Goal: Task Accomplishment & Management: Manage account settings

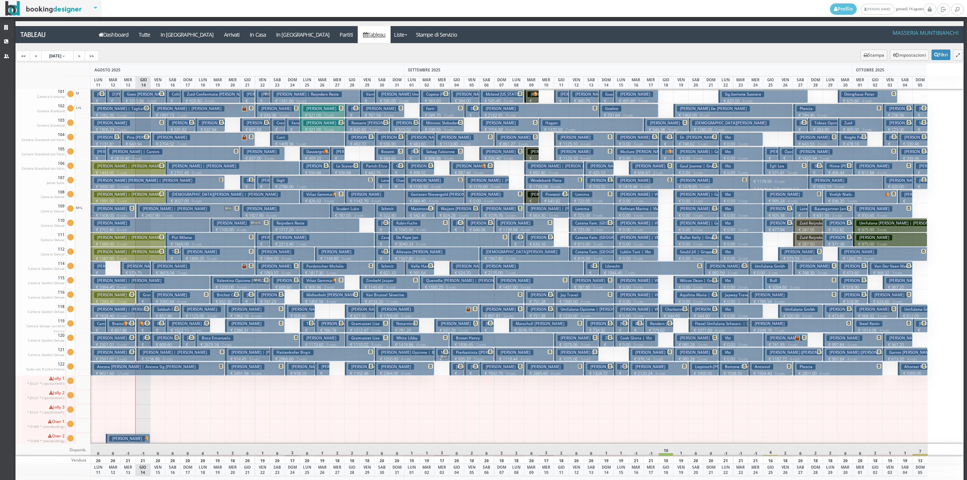
click at [148, 97] on h3 "Goes Pacheco Tasso Felipe | Pacheco Tasso" at bounding box center [179, 94] width 111 height 6
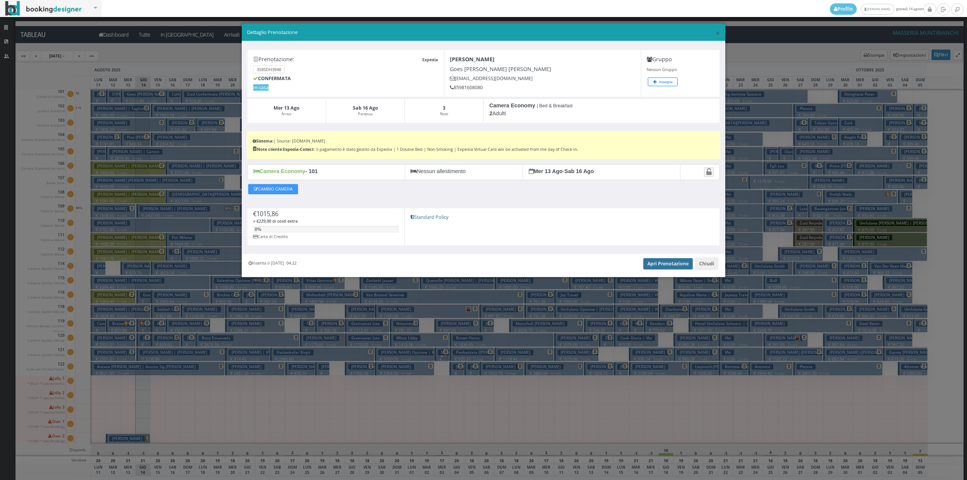
click at [664, 262] on link "Apri Prenotazione" at bounding box center [667, 263] width 49 height 11
click at [708, 262] on button "Chiudi" at bounding box center [706, 263] width 23 height 13
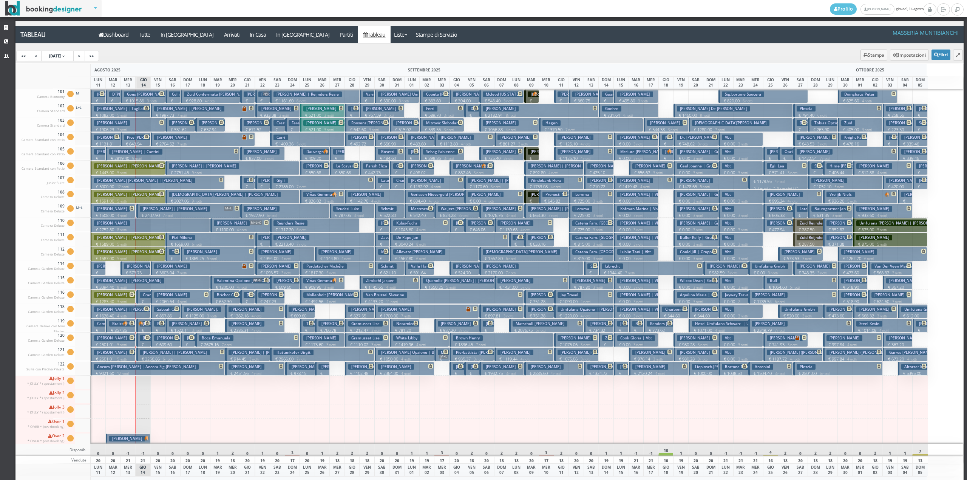
drag, startPoint x: 129, startPoint y: 256, endPoint x: 345, endPoint y: 398, distance: 258.0
click at [350, 399] on div at bounding box center [351, 397] width 15 height 14
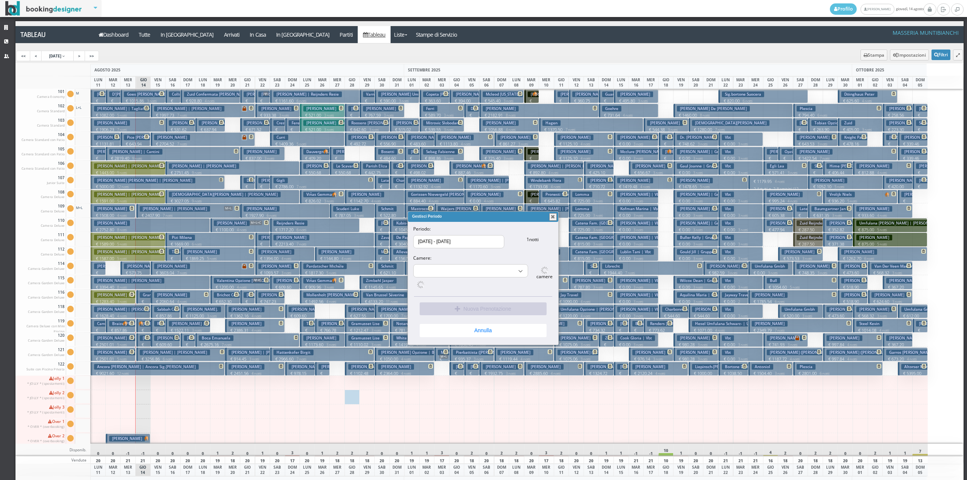
select select "16115"
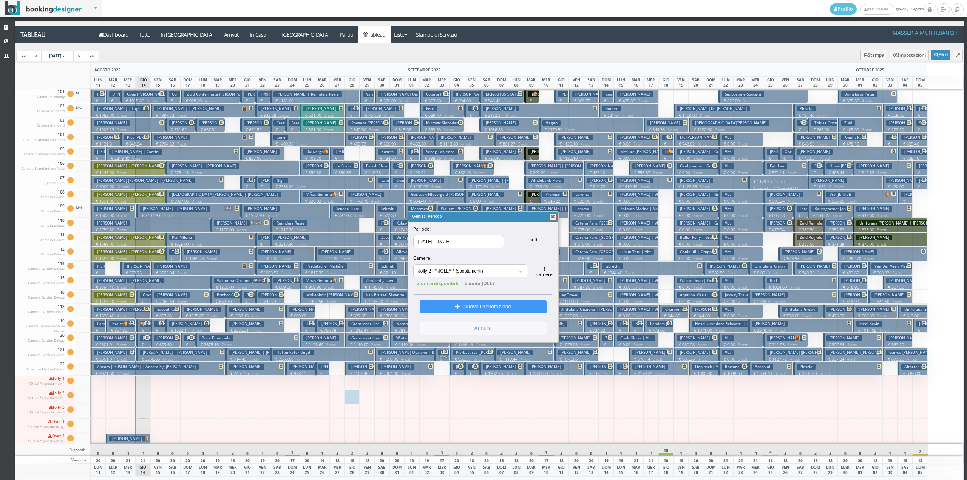
click at [488, 330] on button "Annulla" at bounding box center [483, 328] width 127 height 13
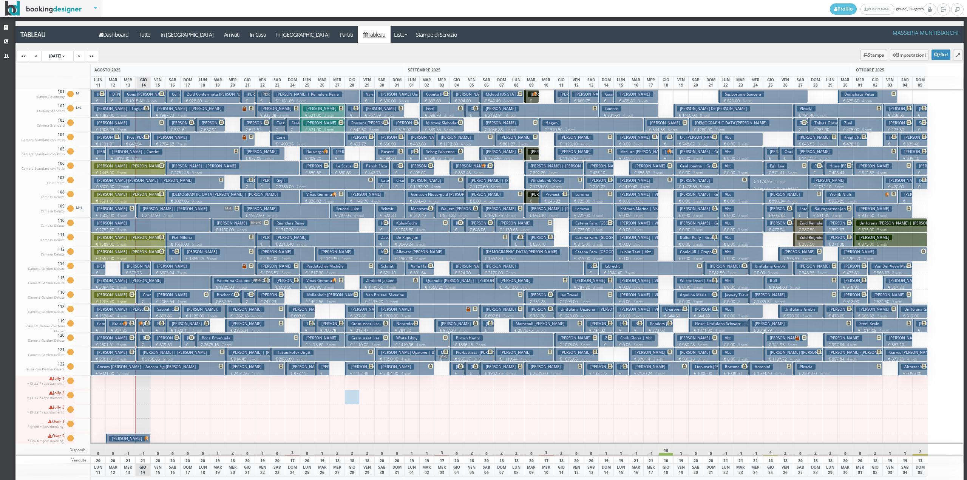
click at [135, 252] on h3 "Stefano Carretta | Carretta Sig. Stefano" at bounding box center [145, 252] width 102 height 6
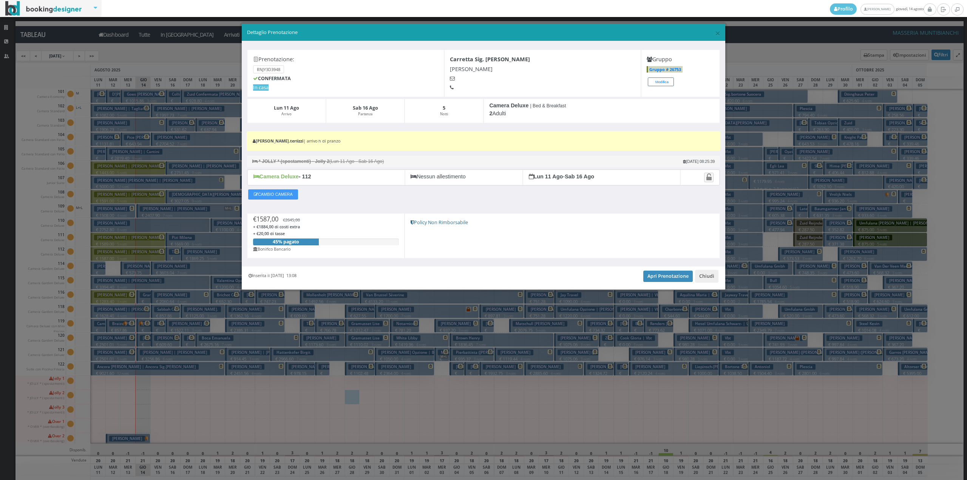
click at [652, 270] on div "Inserita il 17 Apr 2025 13:08 Apri Prenotazione Chiudi" at bounding box center [483, 277] width 483 height 23
click at [650, 282] on link "Apri Prenotazione" at bounding box center [667, 275] width 49 height 11
click at [703, 281] on button "Chiudi" at bounding box center [706, 276] width 23 height 13
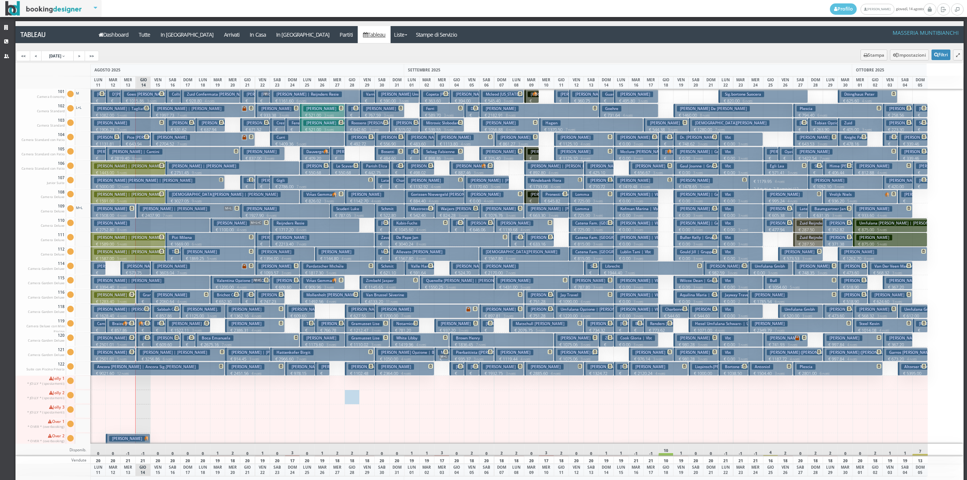
click at [128, 154] on h3 "Cantini Luciano | Cantini" at bounding box center [135, 152] width 53 height 6
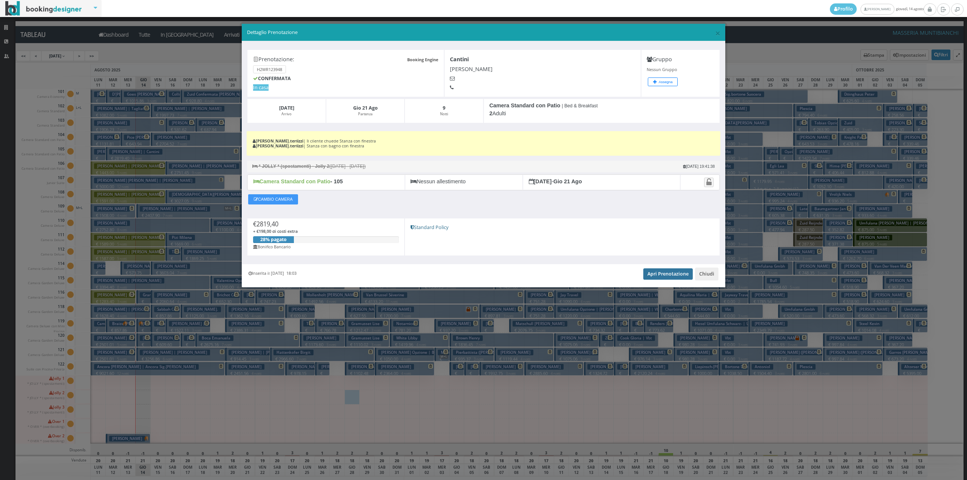
click at [644, 276] on link "Apri Prenotazione" at bounding box center [667, 273] width 49 height 11
click at [704, 276] on button "Chiudi" at bounding box center [706, 273] width 23 height 13
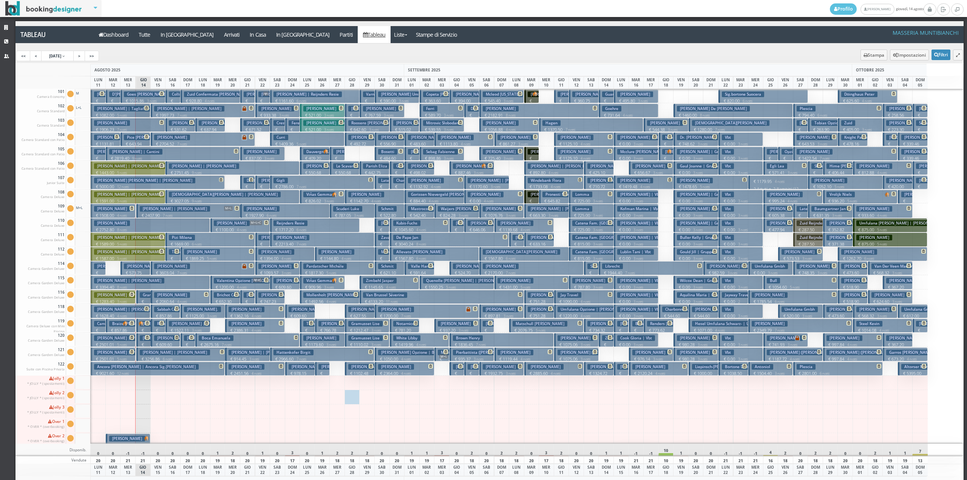
click at [190, 235] on button "Pizi Milena € 1669.00 6 notti 2 Adulti" at bounding box center [210, 239] width 90 height 14
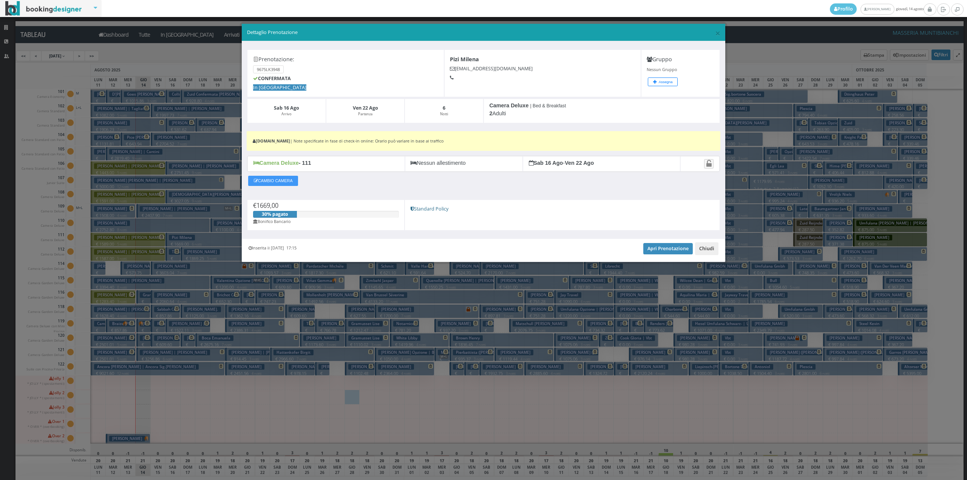
click at [715, 251] on button "Chiudi" at bounding box center [706, 248] width 23 height 13
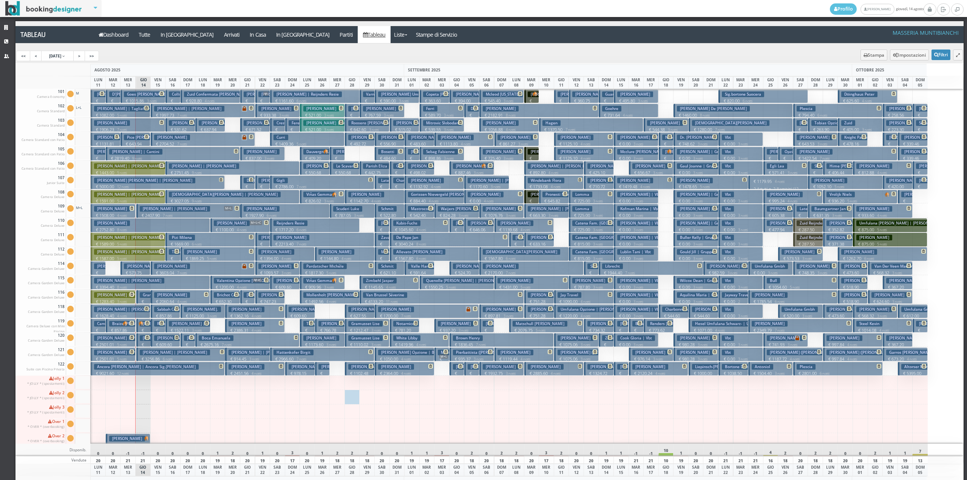
click at [139, 341] on button "Lippolis Nicola € 280.00 1 notti 2 Adulti" at bounding box center [143, 340] width 15 height 14
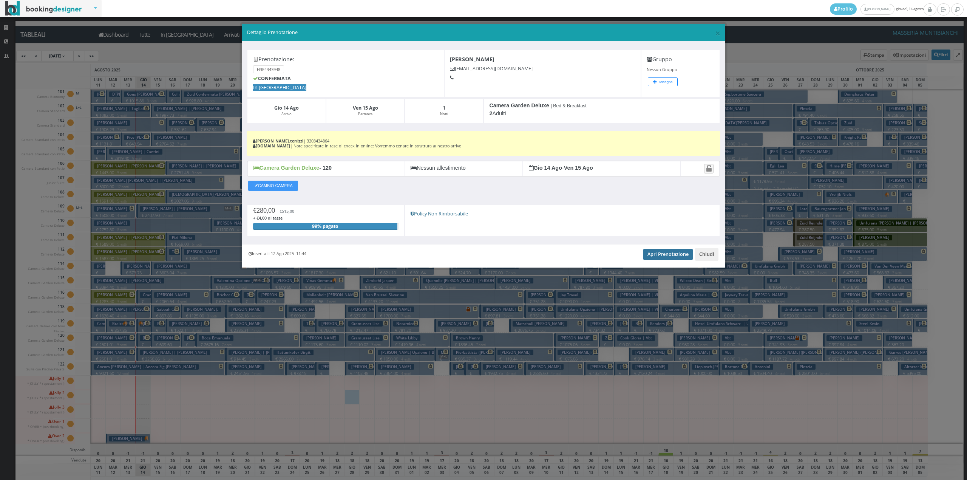
click at [667, 255] on link "Apri Prenotazione" at bounding box center [667, 254] width 49 height 11
click at [705, 254] on button "Chiudi" at bounding box center [706, 254] width 23 height 13
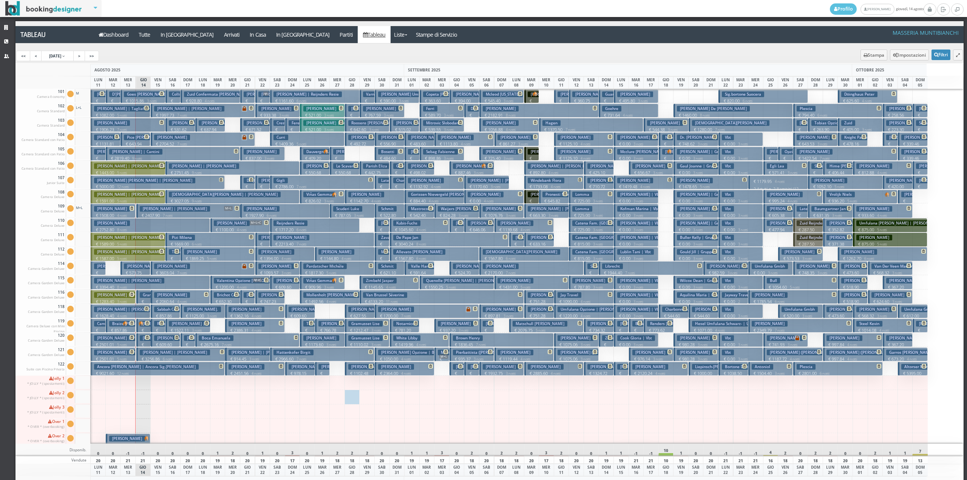
click at [146, 342] on p "€ 280.00 1 notti" at bounding box center [144, 353] width 9 height 24
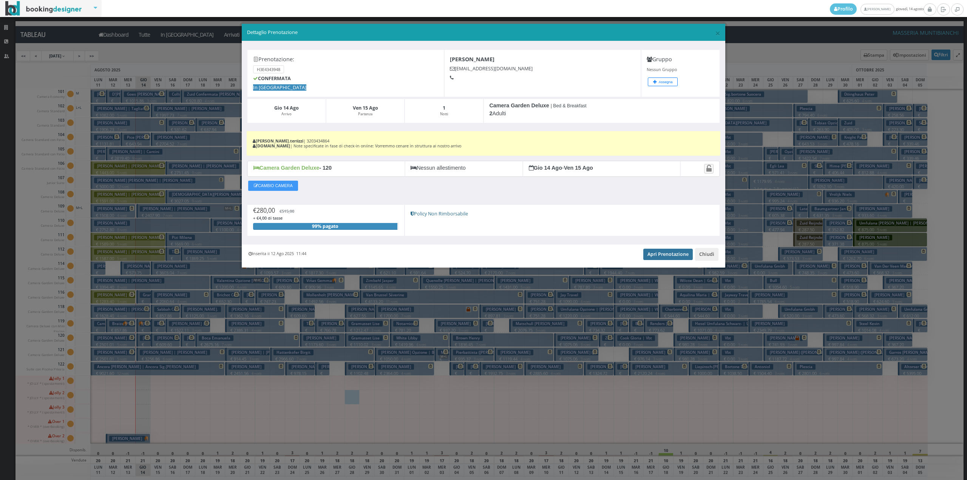
click at [659, 251] on link "Apri Prenotazione" at bounding box center [667, 254] width 49 height 11
click at [708, 256] on button "Chiudi" at bounding box center [706, 254] width 23 height 13
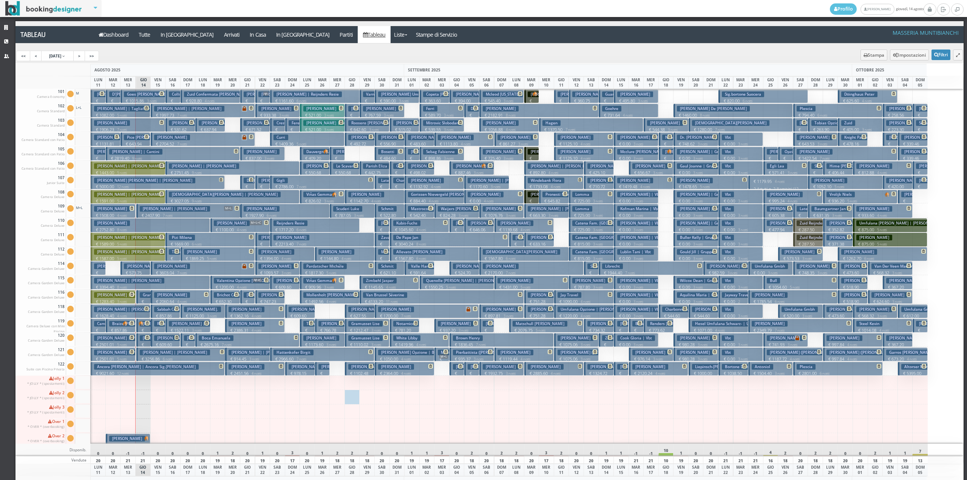
click at [144, 329] on p "€ 414.60 1 notti" at bounding box center [144, 339] width 9 height 24
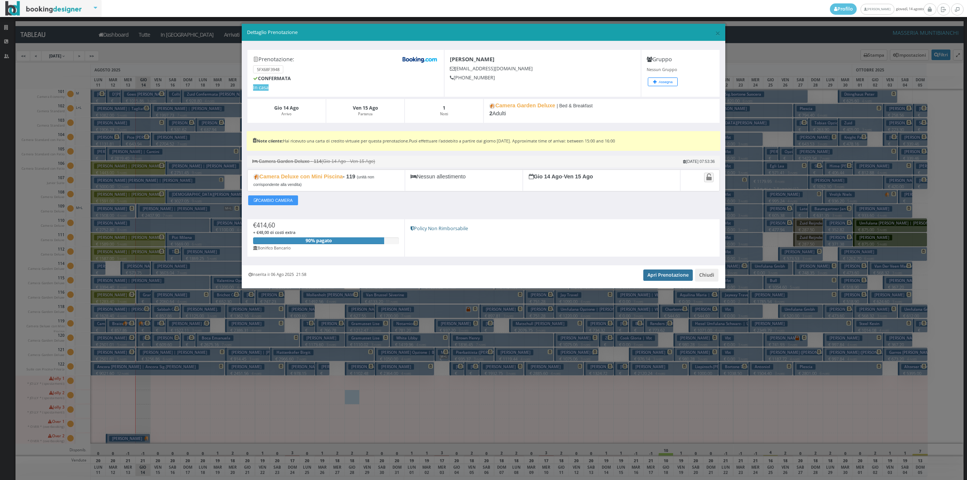
click at [650, 275] on link "Apri Prenotazione" at bounding box center [667, 274] width 49 height 11
click at [710, 275] on button "Chiudi" at bounding box center [706, 275] width 23 height 13
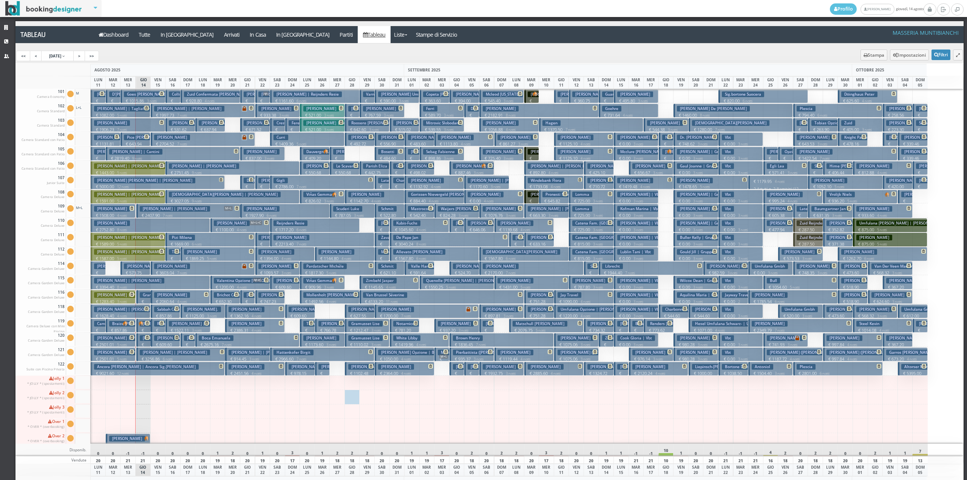
click at [141, 317] on p "€ 1628.40 4 notti" at bounding box center [121, 316] width 54 height 6
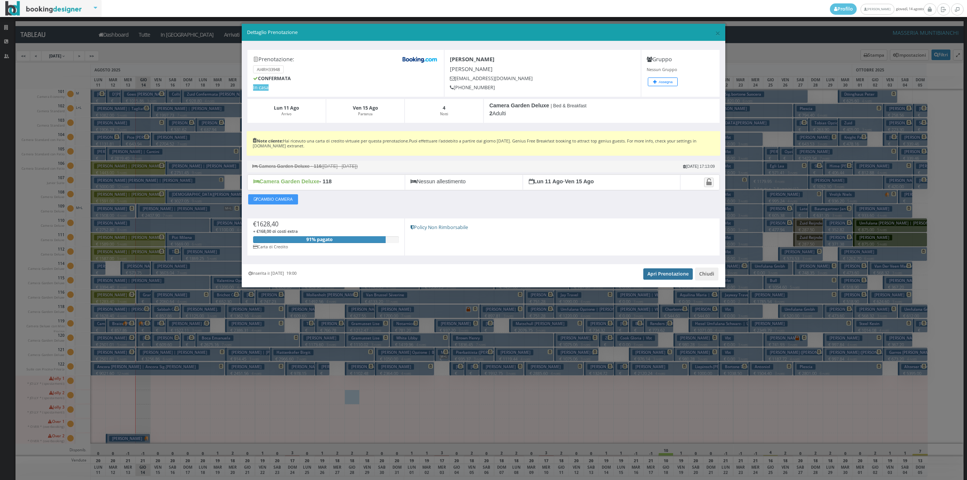
click at [668, 275] on link "Apri Prenotazione" at bounding box center [667, 273] width 49 height 11
click at [704, 277] on button "Chiudi" at bounding box center [706, 273] width 23 height 13
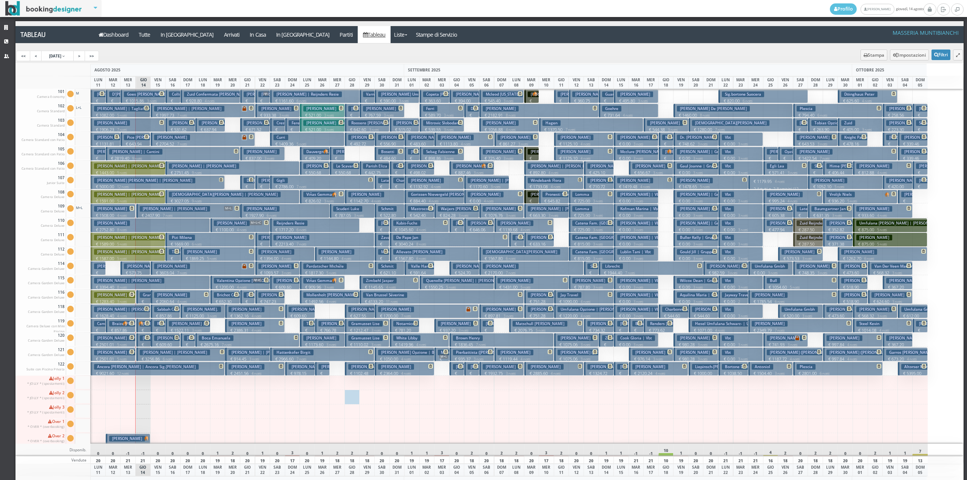
click at [150, 297] on h3 "Grande Massimo" at bounding box center [158, 295] width 37 height 6
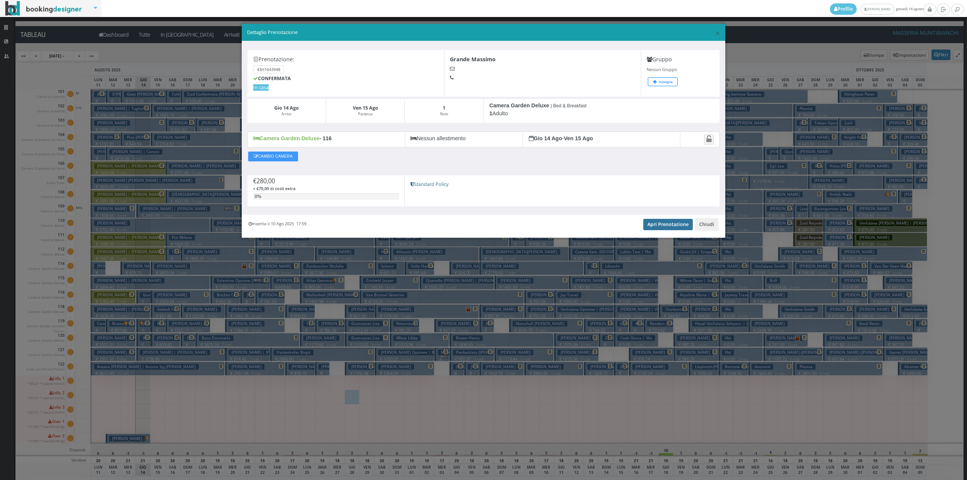
click at [663, 224] on link "Apri Prenotazione" at bounding box center [667, 224] width 49 height 11
click at [715, 228] on button "Chiudi" at bounding box center [706, 224] width 23 height 13
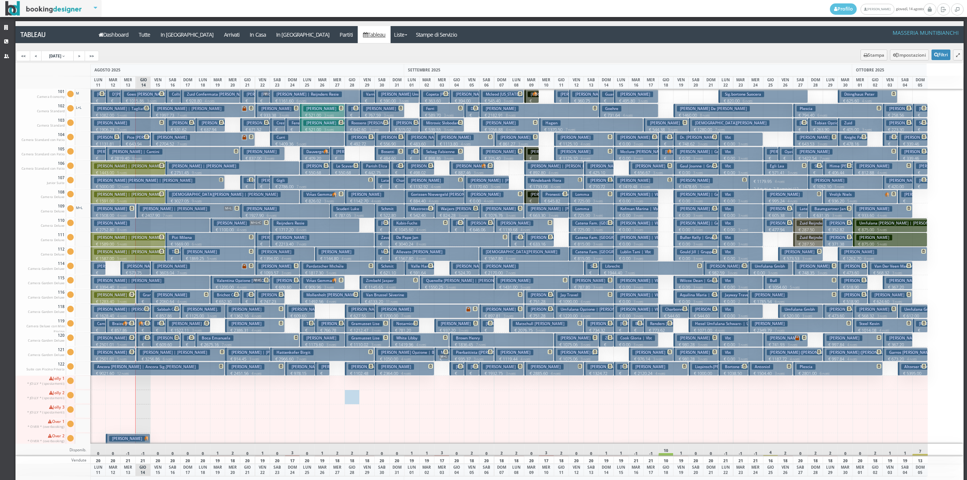
click at [145, 293] on h3 "Grande Massimo" at bounding box center [158, 295] width 37 height 6
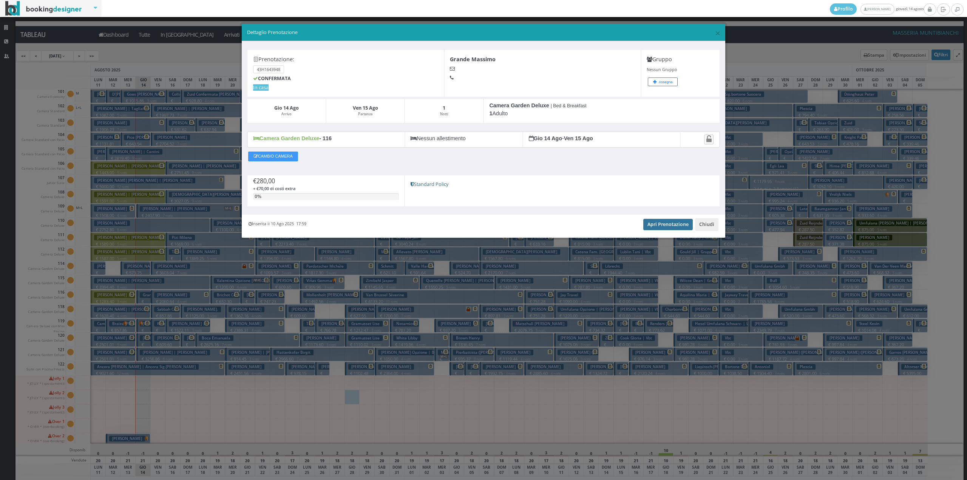
click at [662, 224] on link "Apri Prenotazione" at bounding box center [667, 224] width 49 height 11
click at [704, 224] on button "Chiudi" at bounding box center [706, 224] width 23 height 13
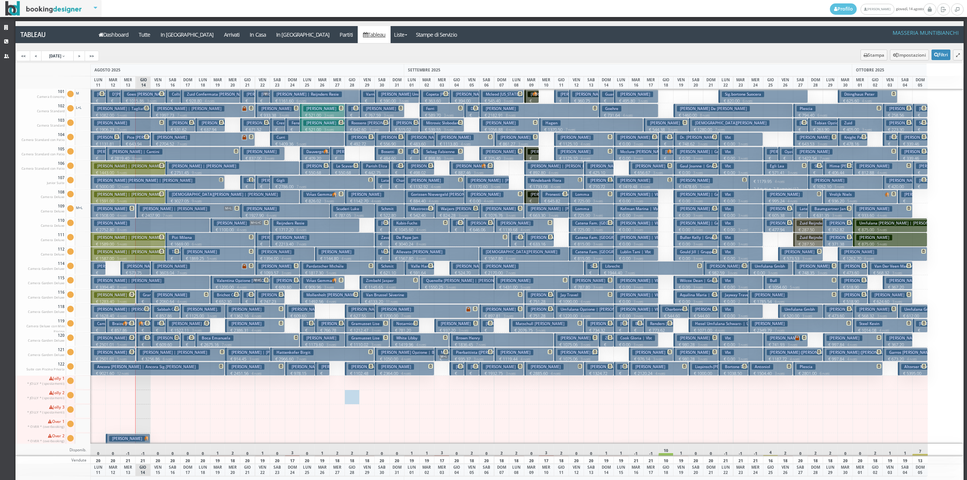
click at [147, 267] on h3 "Baylé Emilie" at bounding box center [142, 266] width 36 height 6
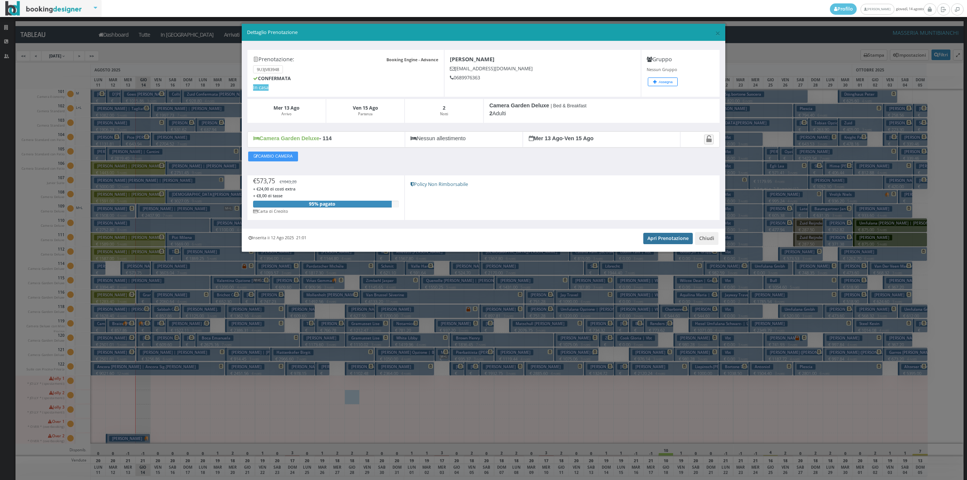
click at [668, 236] on link "Apri Prenotazione" at bounding box center [667, 238] width 49 height 11
click at [708, 240] on button "Chiudi" at bounding box center [706, 238] width 23 height 13
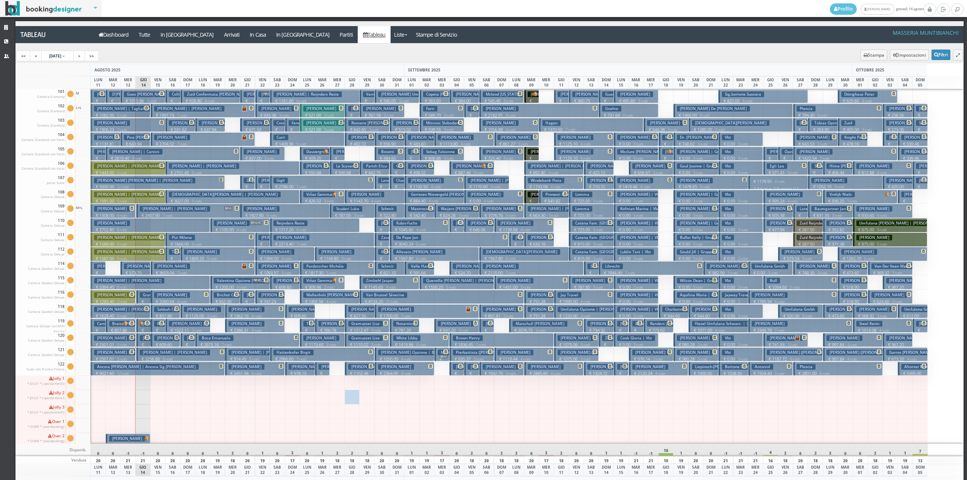
click at [144, 139] on span at bounding box center [145, 136] width 6 height 5
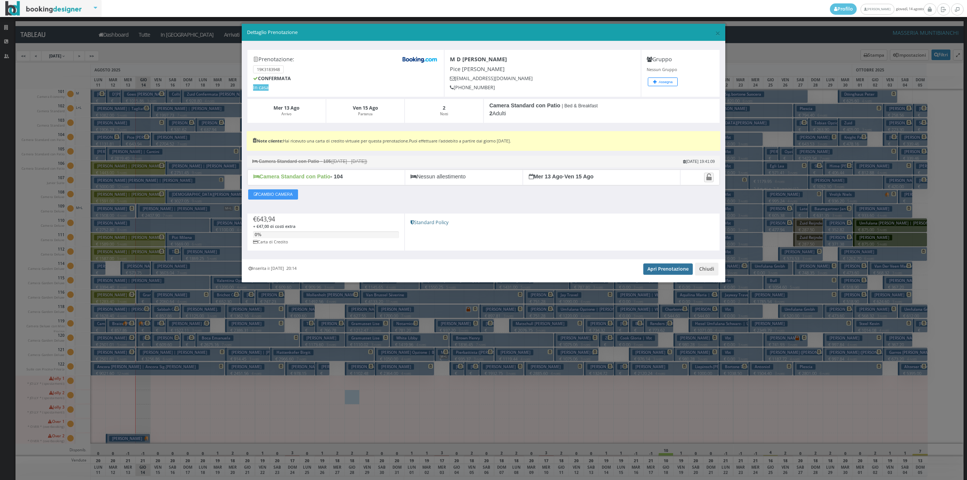
click at [669, 269] on link "Apri Prenotazione" at bounding box center [667, 268] width 49 height 11
click at [707, 270] on button "Chiudi" at bounding box center [706, 268] width 23 height 13
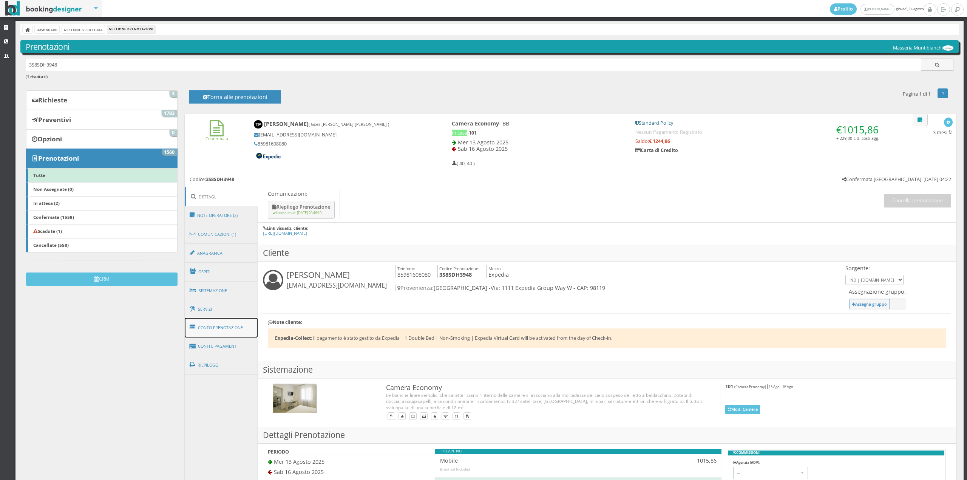
click at [226, 332] on link "Conto Prenotazione" at bounding box center [221, 328] width 73 height 20
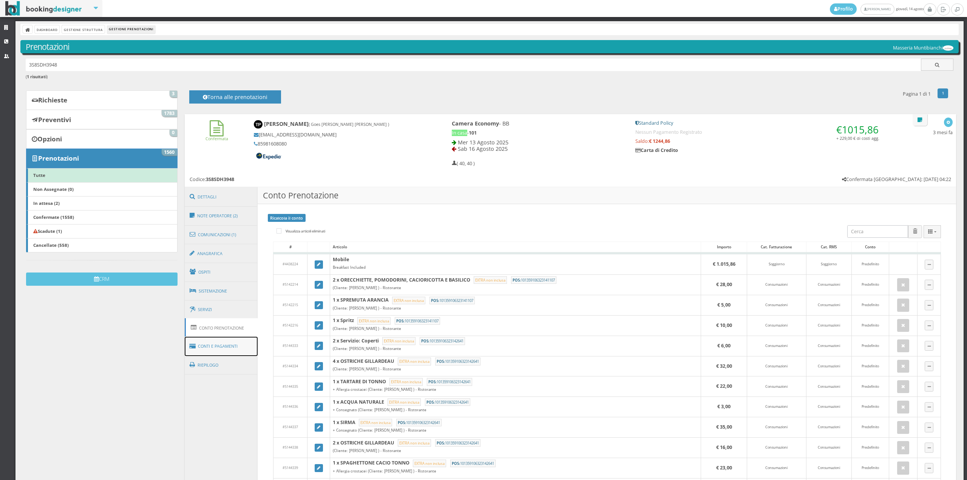
click at [224, 348] on link "Conti e Pagamenti" at bounding box center [221, 346] width 73 height 19
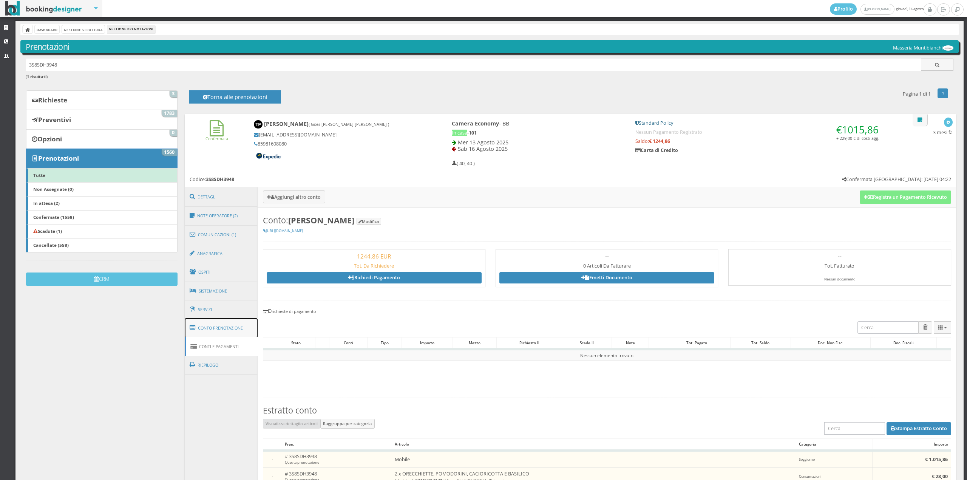
click at [230, 331] on link "Conto Prenotazione" at bounding box center [221, 328] width 73 height 20
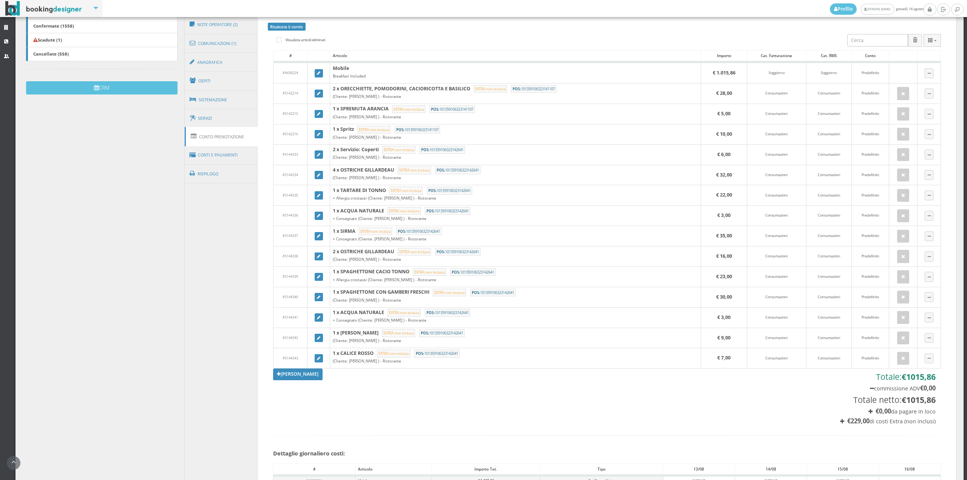
scroll to position [229, 0]
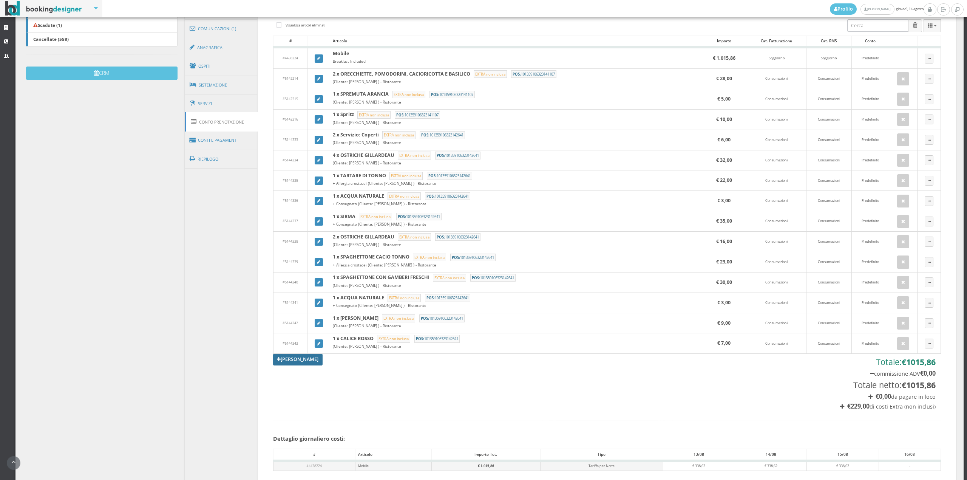
click at [293, 361] on link "[PERSON_NAME]" at bounding box center [298, 359] width 50 height 11
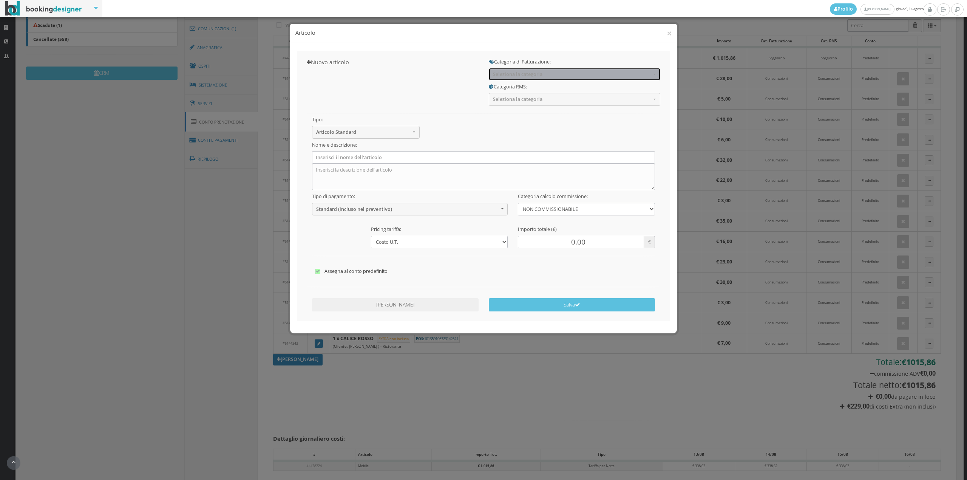
click at [517, 77] on span "Seleziona la categoria" at bounding box center [572, 74] width 158 height 6
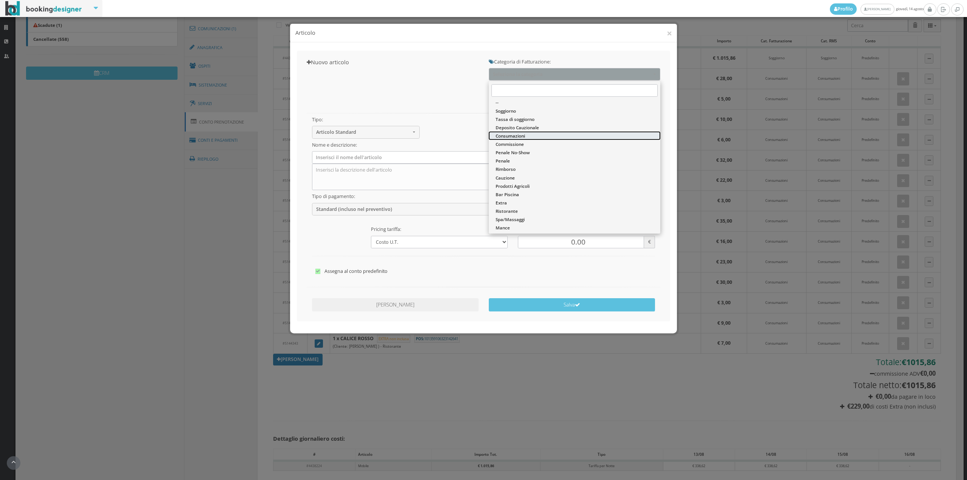
click at [520, 133] on span "Consumazioni" at bounding box center [510, 136] width 29 height 6
select select "26"
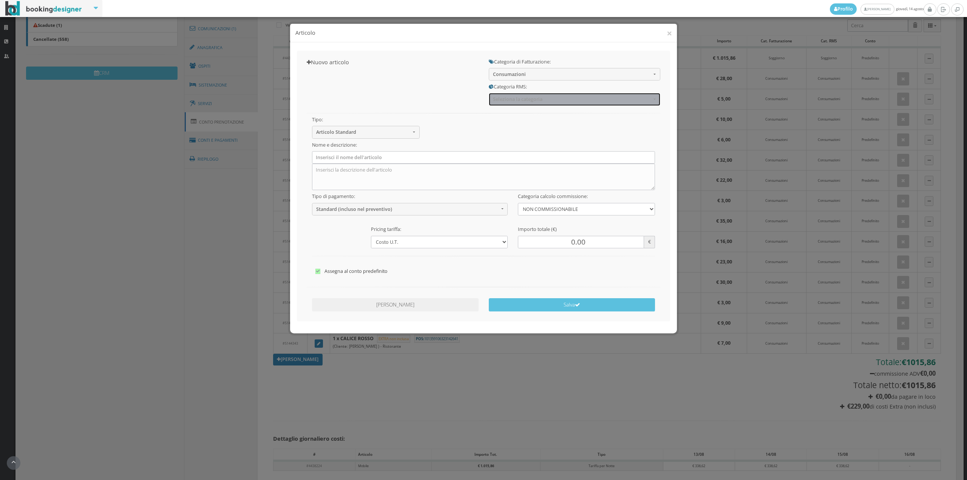
click at [511, 94] on button "Seleziona la categoria" at bounding box center [574, 99] width 171 height 12
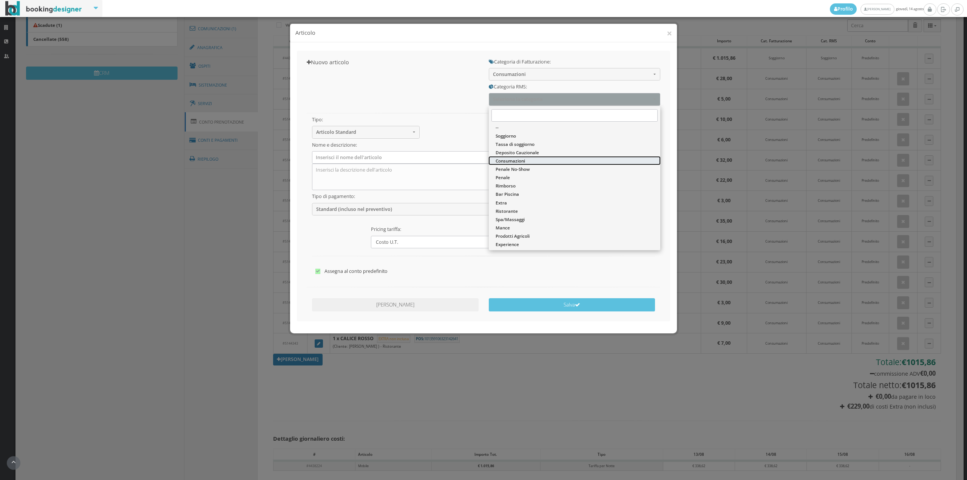
click at [511, 159] on span "Consumazioni" at bounding box center [510, 160] width 29 height 6
select select "36"
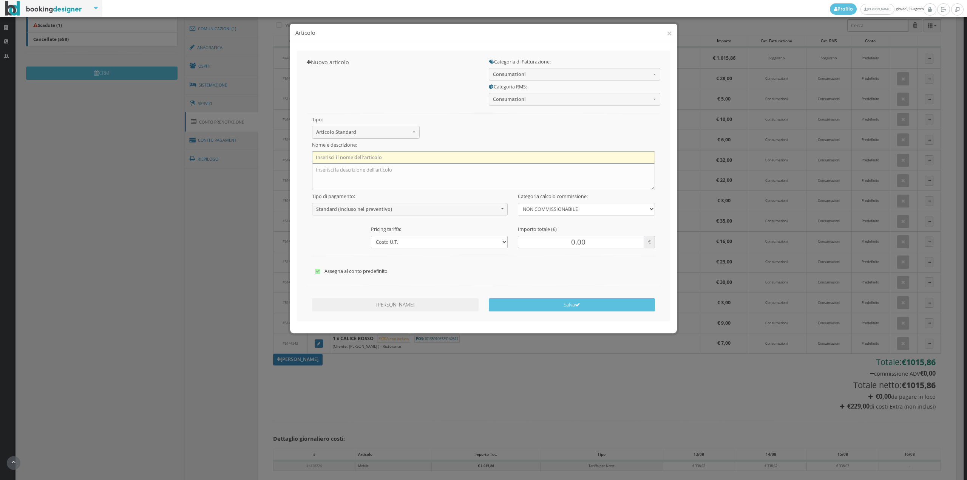
click at [422, 154] on input "text" at bounding box center [483, 157] width 343 height 12
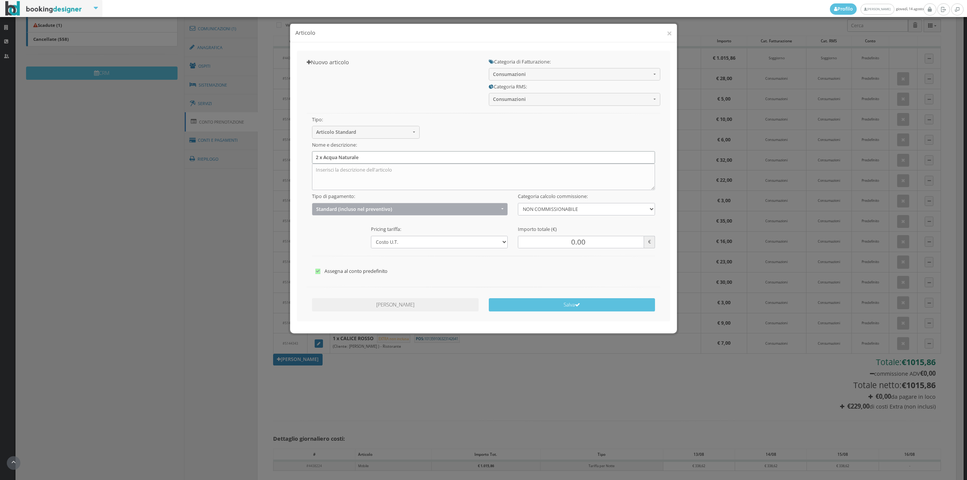
type input "2 x Acqua Naturale"
click at [325, 209] on span "Standard (incluso nel preventivo)" at bounding box center [407, 209] width 183 height 6
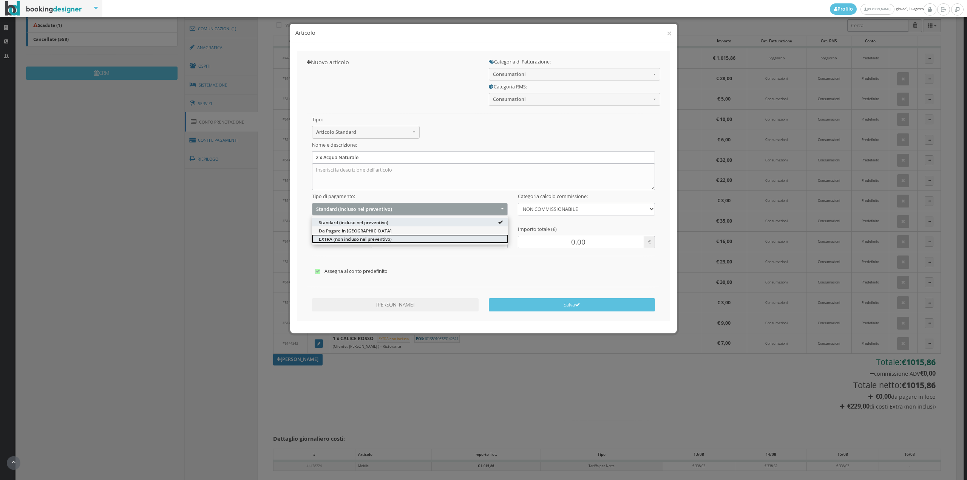
click at [321, 241] on span "EXTRA (non incluso nel preventivo)" at bounding box center [355, 238] width 73 height 6
select select "2"
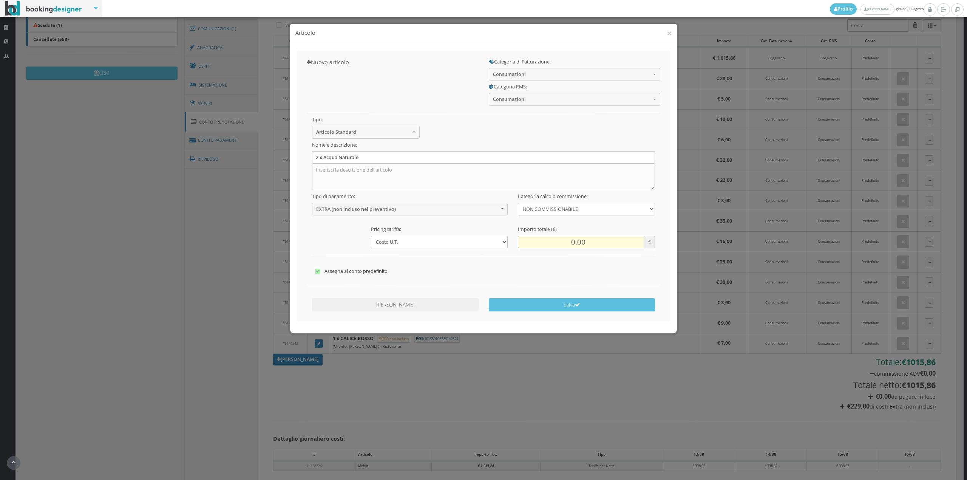
click at [571, 246] on input "0.00" at bounding box center [581, 242] width 126 height 12
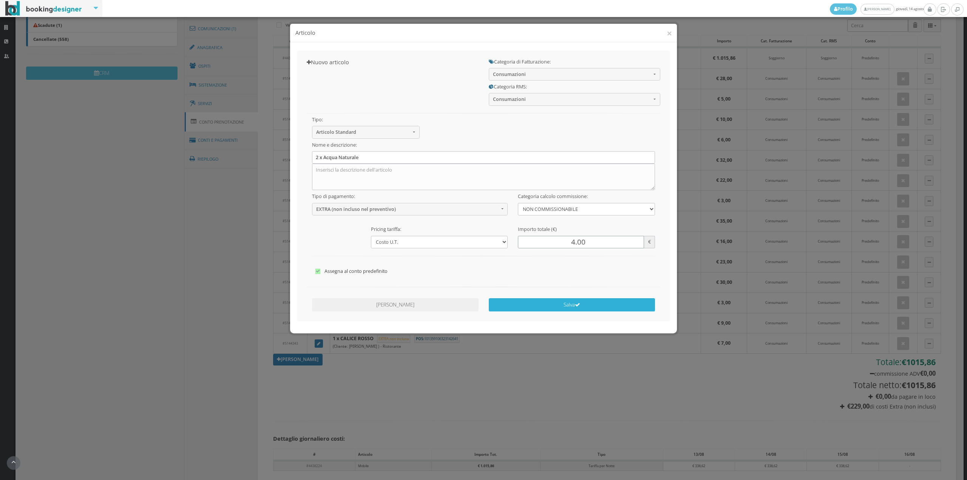
type input "4.00"
click at [553, 307] on button "Salva" at bounding box center [572, 304] width 167 height 13
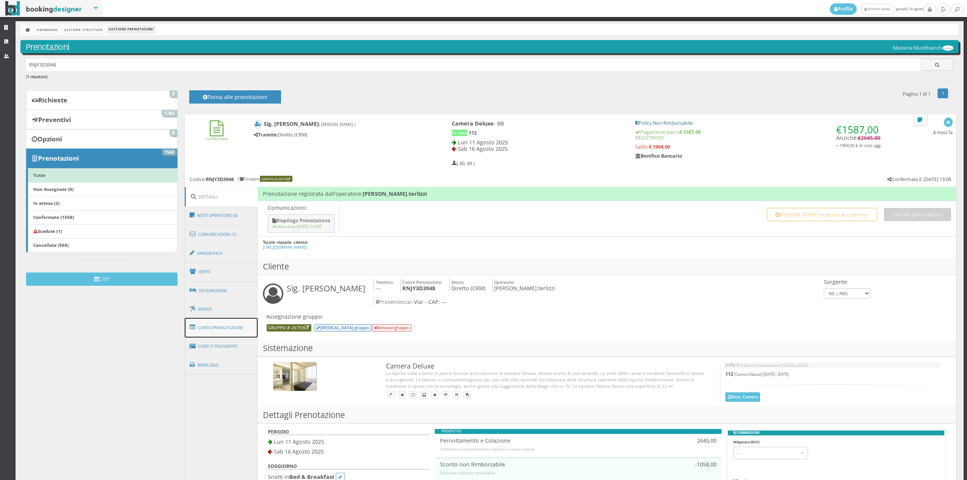
click at [241, 329] on link "Conto Prenotazione" at bounding box center [221, 328] width 73 height 20
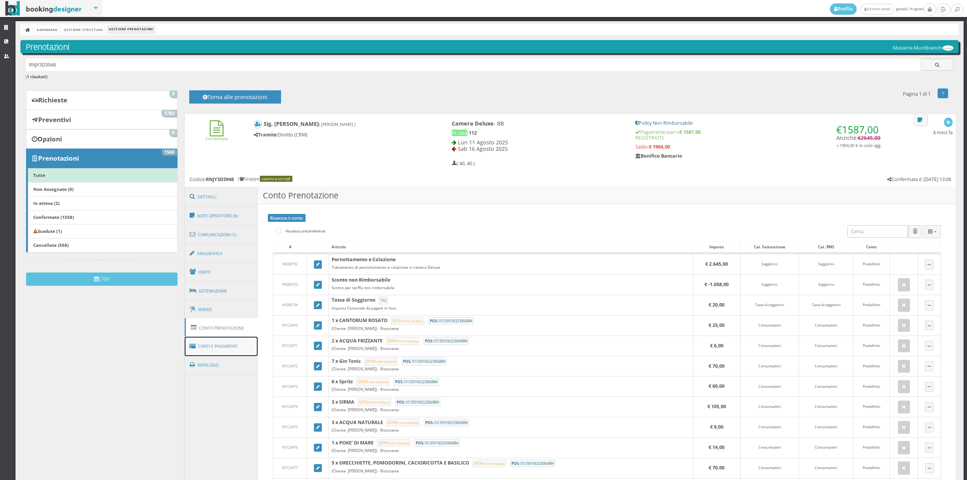
click at [239, 344] on link "Conti e Pagamenti" at bounding box center [221, 346] width 73 height 19
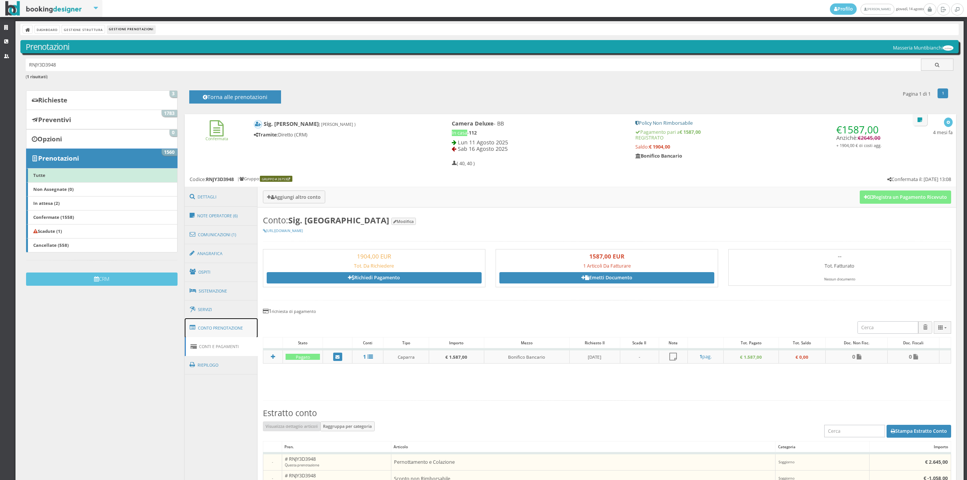
click at [238, 326] on link "Conto Prenotazione" at bounding box center [221, 328] width 73 height 20
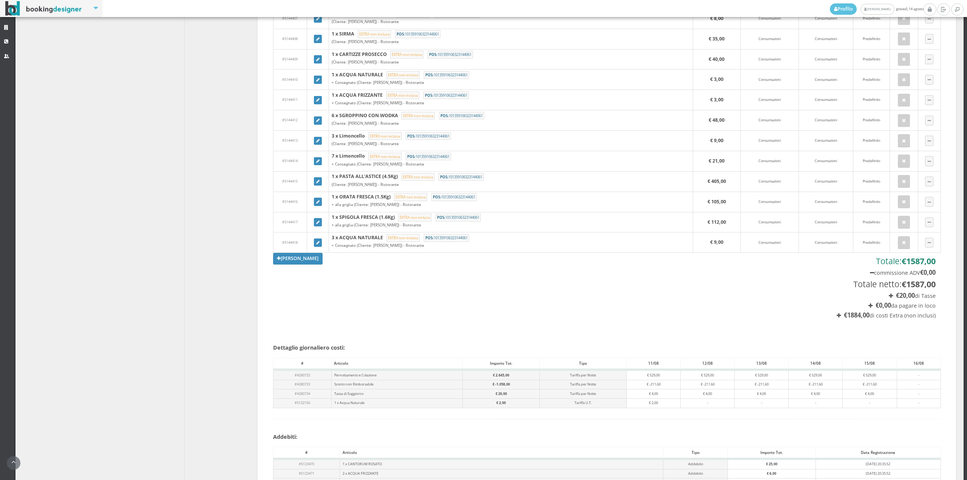
scroll to position [1092, 0]
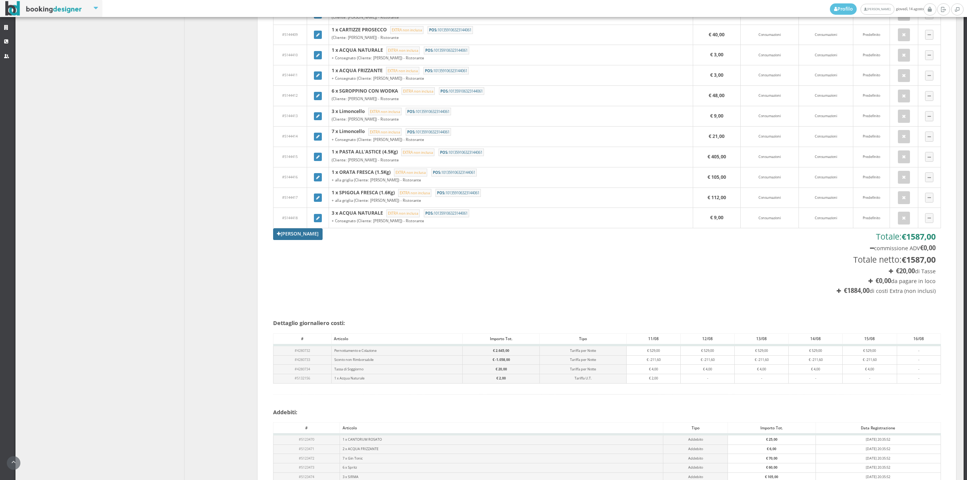
click at [286, 239] on link "[PERSON_NAME]" at bounding box center [298, 233] width 50 height 11
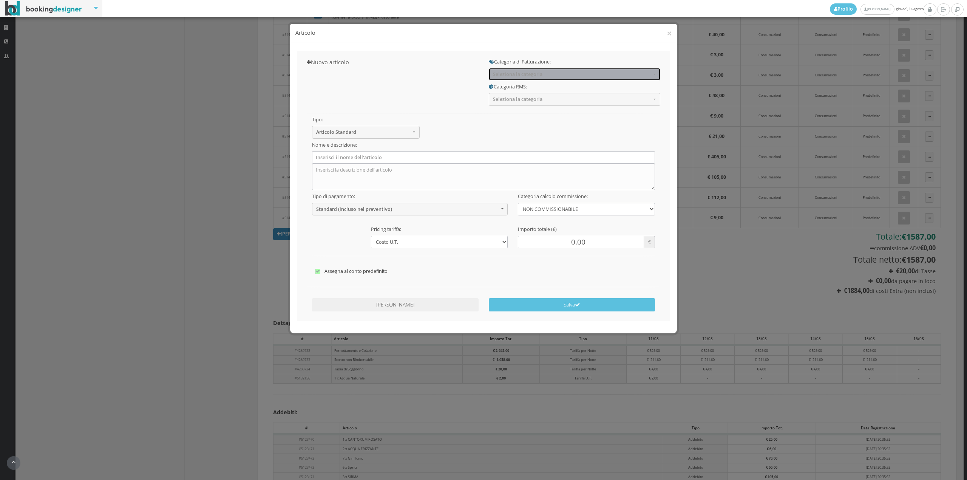
click at [547, 80] on button "Seleziona la categoria" at bounding box center [574, 74] width 171 height 12
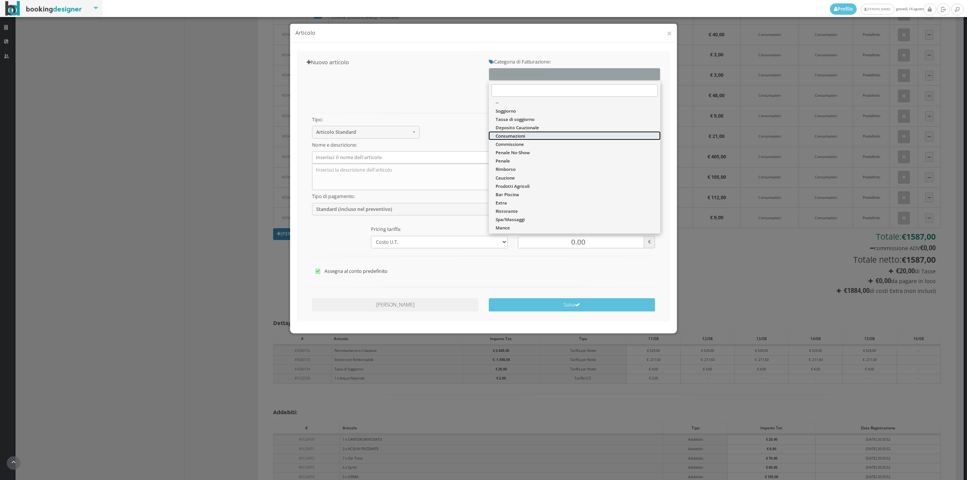
click at [526, 135] on link "Consumazioni" at bounding box center [574, 135] width 171 height 8
select select "26"
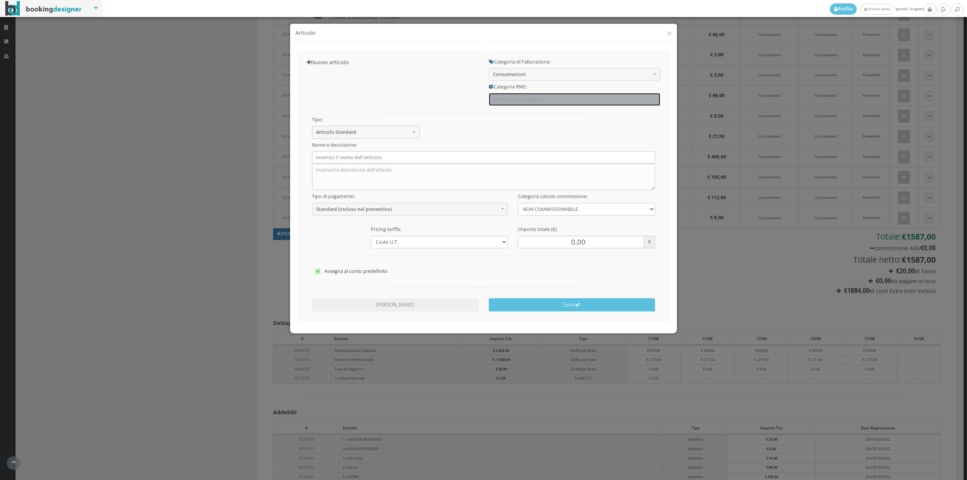
click at [520, 102] on span "Seleziona la categoria" at bounding box center [572, 99] width 158 height 6
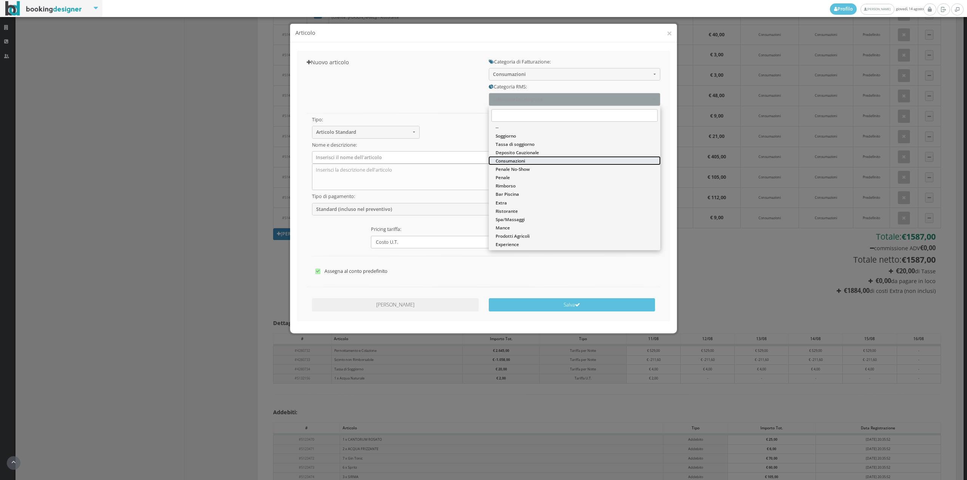
click at [508, 158] on span "Consumazioni" at bounding box center [510, 160] width 29 height 6
select select "36"
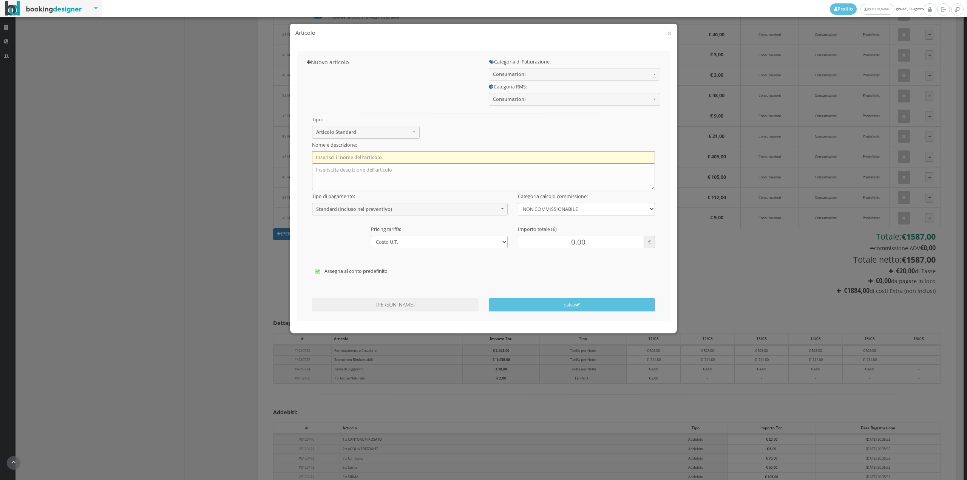
drag, startPoint x: 428, startPoint y: 159, endPoint x: 425, endPoint y: 162, distance: 4.1
click at [428, 159] on input "text" at bounding box center [483, 157] width 343 height 12
type input "1 x Acqua Naturale"
click at [327, 200] on div "Tipo di pagamento: Standard (incluso nel preventivo) Standard (incluso nel prev…" at bounding box center [410, 202] width 206 height 25
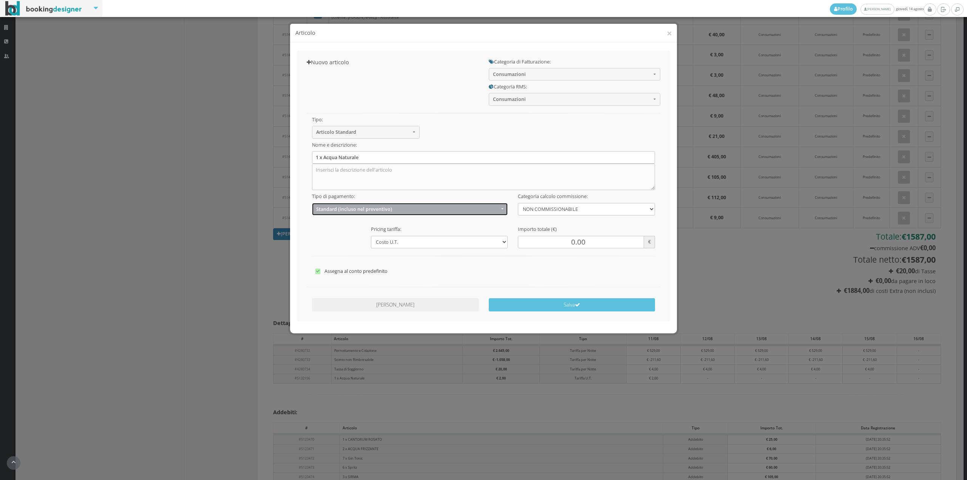
click at [328, 212] on span "Standard (incluso nel preventivo)" at bounding box center [407, 209] width 183 height 6
click at [334, 239] on span "EXTRA (non incluso nel preventivo)" at bounding box center [355, 238] width 73 height 6
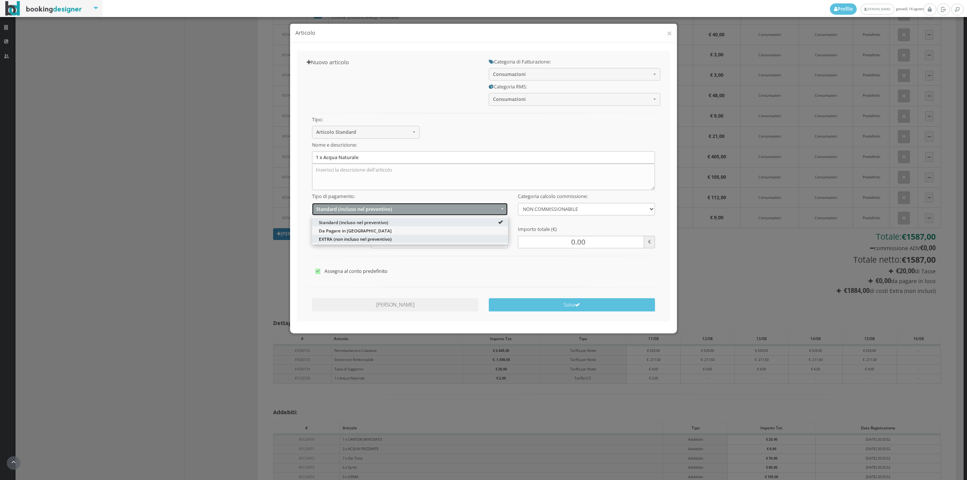
select select "2"
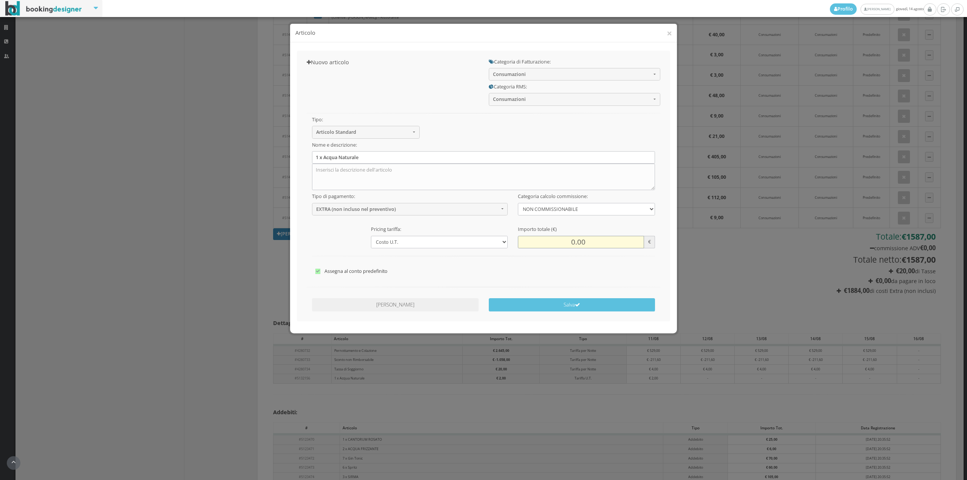
click at [571, 244] on input "0.00" at bounding box center [581, 242] width 126 height 12
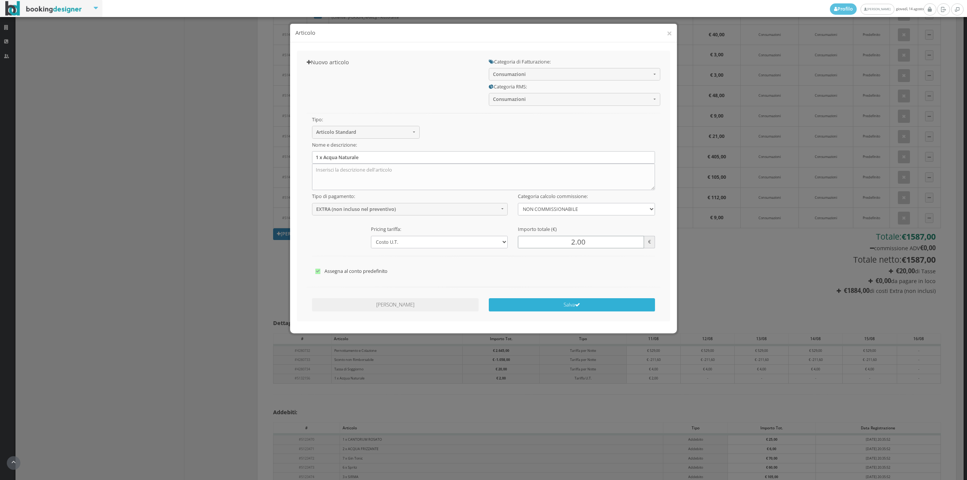
type input "2.00"
click at [565, 302] on button "Salva" at bounding box center [572, 304] width 167 height 13
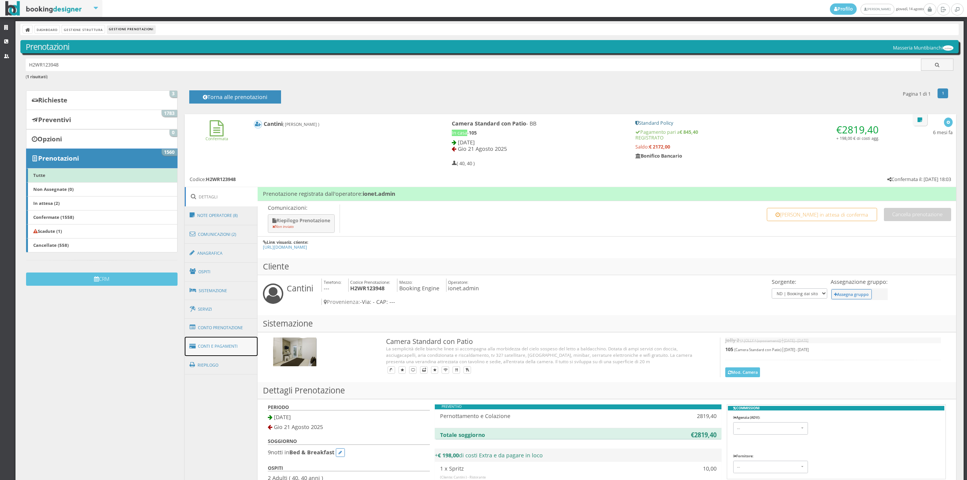
click at [233, 341] on link "Conti e Pagamenti" at bounding box center [221, 346] width 73 height 19
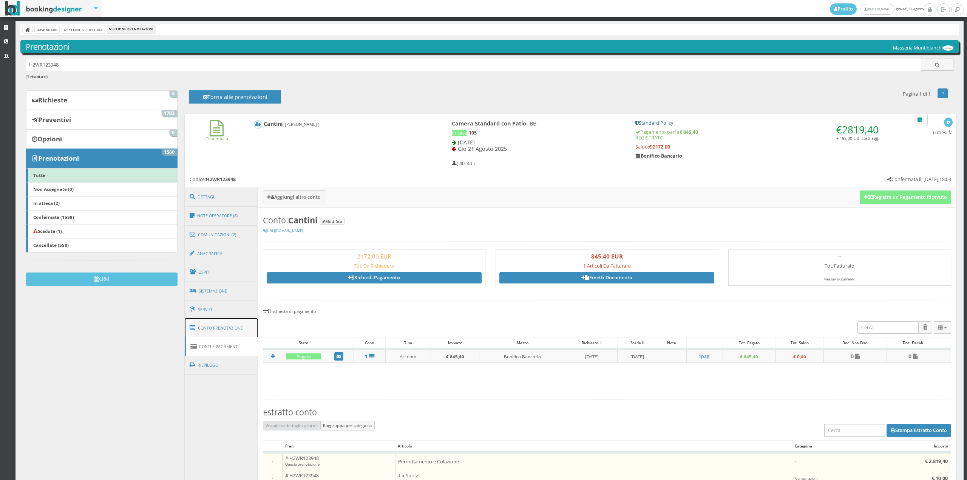
click at [234, 327] on link "Conto Prenotazione" at bounding box center [221, 328] width 73 height 20
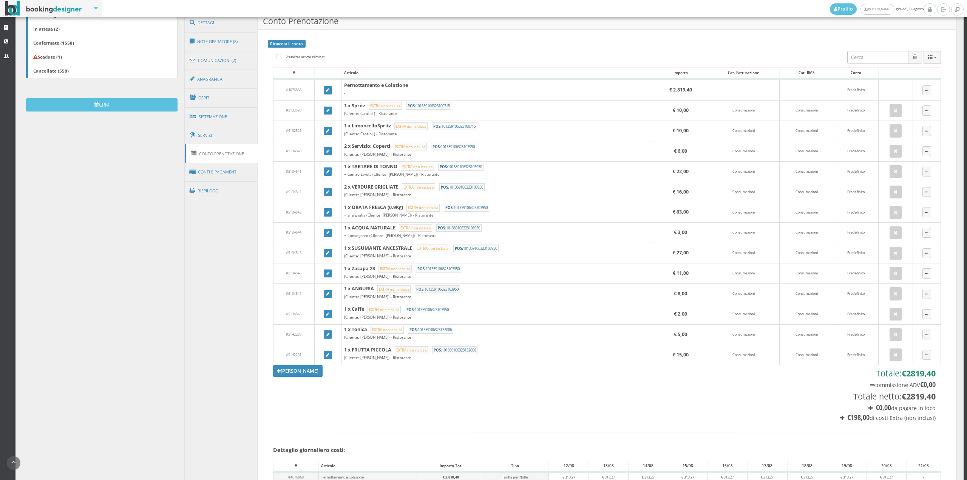
scroll to position [226, 0]
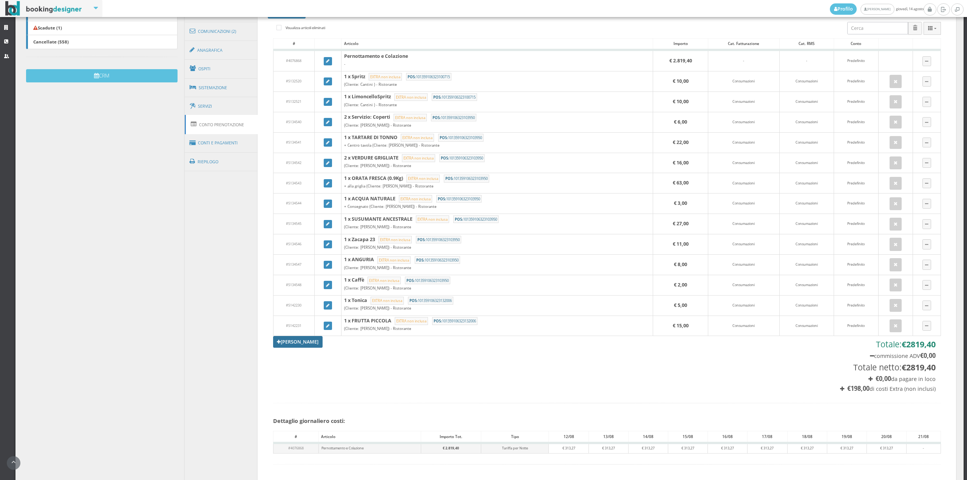
click at [294, 341] on link "[PERSON_NAME]" at bounding box center [298, 341] width 50 height 11
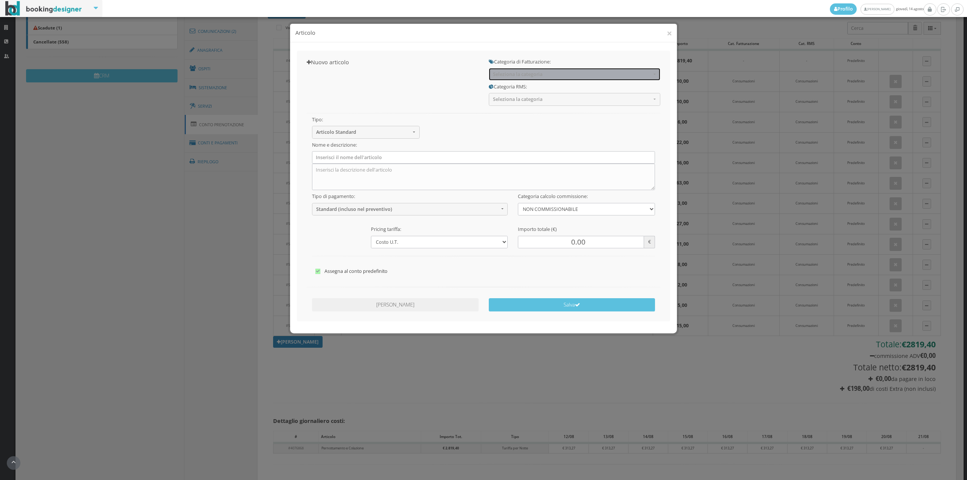
click at [513, 74] on span "Seleziona la categoria" at bounding box center [572, 74] width 158 height 6
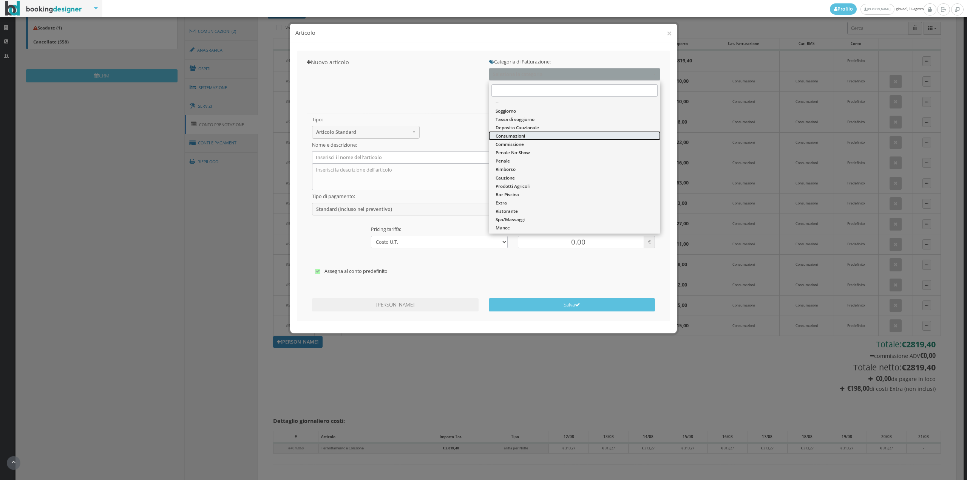
click at [513, 131] on link "Consumazioni" at bounding box center [574, 135] width 171 height 8
select select "26"
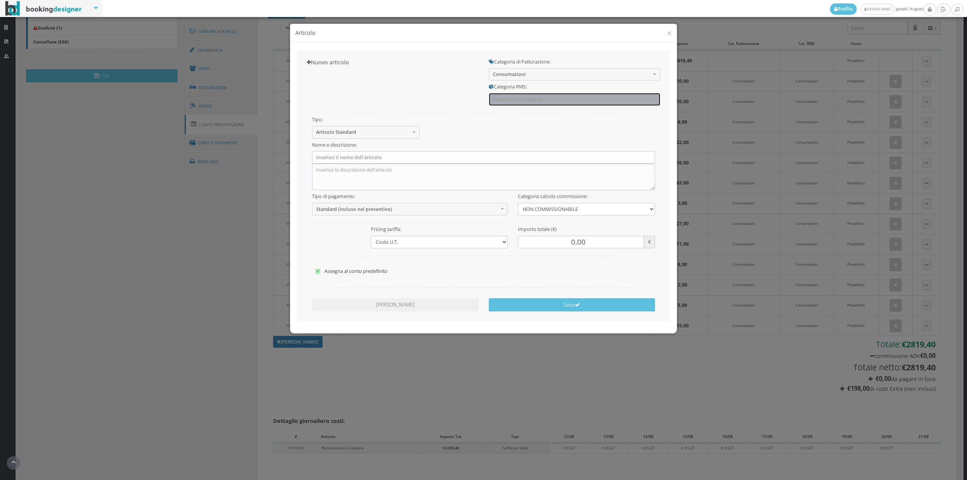
click at [509, 102] on span "Seleziona la categoria" at bounding box center [572, 99] width 158 height 6
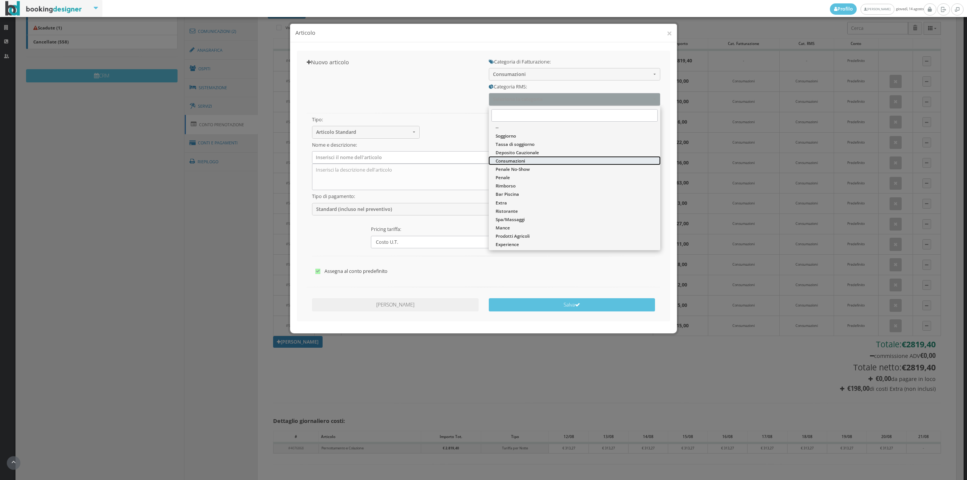
click at [506, 159] on span "Consumazioni" at bounding box center [510, 160] width 29 height 6
select select "36"
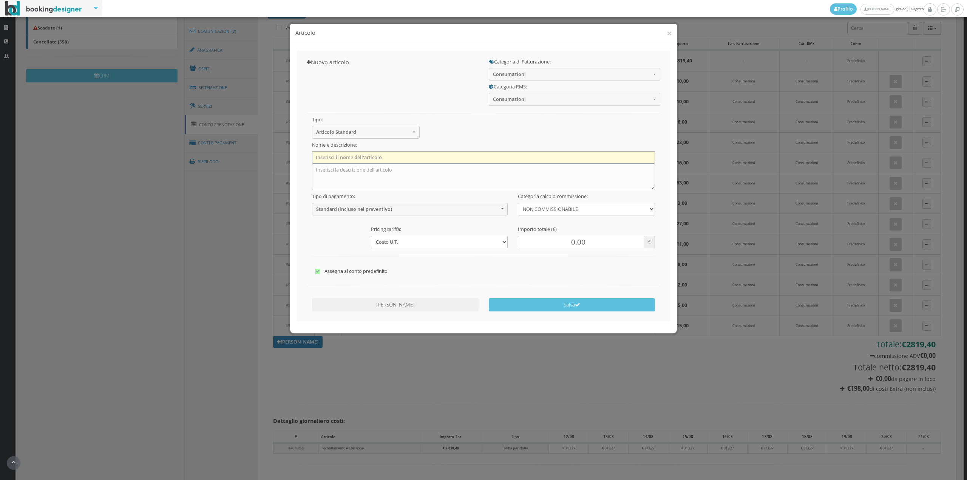
click at [422, 161] on input "text" at bounding box center [483, 157] width 343 height 12
type input "1 x Acqua Naturale"
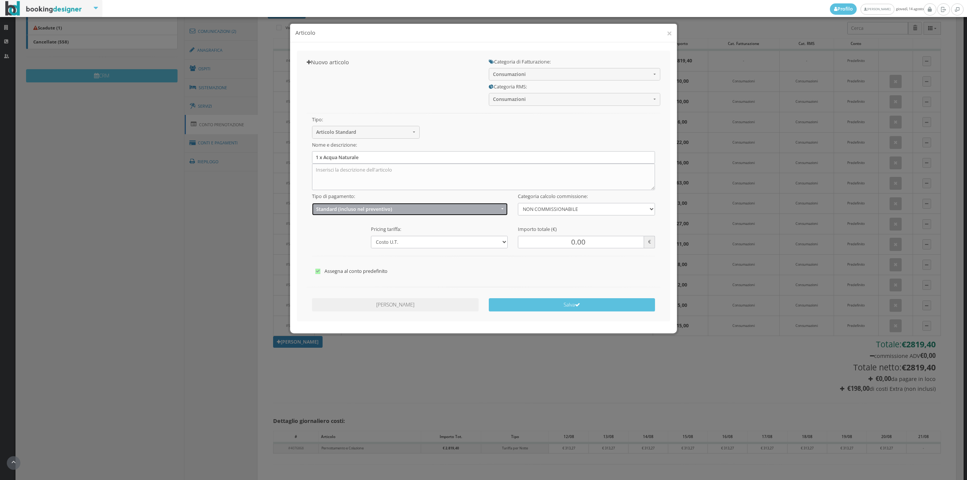
click at [358, 210] on span "Standard (incluso nel preventivo)" at bounding box center [407, 209] width 183 height 6
drag, startPoint x: 355, startPoint y: 236, endPoint x: 361, endPoint y: 237, distance: 6.1
click at [357, 237] on span "EXTRA (non incluso nel preventivo)" at bounding box center [355, 238] width 73 height 6
select select "2"
click at [571, 244] on input "0.00" at bounding box center [581, 242] width 126 height 12
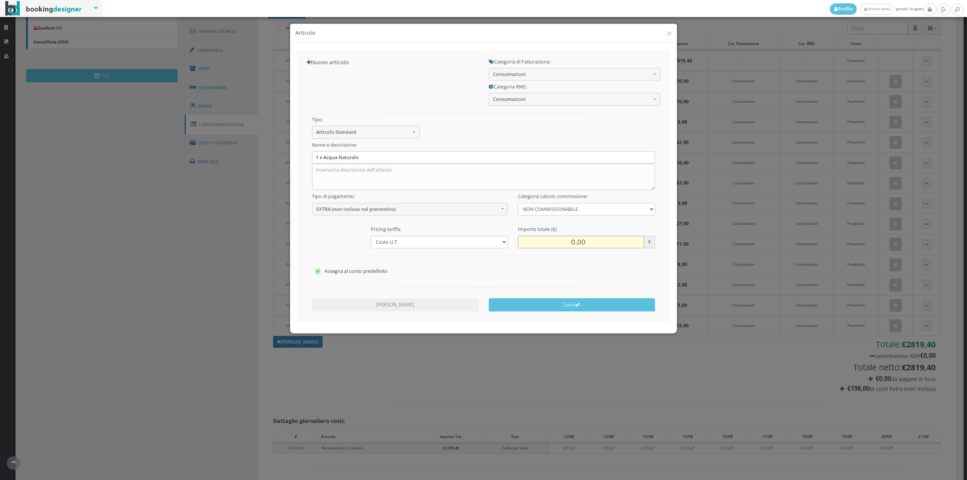
click button "Salva" at bounding box center [572, 304] width 167 height 13
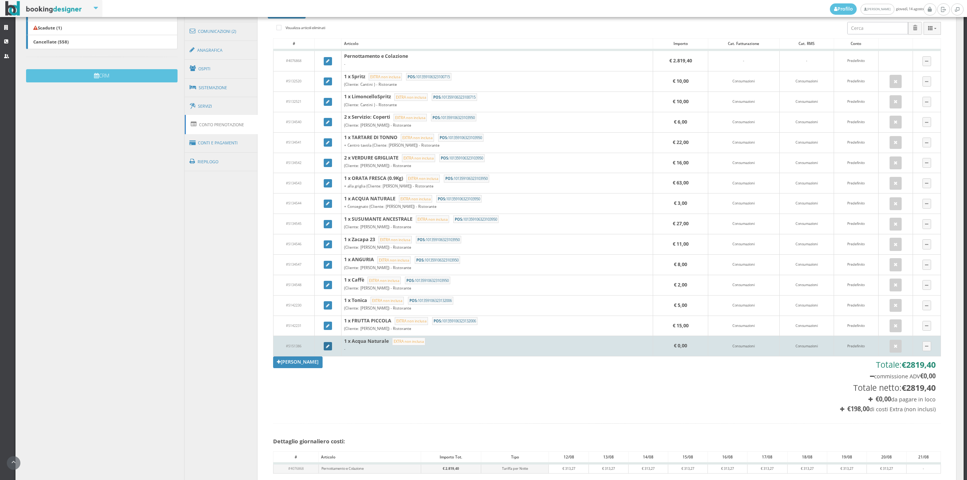
click at [327, 348] on icon at bounding box center [327, 346] width 3 height 4
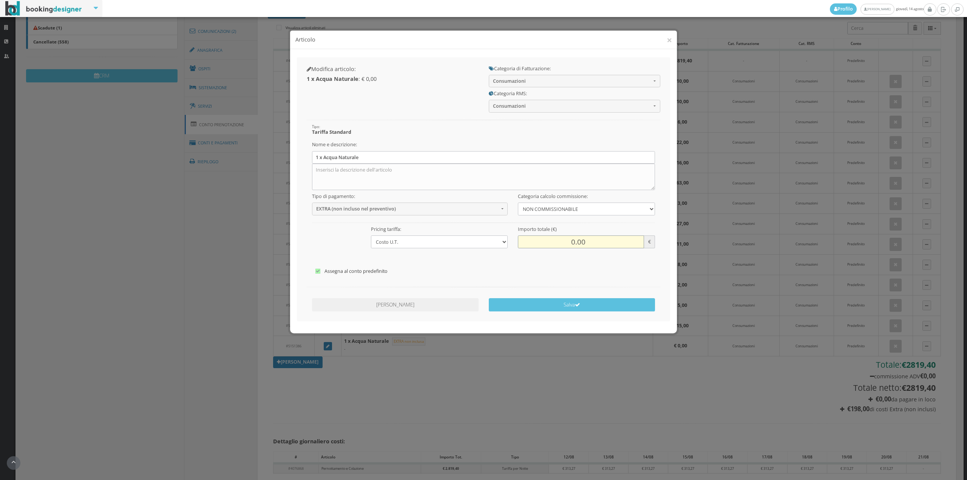
click at [573, 239] on input "0.00" at bounding box center [581, 235] width 126 height 12
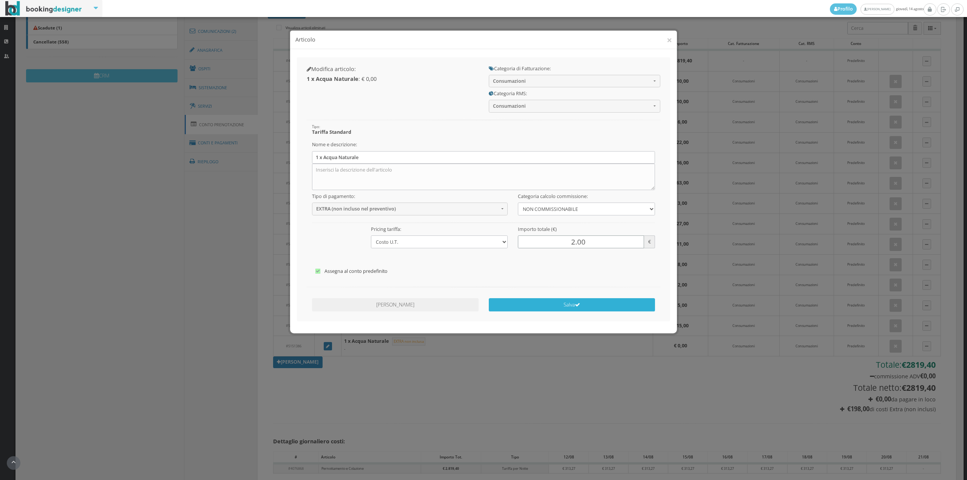
type input "2.00"
click at [585, 302] on button "Salva" at bounding box center [572, 297] width 167 height 13
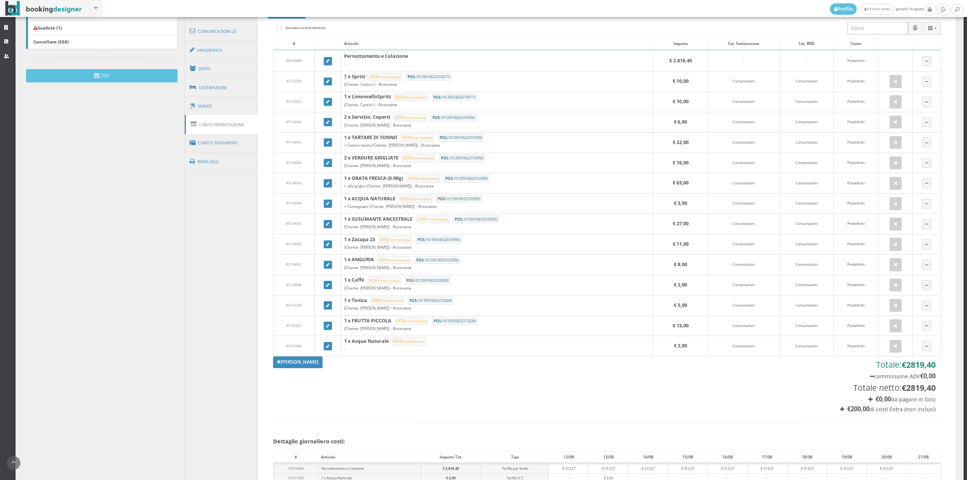
drag, startPoint x: 574, startPoint y: 304, endPoint x: 966, endPoint y: -44, distance: 523.9
click at [966, 0] on html "Profilo Fiorillo Eleonora giovedì, 14 agosto Strutture CRM Utenti Dashboard Ges…" at bounding box center [483, 240] width 967 height 480
click at [141, 185] on div "Dashboard Gestione Struttura Gestione Prenotazioni Prenotazioni Masseria Muntib…" at bounding box center [489, 304] width 948 height 973
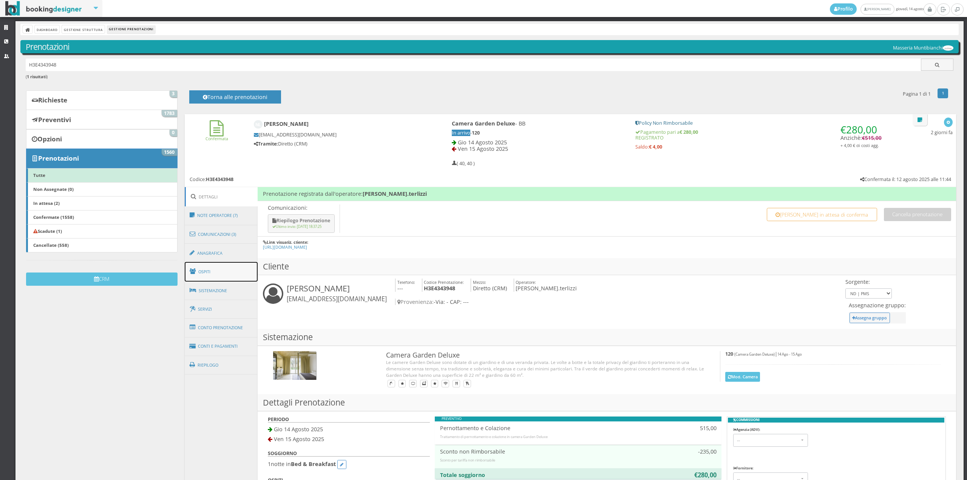
click at [209, 273] on link "Ospiti" at bounding box center [221, 272] width 73 height 20
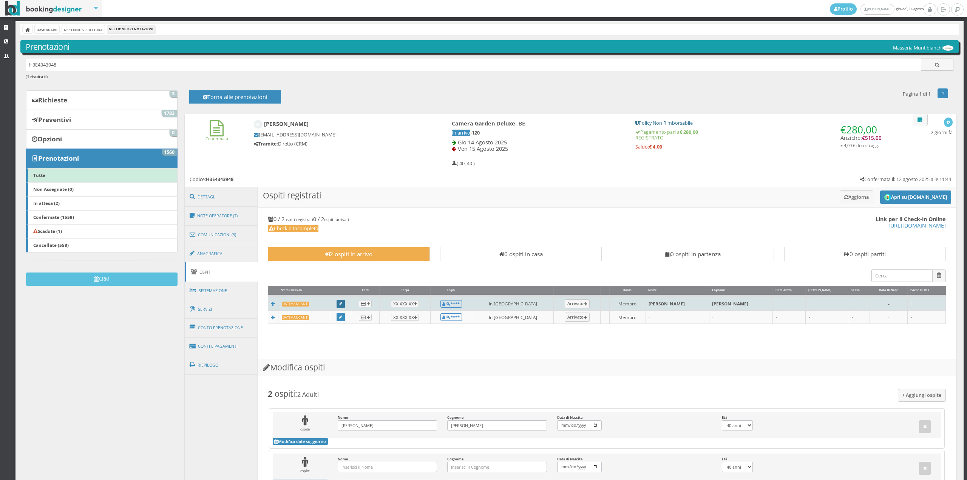
click at [342, 306] on icon at bounding box center [340, 304] width 3 height 4
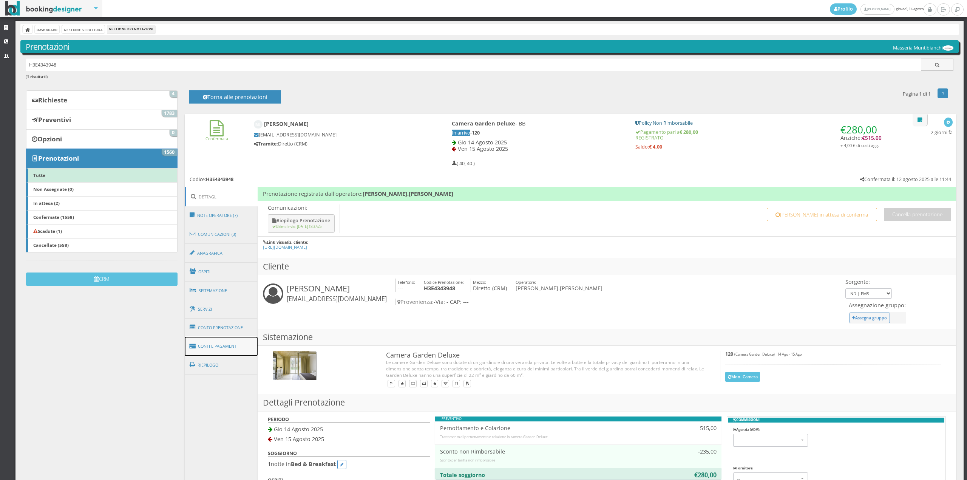
click at [217, 340] on link "Conti e Pagamenti" at bounding box center [221, 346] width 73 height 19
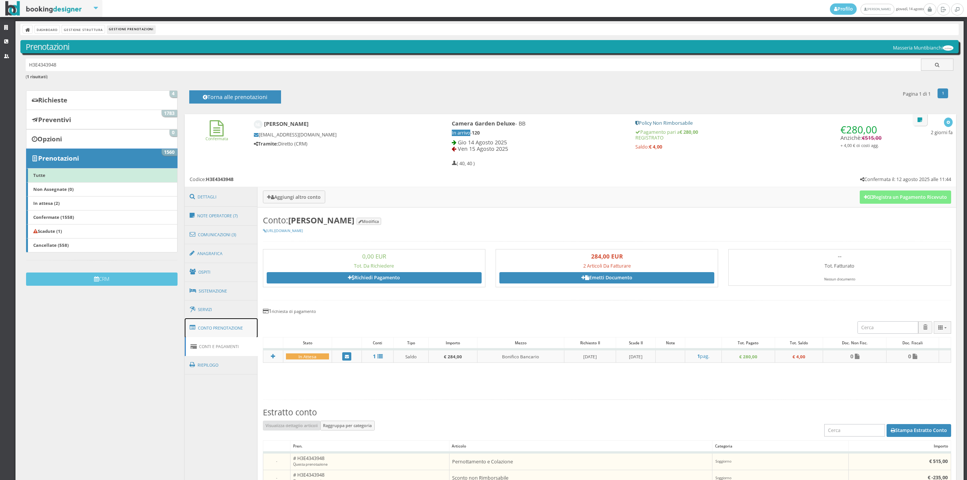
click at [212, 328] on link "Conto Prenotazione" at bounding box center [221, 328] width 73 height 20
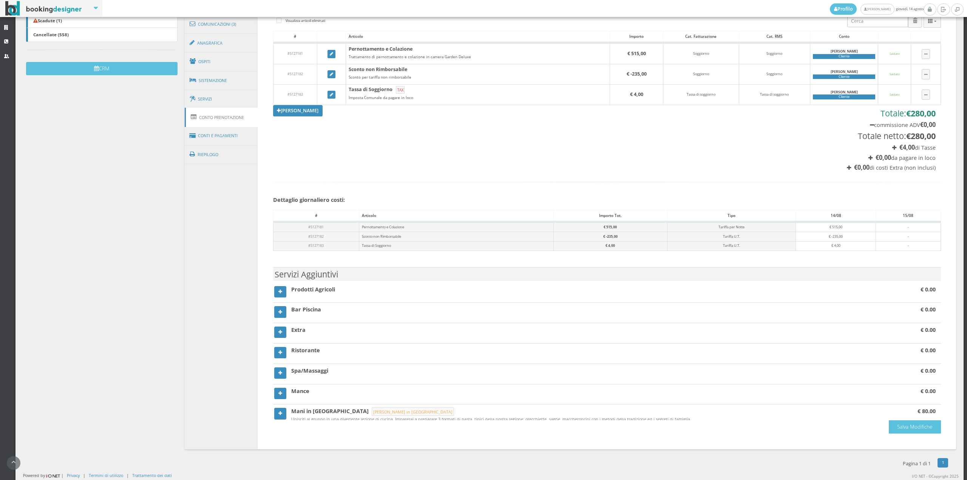
scroll to position [125, 0]
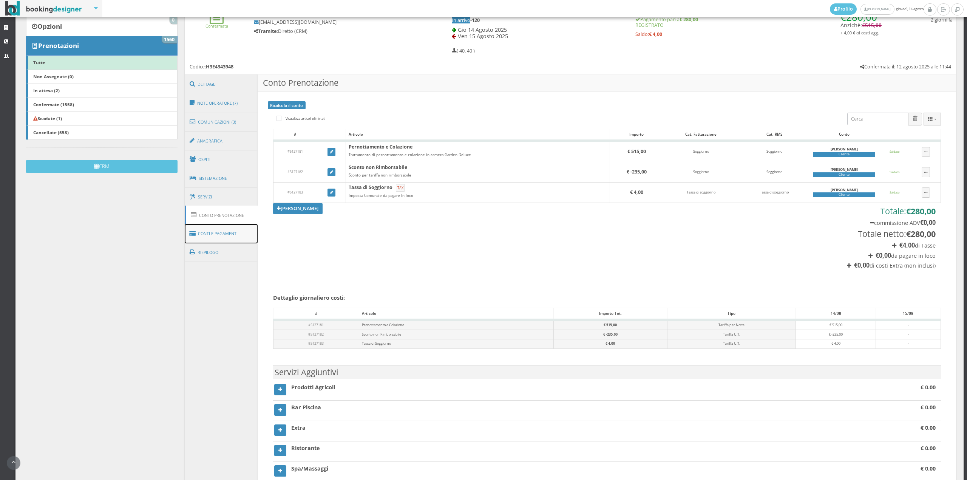
click at [209, 235] on link "Conti e Pagamenti" at bounding box center [221, 233] width 73 height 19
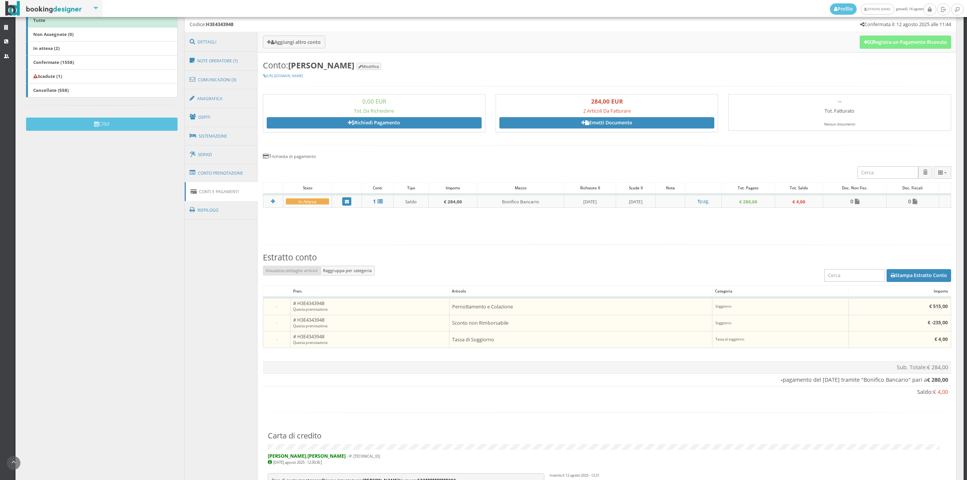
scroll to position [95, 0]
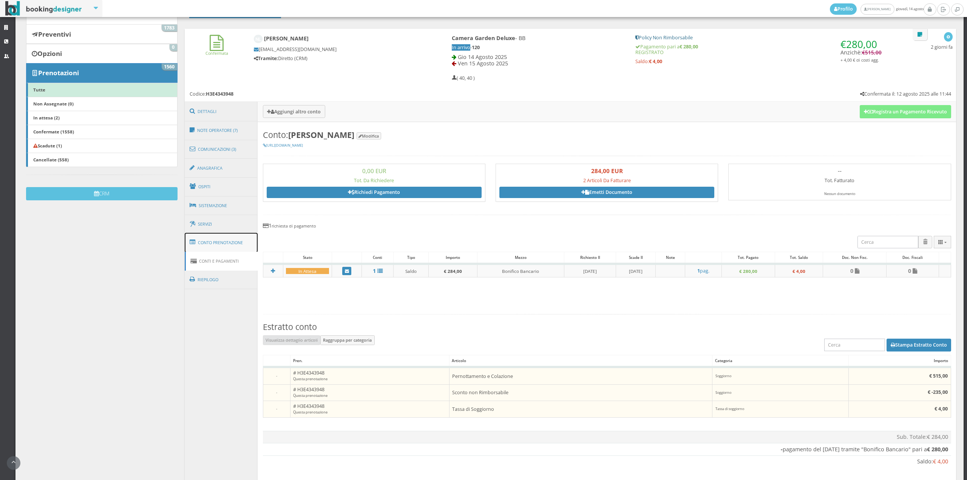
click at [238, 233] on link "Conto Prenotazione" at bounding box center [221, 243] width 73 height 20
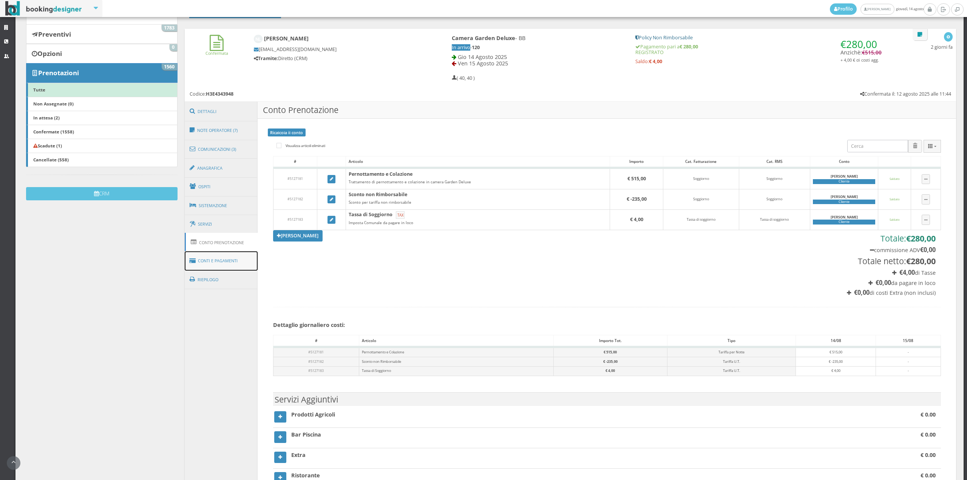
click at [233, 251] on link "Conti e Pagamenti" at bounding box center [221, 260] width 73 height 19
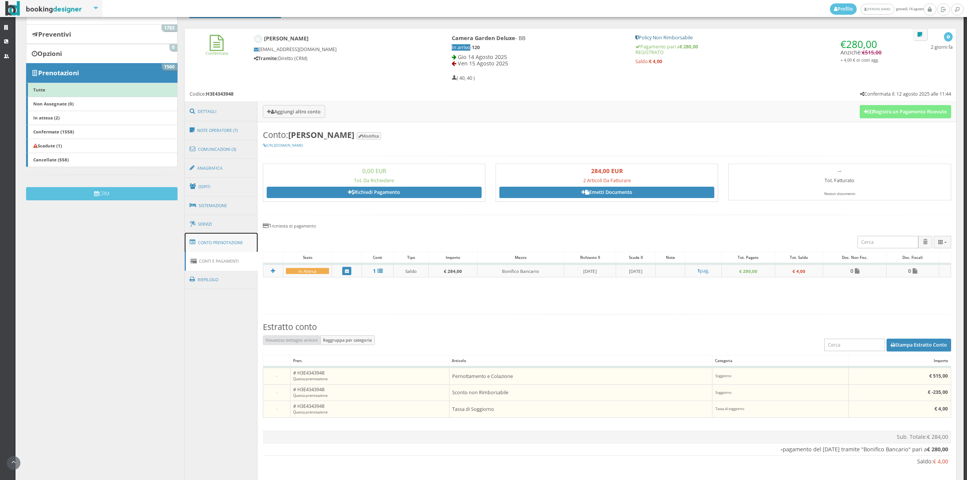
click at [233, 246] on link "Conto Prenotazione" at bounding box center [221, 243] width 73 height 20
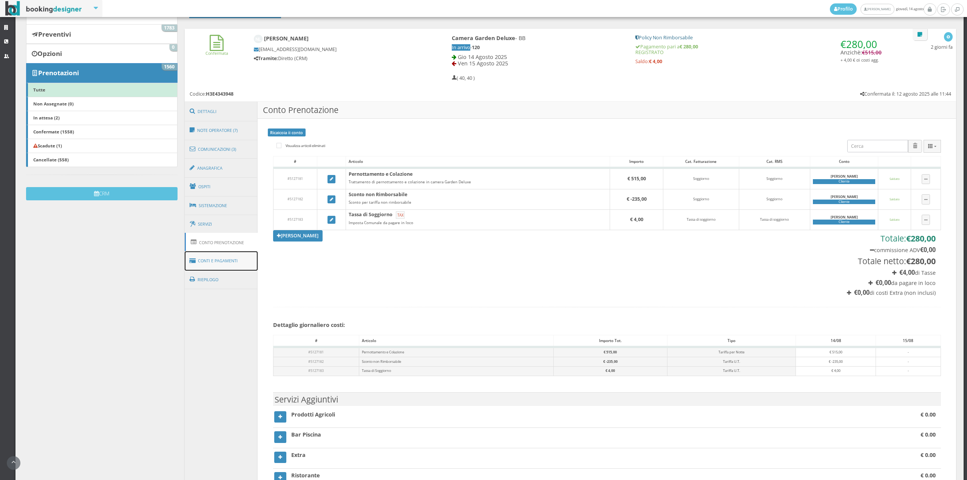
click at [233, 251] on link "Conti e Pagamenti" at bounding box center [221, 260] width 73 height 19
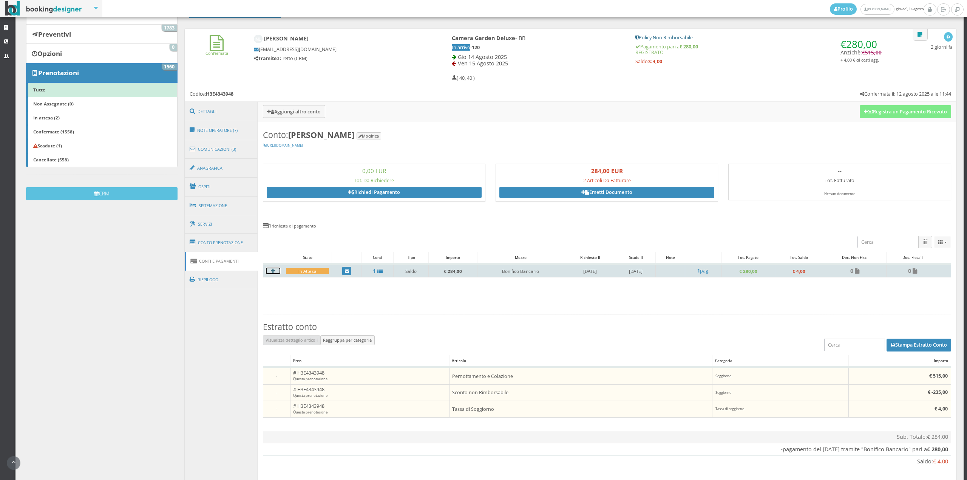
click at [274, 269] on h4 at bounding box center [273, 270] width 14 height 6
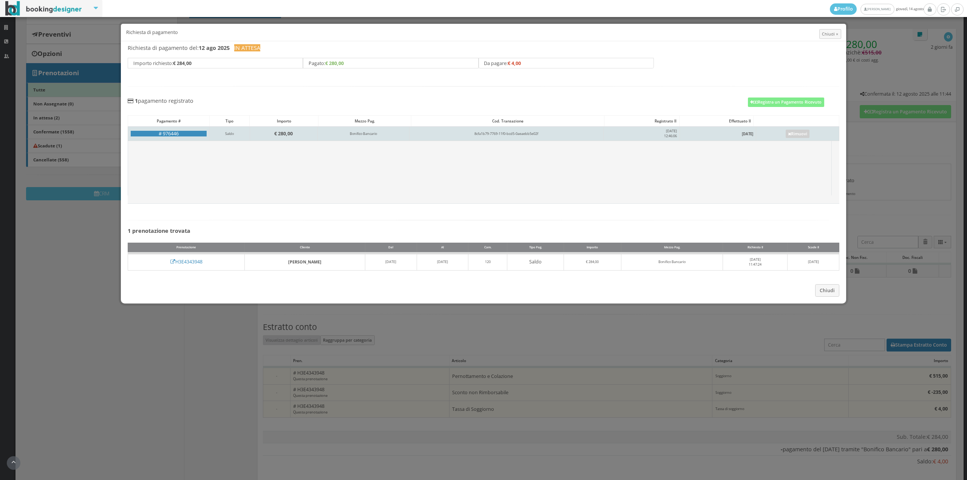
click at [796, 140] on td "Rimuovi" at bounding box center [797, 134] width 83 height 14
click at [800, 136] on link "Rimuovi" at bounding box center [798, 134] width 24 height 8
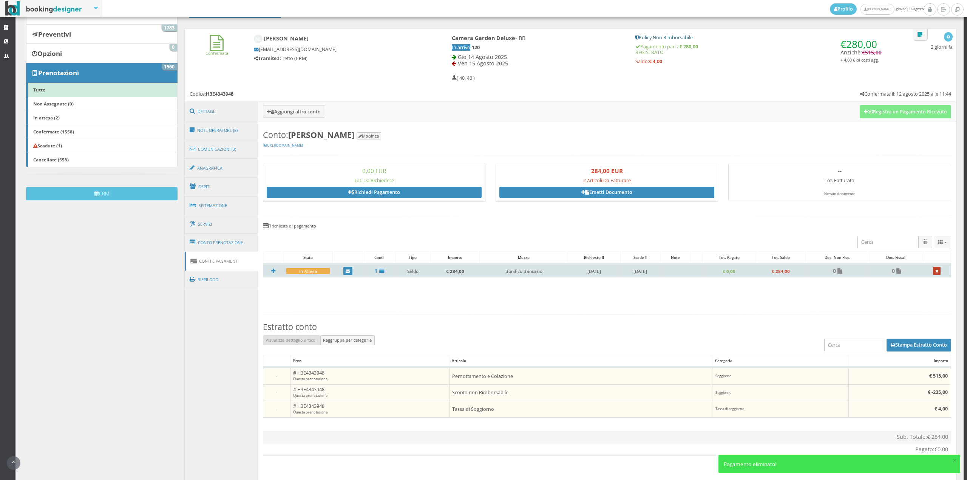
click at [933, 273] on link at bounding box center [937, 271] width 8 height 8
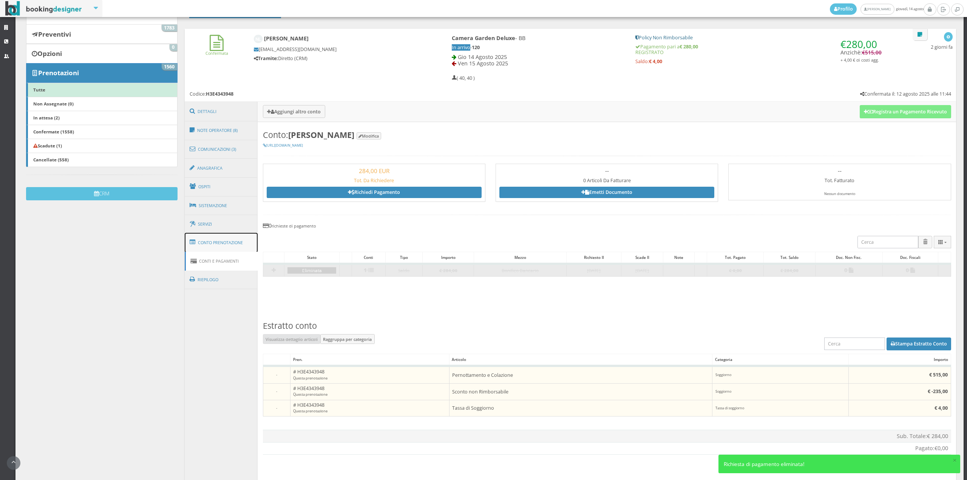
click at [228, 239] on link "Conto Prenotazione" at bounding box center [221, 243] width 73 height 20
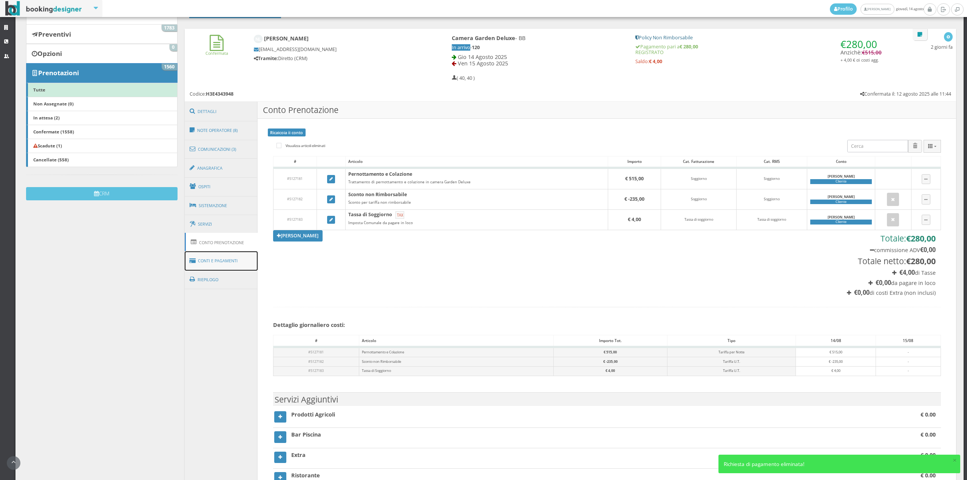
click at [224, 253] on link "Conti e Pagamenti" at bounding box center [221, 260] width 73 height 19
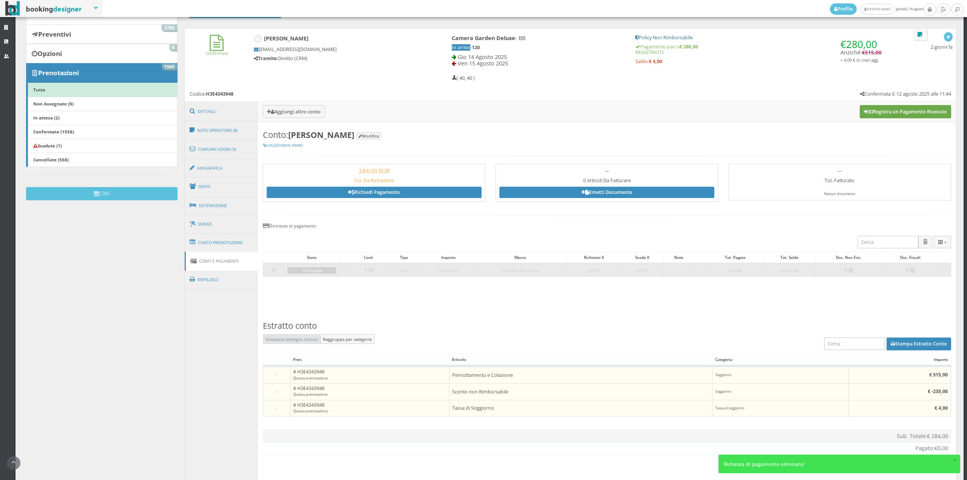
click at [923, 112] on button "Registra un Pagamento Ricevuto" at bounding box center [905, 111] width 91 height 13
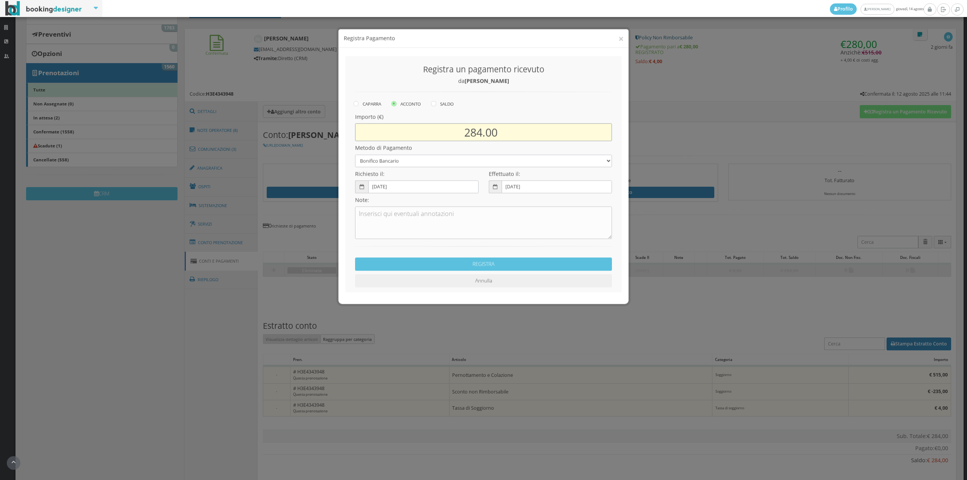
click at [483, 129] on input "284.00" at bounding box center [483, 127] width 257 height 18
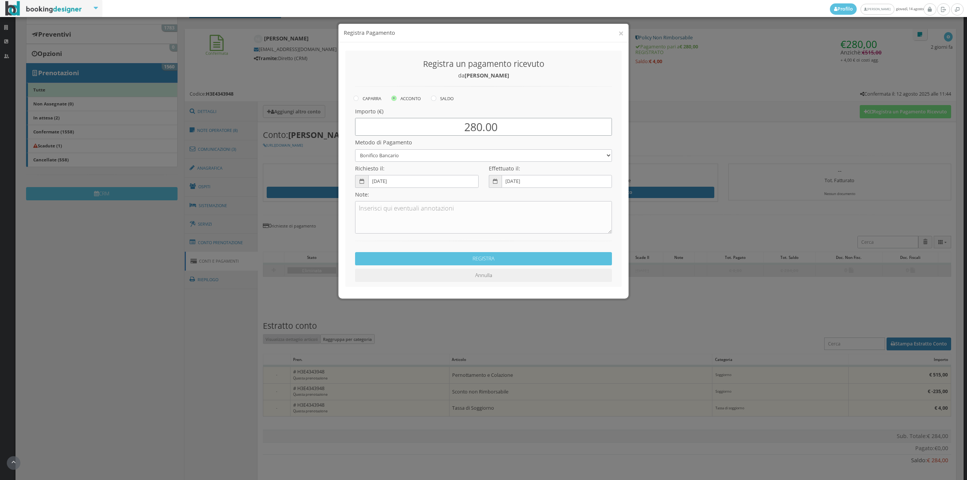
type input "280.00"
drag, startPoint x: 451, startPoint y: 155, endPoint x: 446, endPoint y: 156, distance: 5.5
click at [451, 155] on select "Bonifico Bancario Carta di Credito Contanti Assegno Bancario Assegno Circolare …" at bounding box center [483, 155] width 257 height 12
select select "2589"
click at [355, 149] on select "Bonifico Bancario Carta di Credito Contanti Assegno Bancario Assegno Circolare …" at bounding box center [483, 155] width 257 height 12
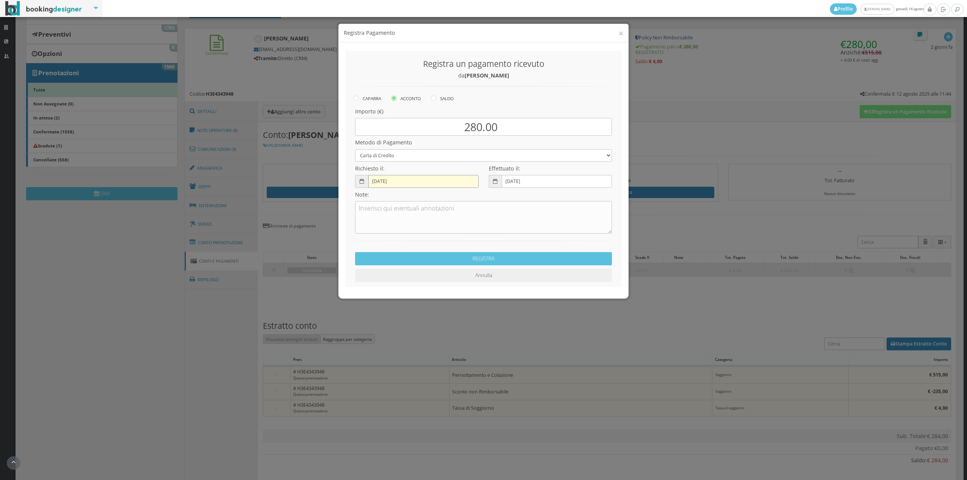
click at [388, 183] on input "[DATE]" at bounding box center [423, 181] width 110 height 12
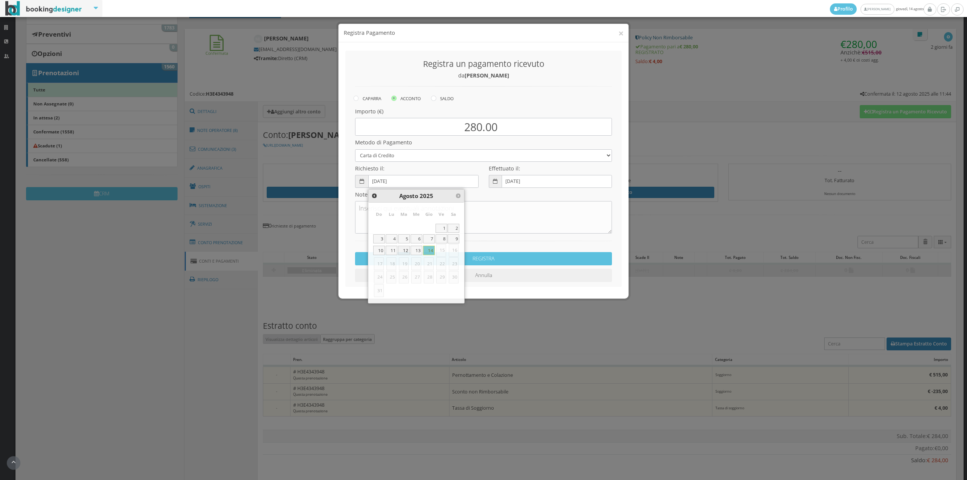
click at [408, 249] on link "12" at bounding box center [404, 250] width 12 height 9
type input "[DATE]"
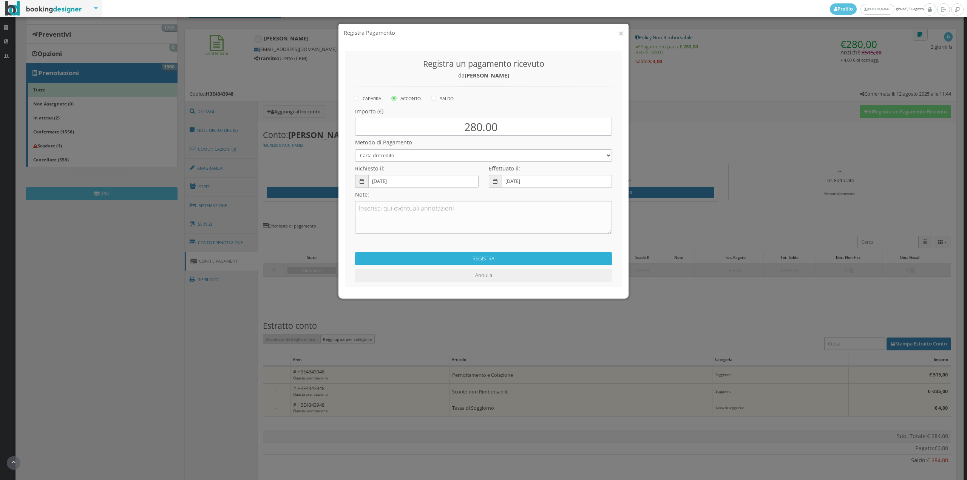
click at [492, 254] on button "REGISTRA" at bounding box center [483, 258] width 257 height 13
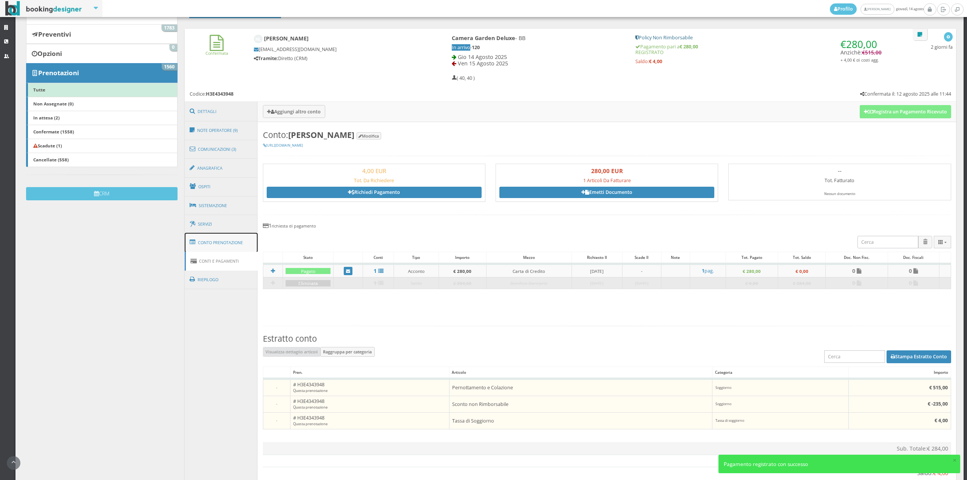
click at [229, 237] on link "Conto Prenotazione" at bounding box center [221, 243] width 73 height 20
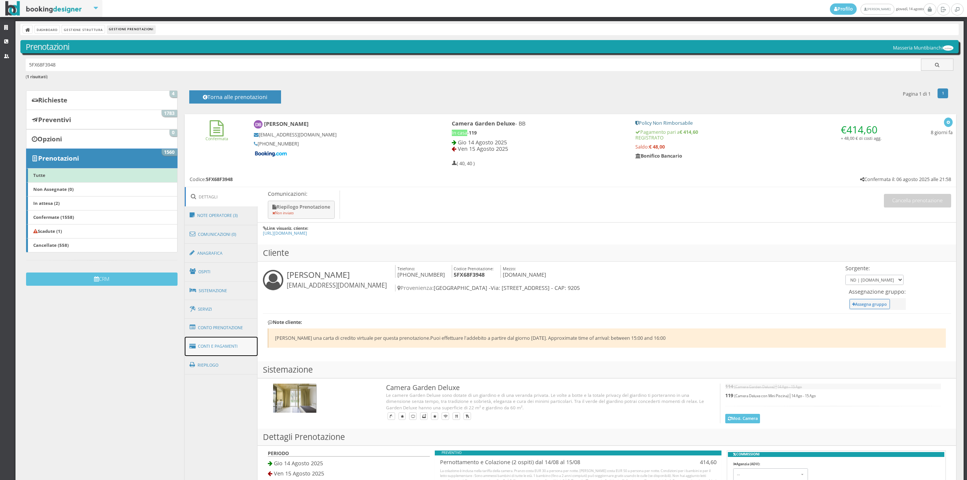
click at [237, 343] on link "Conti e Pagamenti" at bounding box center [221, 346] width 73 height 19
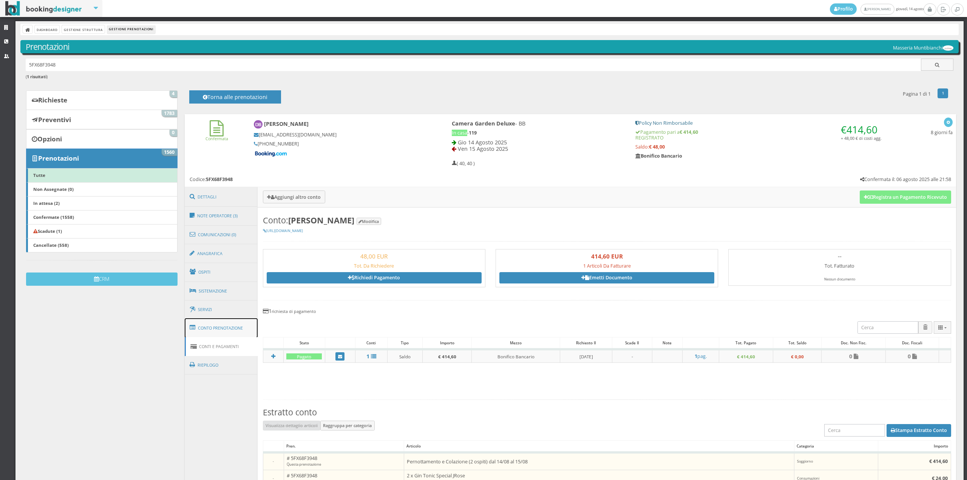
click at [236, 325] on link "Conto Prenotazione" at bounding box center [221, 328] width 73 height 20
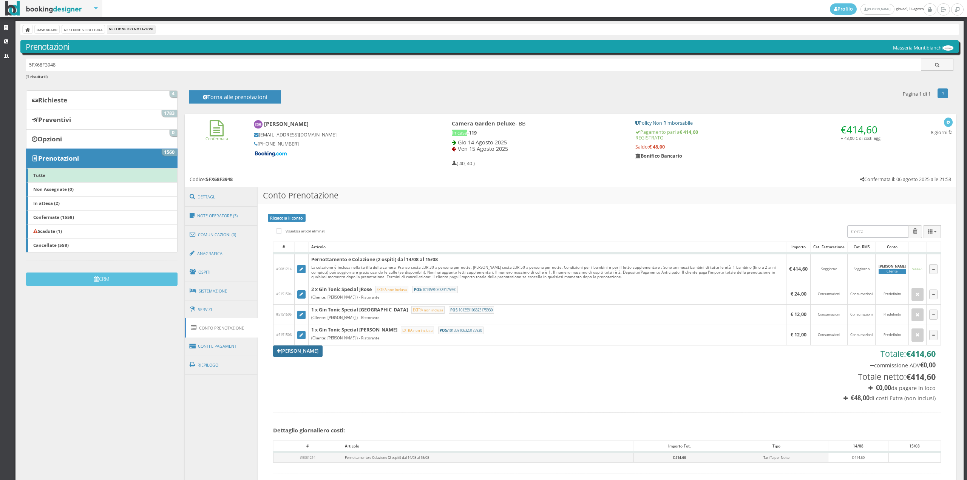
click at [313, 351] on link "[PERSON_NAME]" at bounding box center [298, 350] width 50 height 11
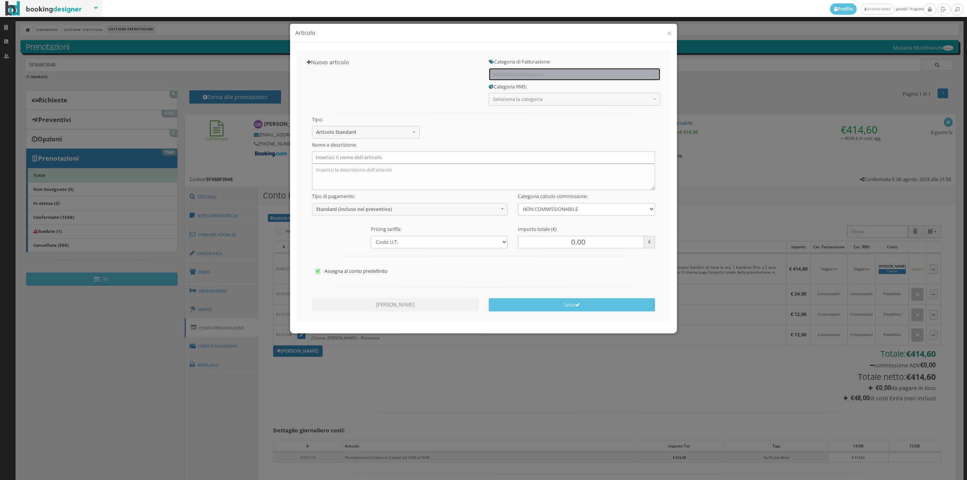
click at [528, 73] on span "Seleziona la categoria" at bounding box center [572, 74] width 158 height 6
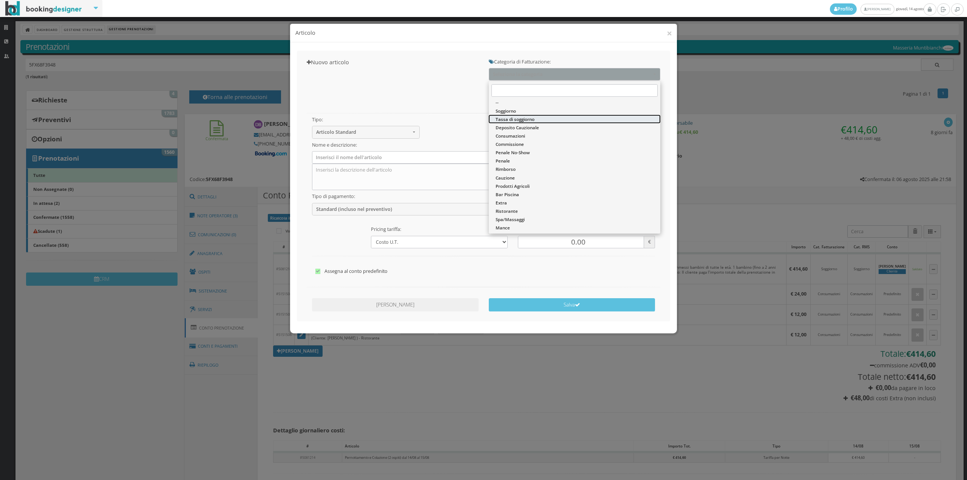
click at [518, 119] on span "Tassa di soggiorno" at bounding box center [515, 119] width 39 height 6
select select "13"
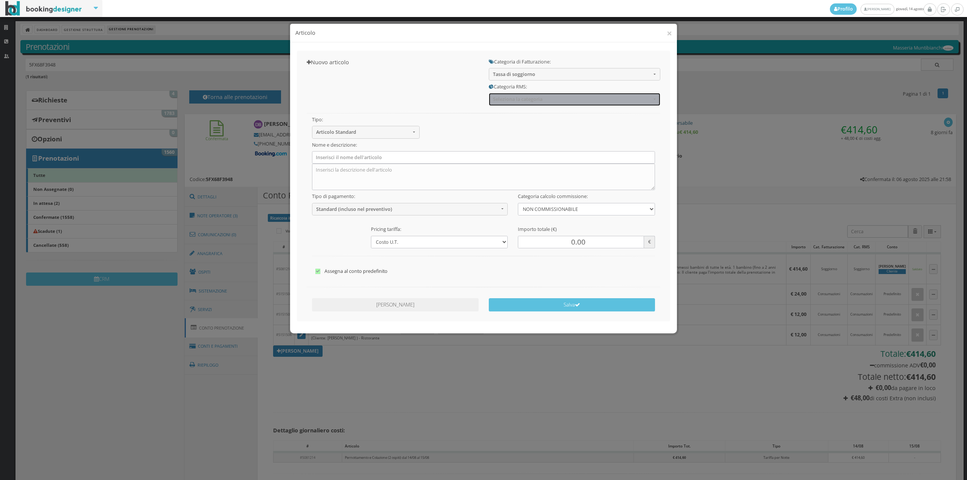
click at [516, 105] on button "Seleziona la categoria" at bounding box center [574, 99] width 171 height 12
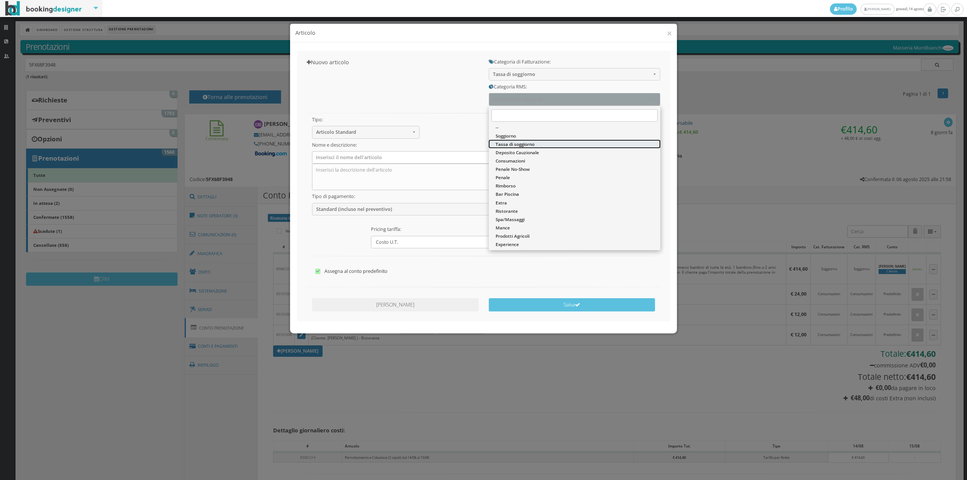
click at [512, 141] on span "Tassa di soggiorno" at bounding box center [515, 144] width 39 height 6
select select "13"
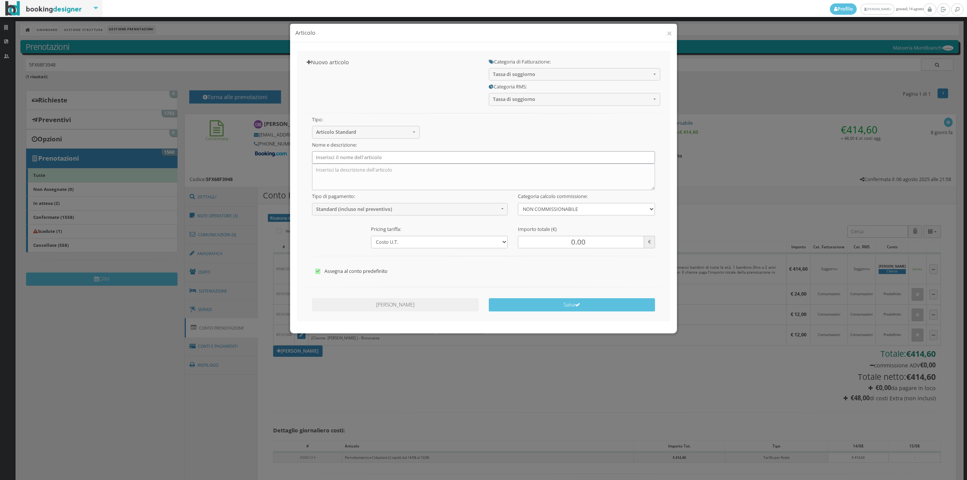
drag, startPoint x: 451, startPoint y: 160, endPoint x: 440, endPoint y: 164, distance: 11.8
click at [451, 160] on input "text" at bounding box center [483, 157] width 343 height 12
type input "Tassa di Soggiorno"
click at [372, 205] on button "Standard (incluso nel preventivo)" at bounding box center [410, 209] width 196 height 12
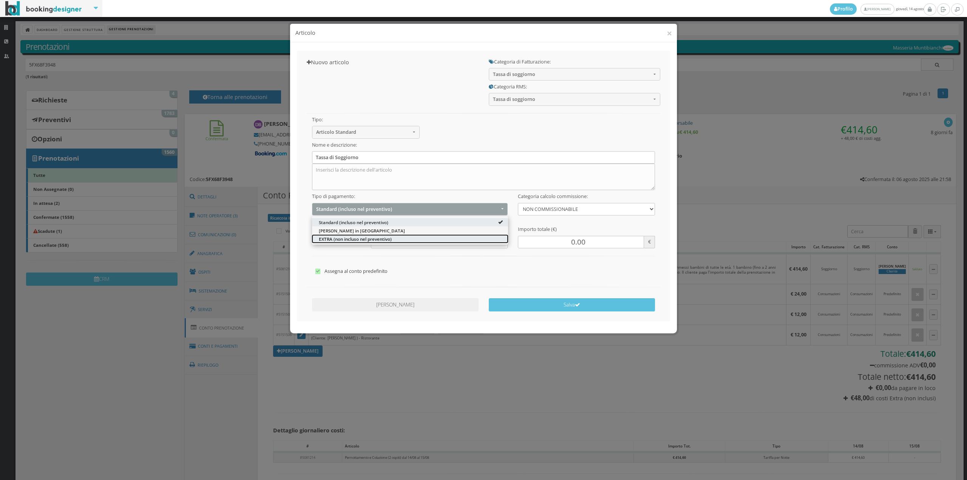
click at [355, 242] on link "EXTRA (non incluso nel preventivo)" at bounding box center [410, 238] width 196 height 8
select select "2"
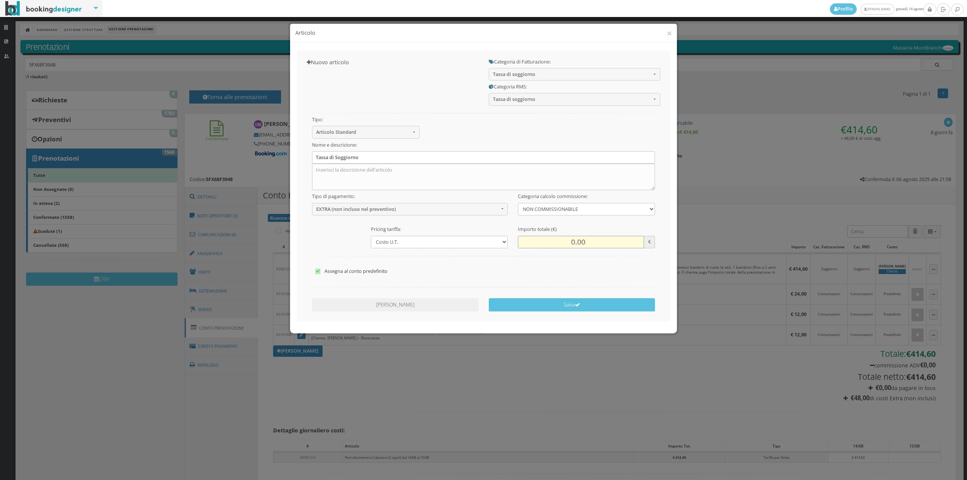
click at [568, 241] on input "0.00" at bounding box center [581, 242] width 126 height 12
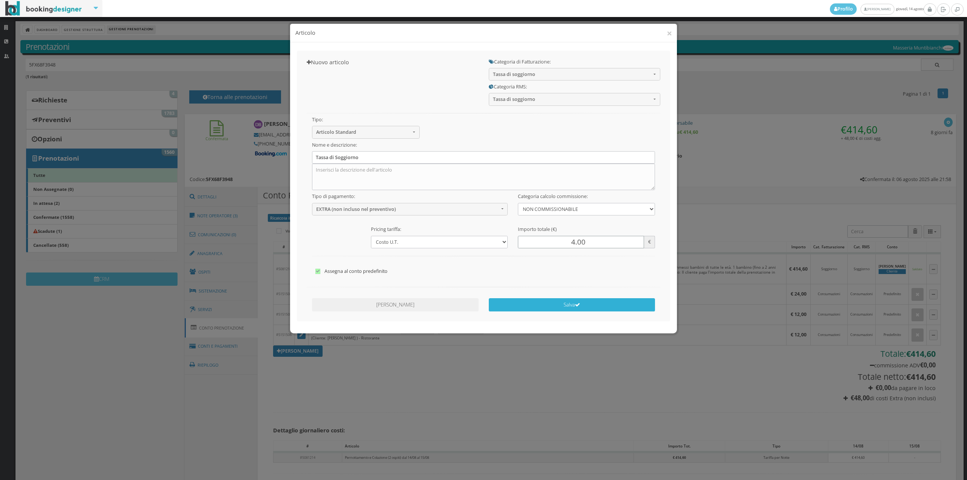
type input "4.00"
click at [564, 307] on button "Salva" at bounding box center [572, 304] width 167 height 13
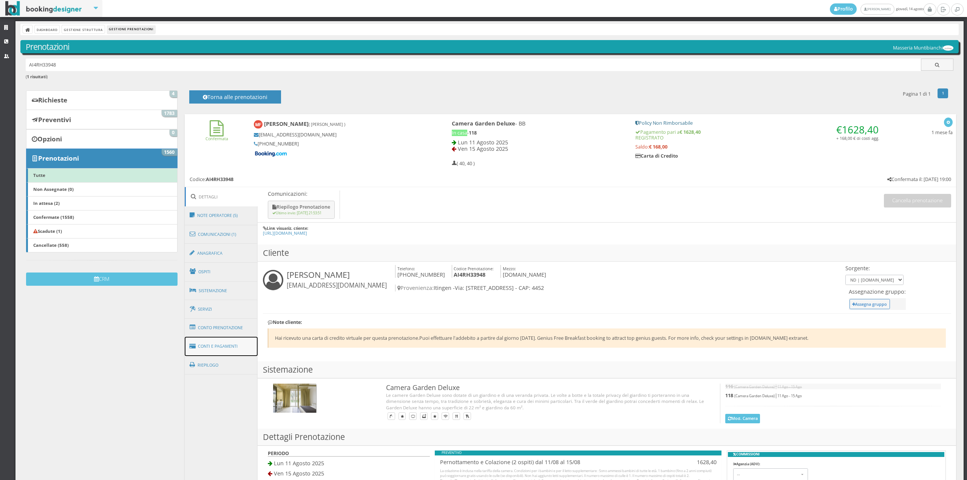
click at [232, 343] on link "Conti e Pagamenti" at bounding box center [221, 346] width 73 height 19
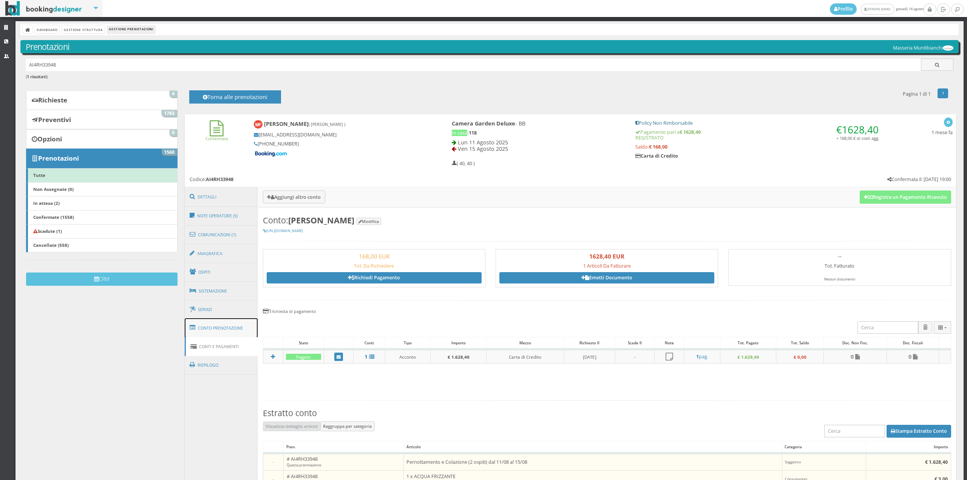
click at [230, 328] on link "Conto Prenotazione" at bounding box center [221, 328] width 73 height 20
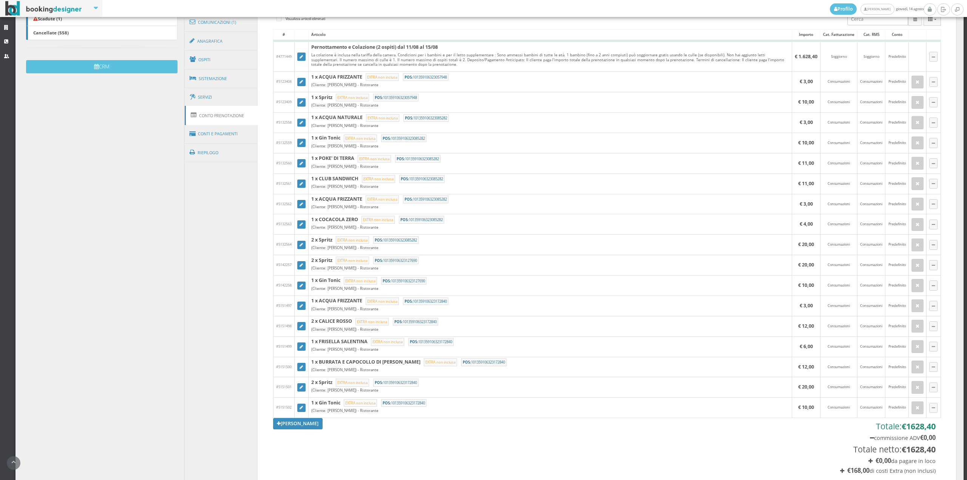
scroll to position [245, 0]
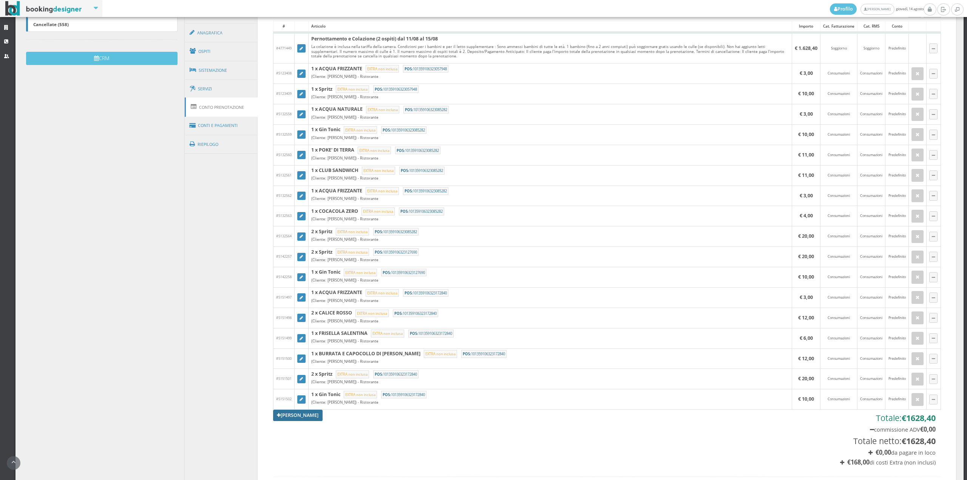
click at [293, 417] on link "[PERSON_NAME]" at bounding box center [298, 414] width 50 height 11
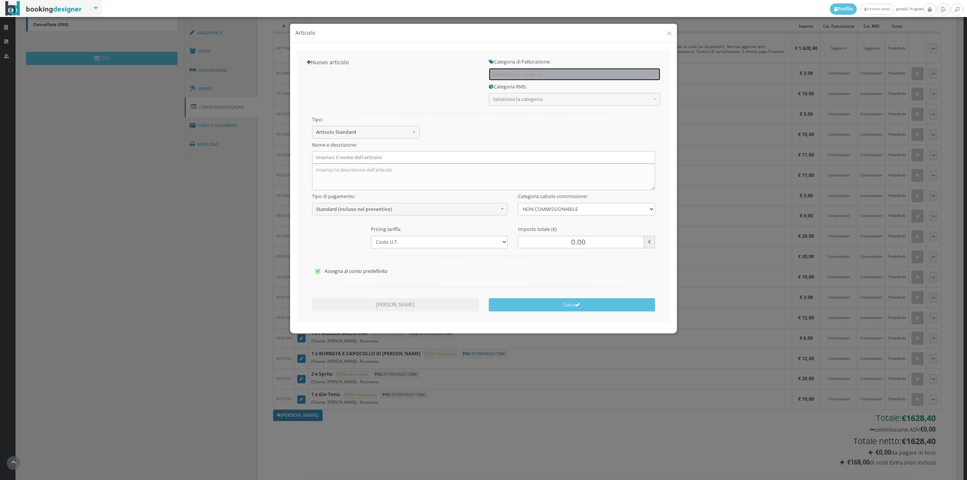
click at [546, 77] on span "Seleziona la categoria" at bounding box center [572, 74] width 158 height 6
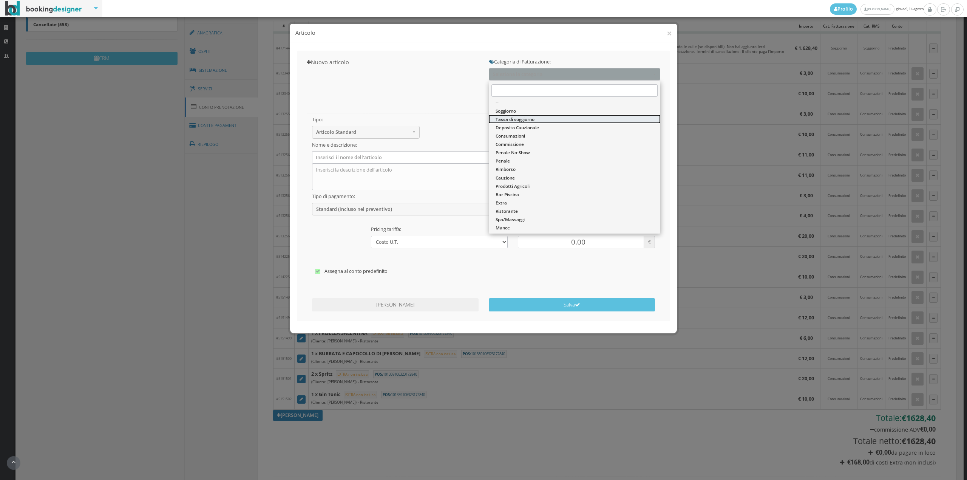
click at [531, 116] on span "Tassa di soggiorno" at bounding box center [515, 119] width 39 height 6
select select "13"
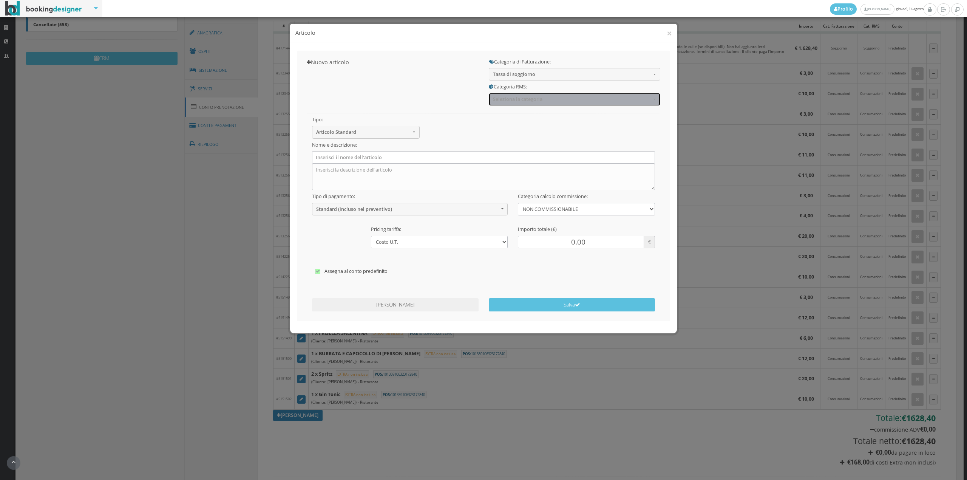
click at [525, 94] on button "Seleziona la categoria" at bounding box center [574, 99] width 171 height 12
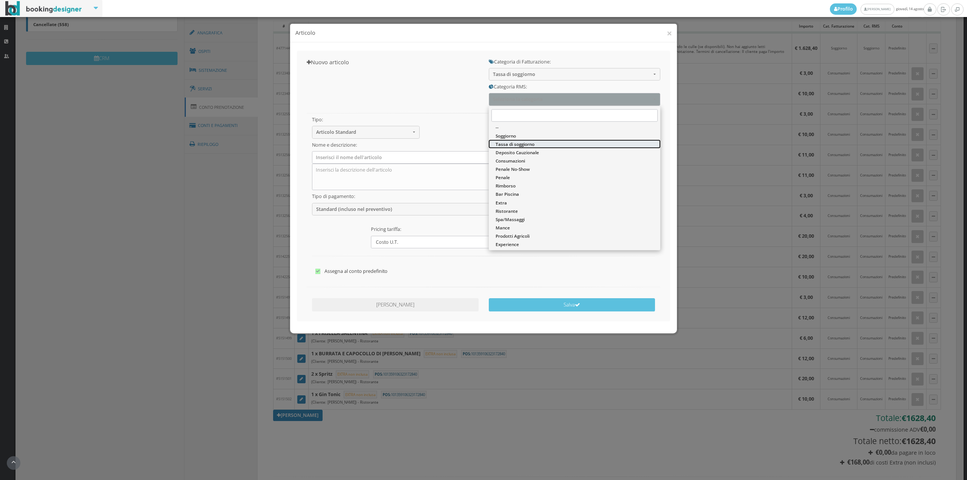
click at [519, 141] on span "Tassa di soggiorno" at bounding box center [515, 144] width 39 height 6
select select "13"
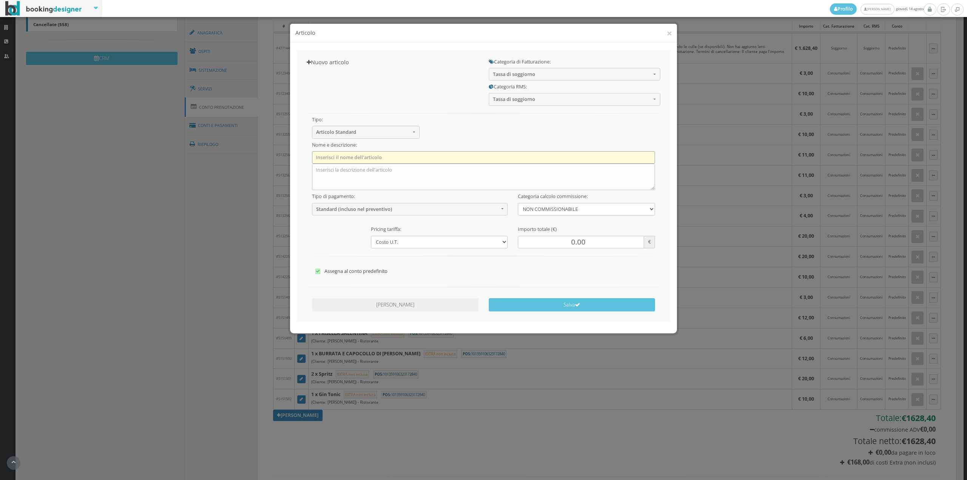
click at [354, 156] on input "text" at bounding box center [483, 157] width 343 height 12
type input "Tassa di Soggiorno"
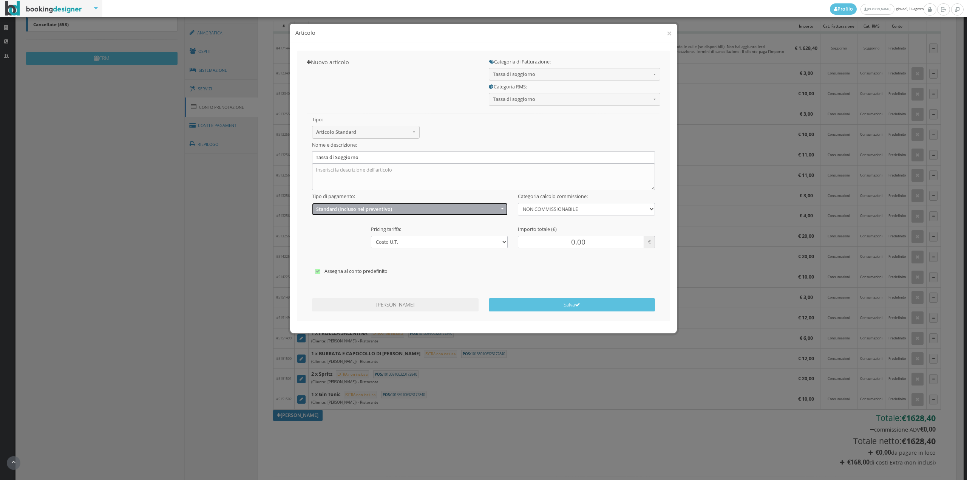
click at [350, 203] on button "Standard (incluso nel preventivo)" at bounding box center [410, 209] width 196 height 12
click at [332, 235] on link "EXTRA (non incluso nel preventivo)" at bounding box center [410, 238] width 196 height 8
select select "2"
click at [561, 248] on input "0.00" at bounding box center [581, 242] width 126 height 12
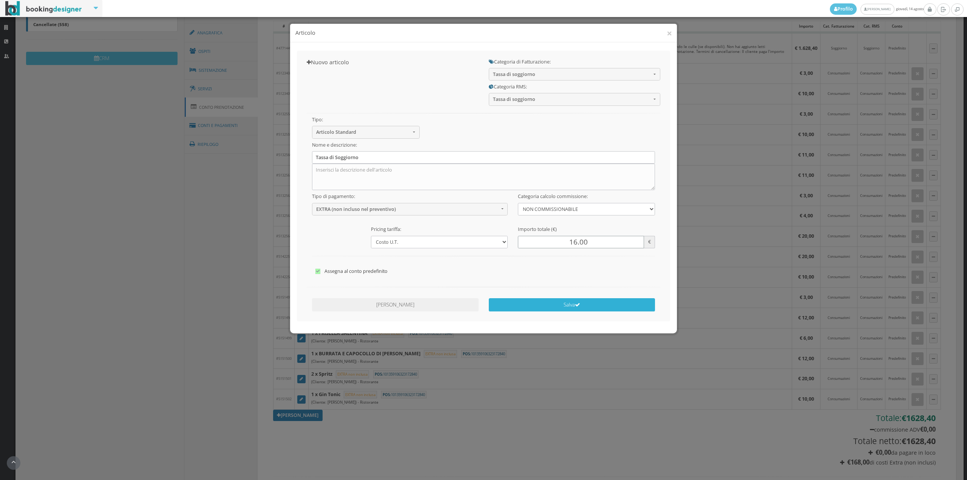
type input "16.00"
click at [579, 303] on icon "submit" at bounding box center [577, 304] width 5 height 5
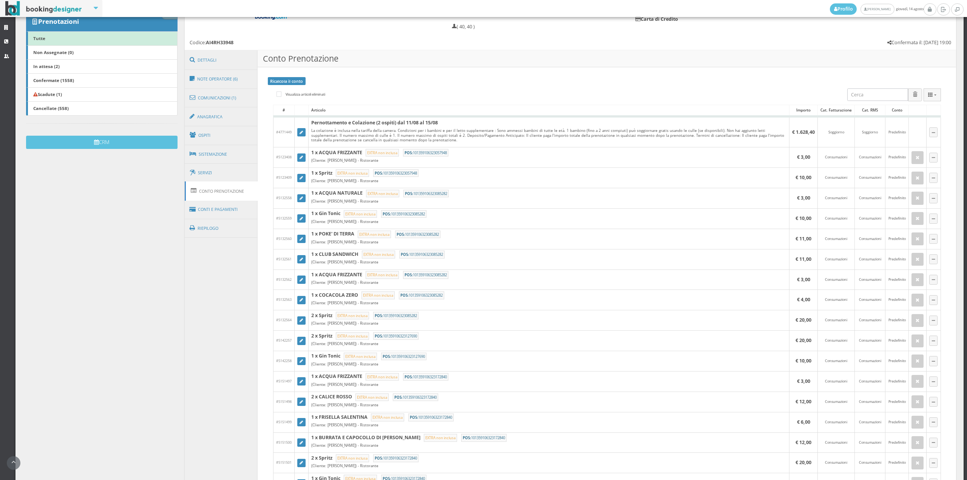
scroll to position [114, 0]
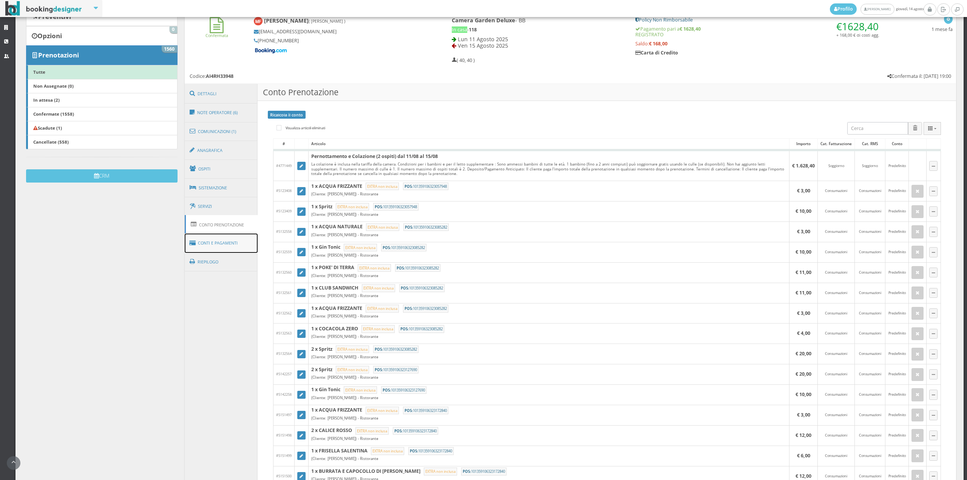
click at [230, 245] on link "Conti e Pagamenti" at bounding box center [221, 242] width 73 height 19
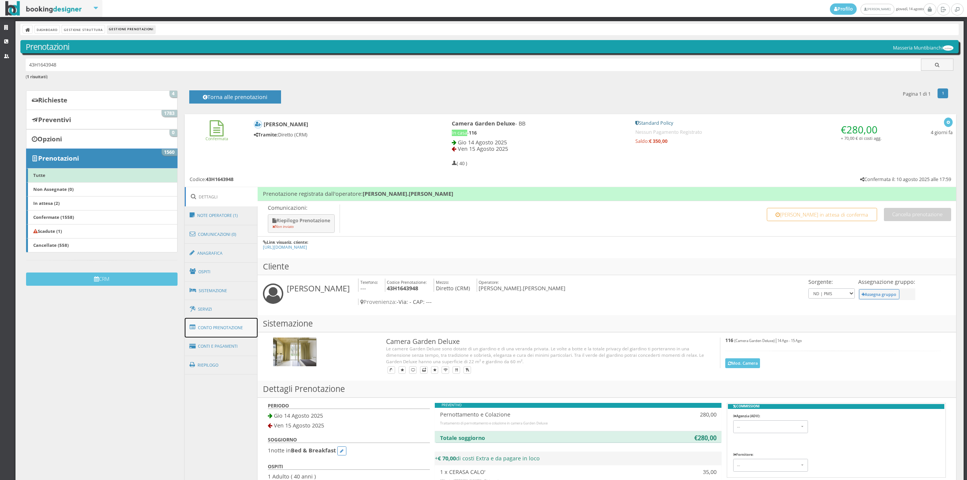
click at [215, 322] on link "Conto Prenotazione" at bounding box center [221, 328] width 73 height 20
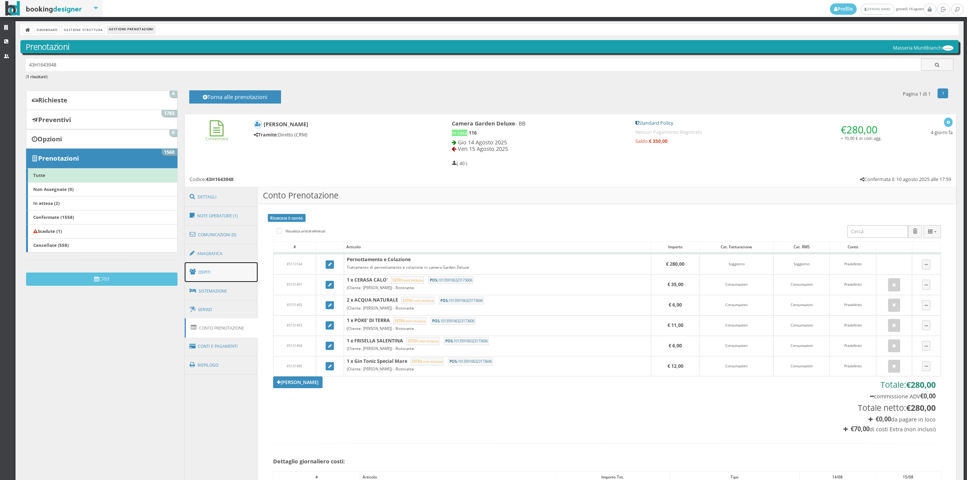
click at [213, 270] on link "Ospiti" at bounding box center [221, 272] width 73 height 20
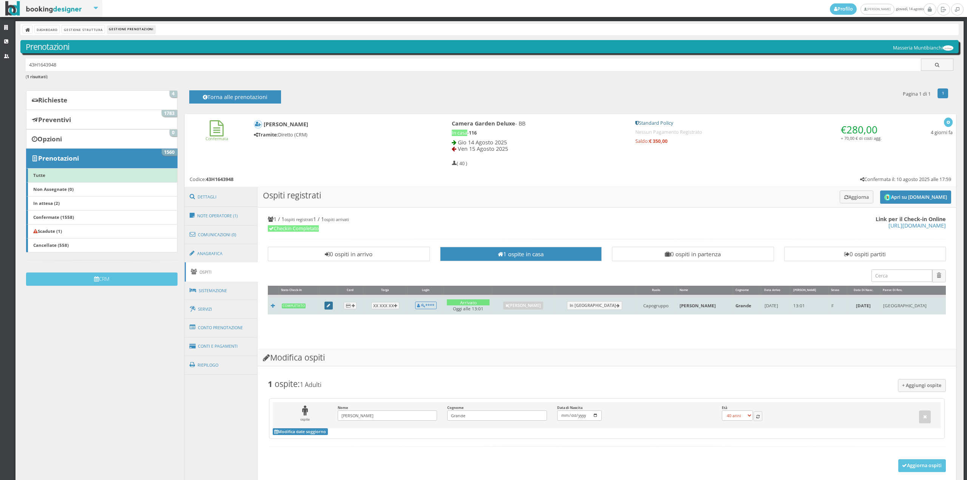
click at [329, 304] on link at bounding box center [328, 305] width 8 height 8
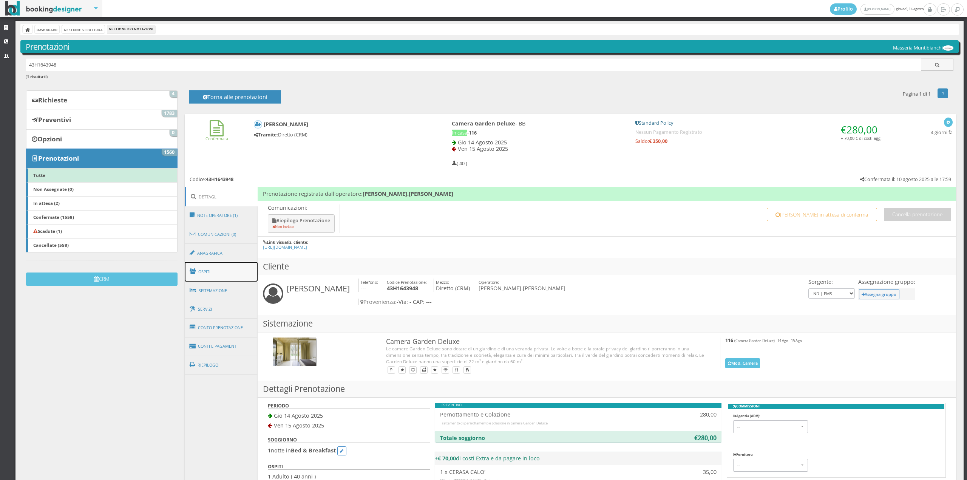
click at [210, 268] on link "Ospiti" at bounding box center [221, 272] width 73 height 20
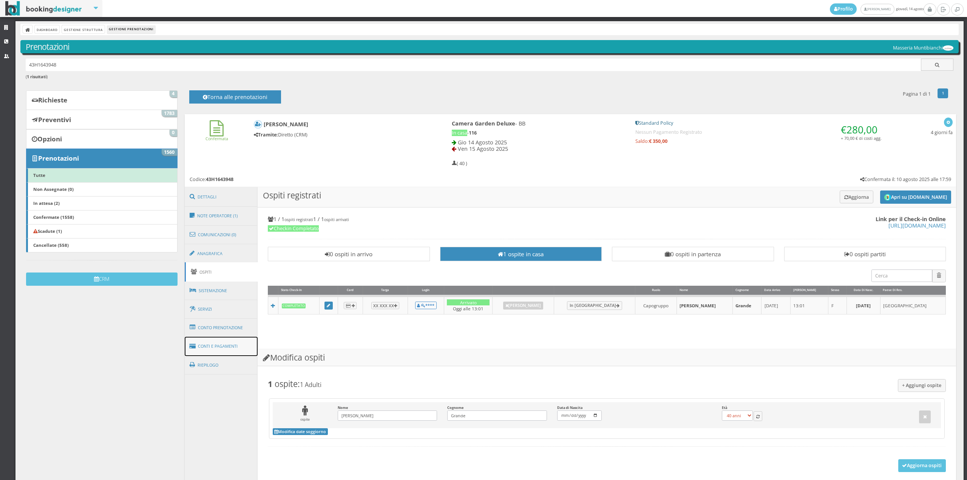
click at [221, 346] on link "Conti e Pagamenti" at bounding box center [221, 346] width 73 height 19
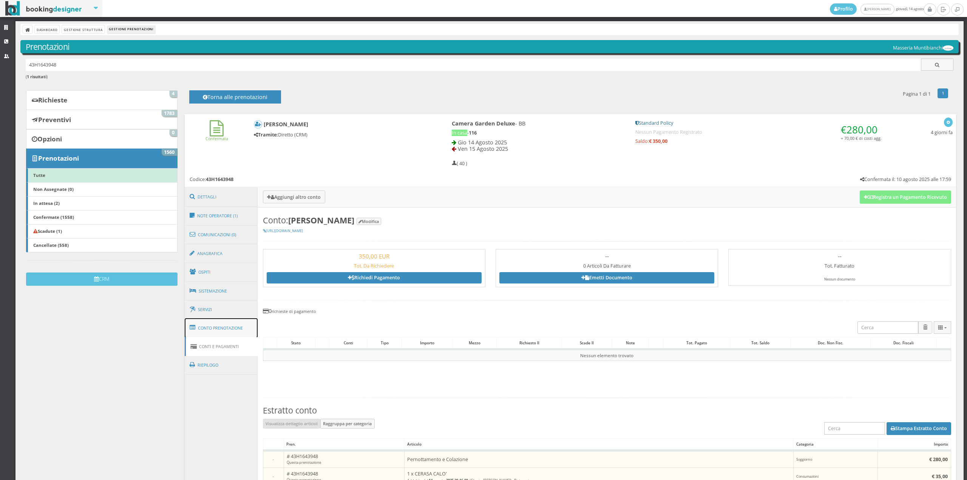
click at [222, 322] on link "Conto Prenotazione" at bounding box center [221, 328] width 73 height 20
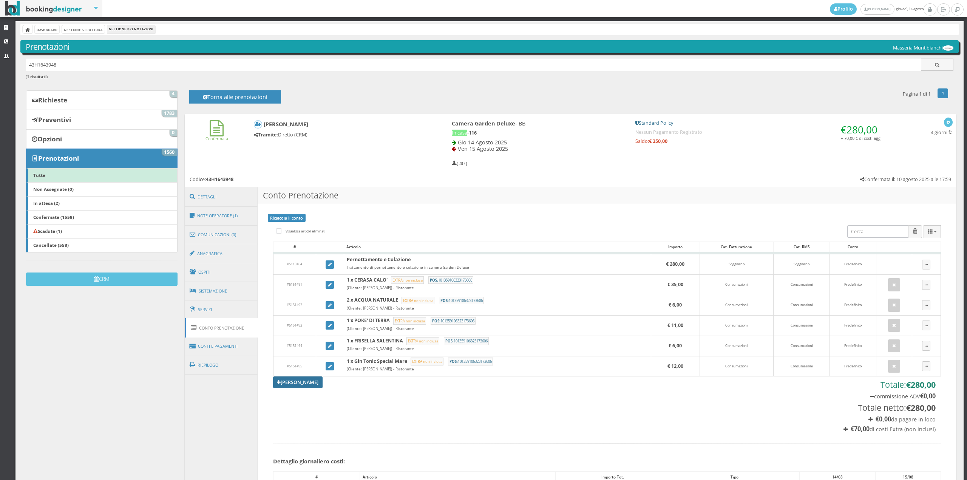
click at [279, 384] on link "Aggiungi Tariffa" at bounding box center [298, 381] width 50 height 11
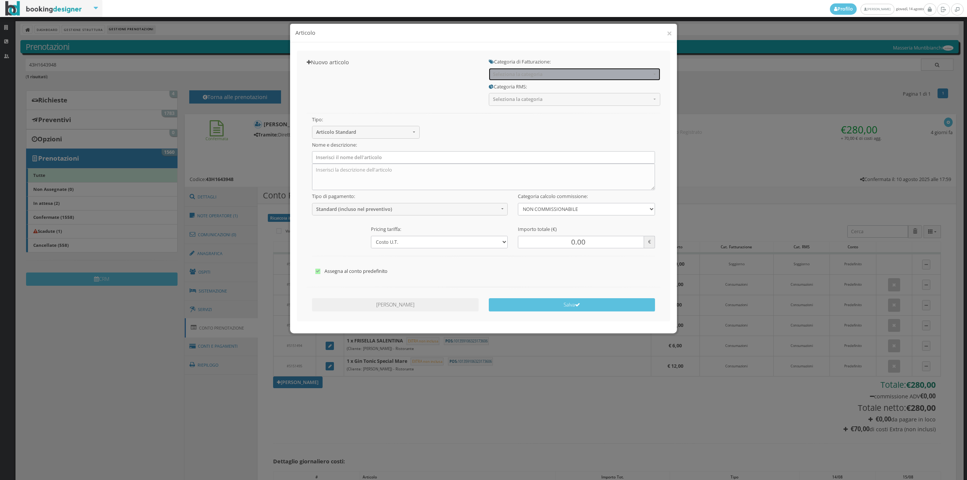
click at [513, 80] on button "Seleziona la categoria" at bounding box center [574, 74] width 171 height 12
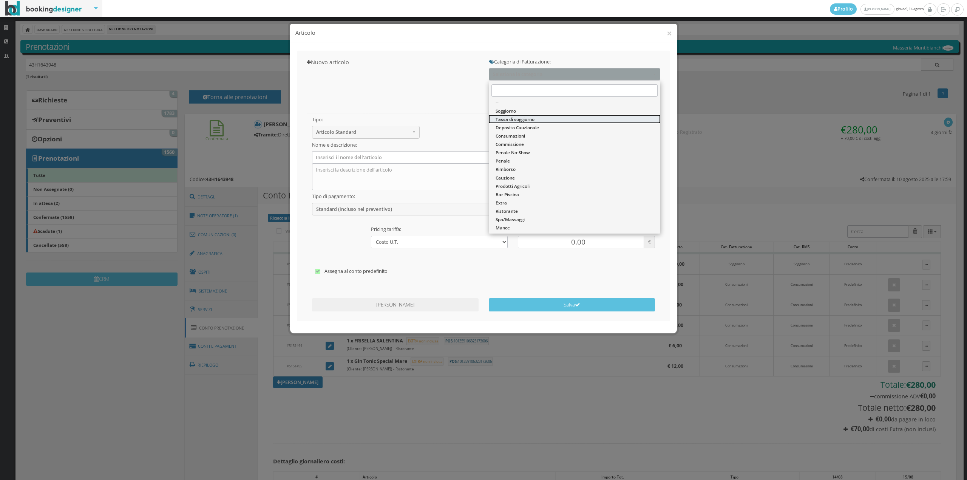
click at [507, 118] on span "Tassa di soggiorno" at bounding box center [515, 119] width 39 height 6
select select "13"
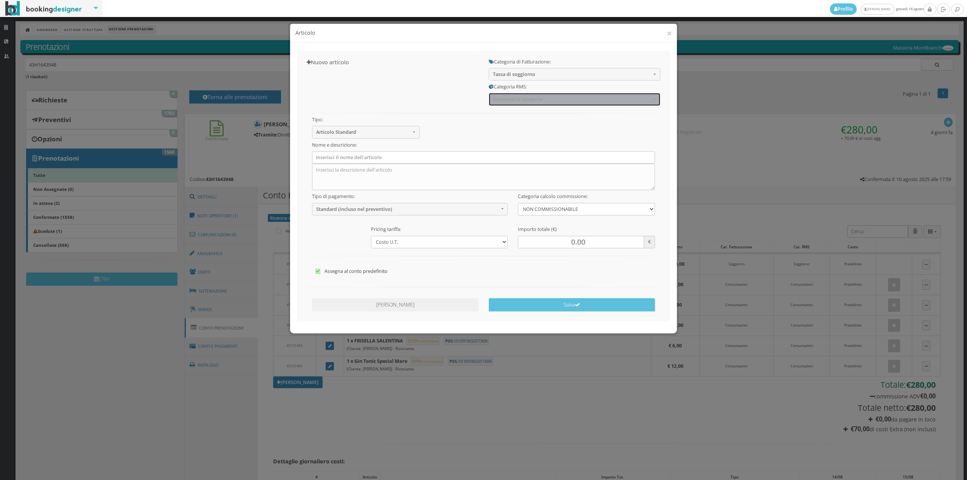
click at [506, 103] on button "Seleziona la categoria" at bounding box center [574, 99] width 171 height 12
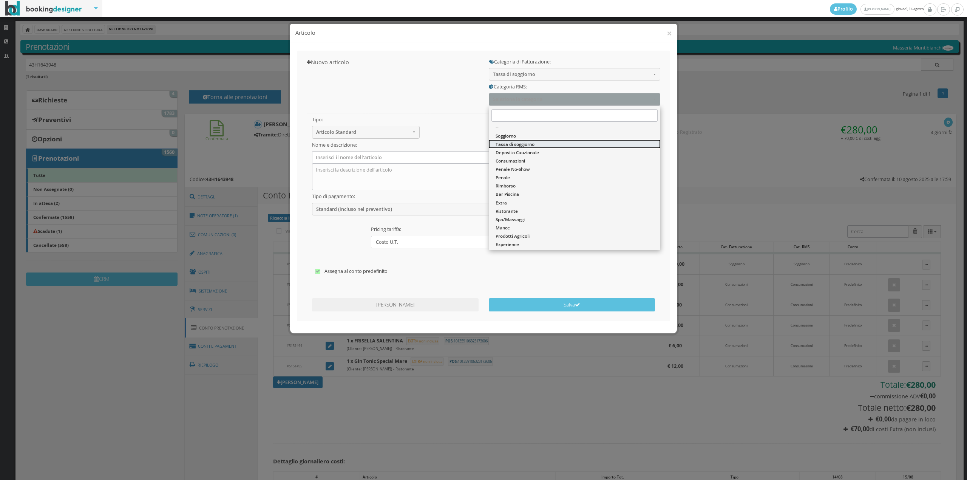
click at [501, 145] on span "Tassa di soggiorno" at bounding box center [515, 144] width 39 height 6
select select "13"
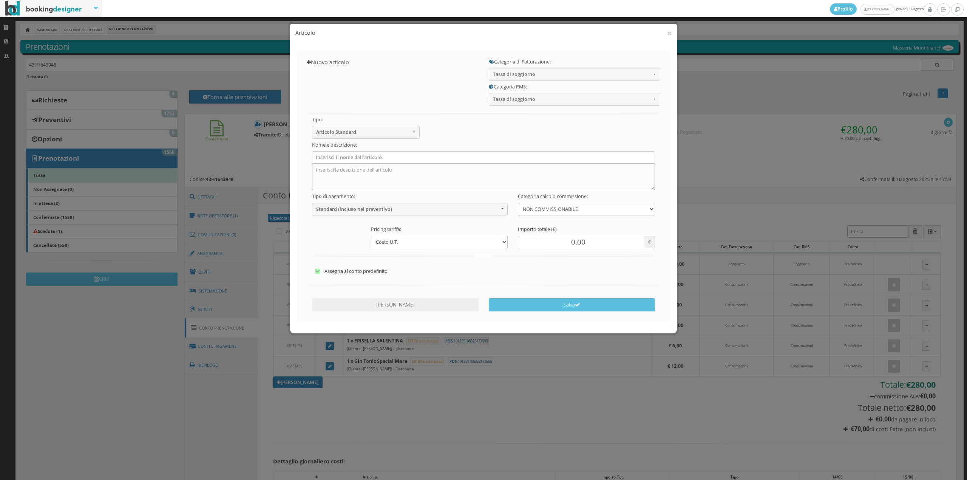
click at [352, 165] on textarea at bounding box center [483, 177] width 343 height 26
drag, startPoint x: 349, startPoint y: 158, endPoint x: 349, endPoint y: 162, distance: 4.2
click at [349, 158] on input "text" at bounding box center [483, 157] width 343 height 12
type input "Tassa di Soggiorno"
click at [334, 204] on button "Standard (incluso nel preventivo)" at bounding box center [410, 209] width 196 height 12
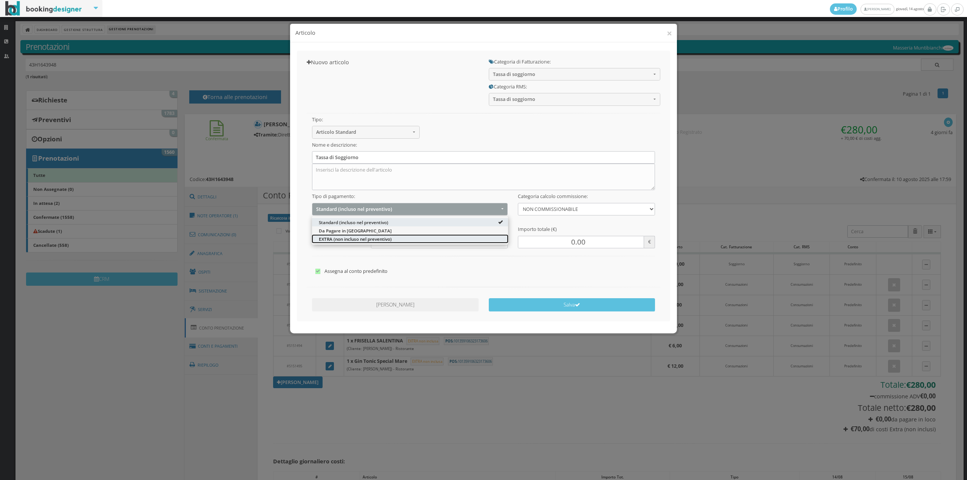
click at [330, 235] on link "EXTRA (non incluso nel preventivo)" at bounding box center [410, 238] width 196 height 8
select select "2"
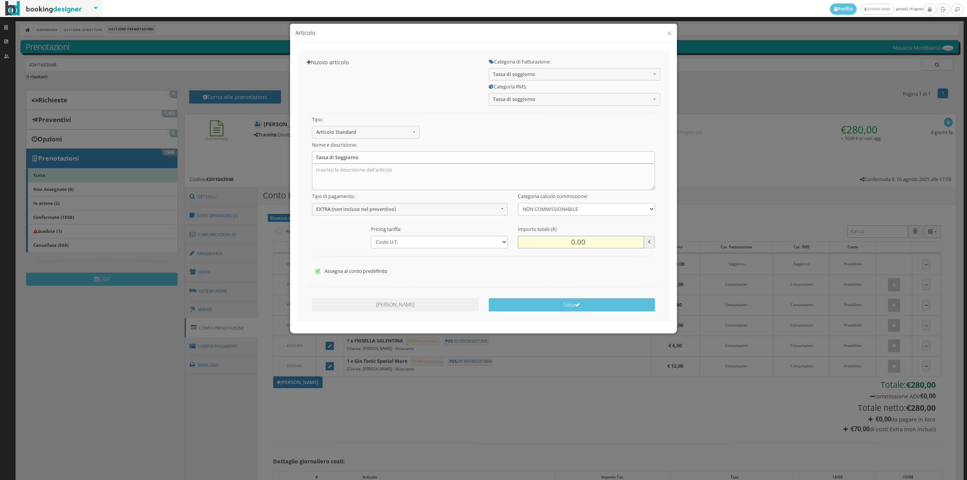
click at [565, 239] on input "0.00" at bounding box center [581, 242] width 126 height 12
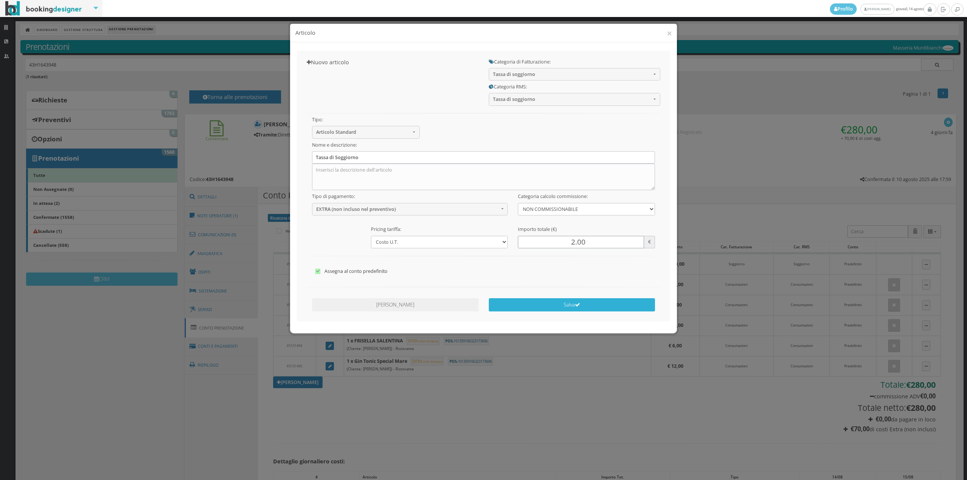
type input "2.00"
click at [580, 305] on icon "submit" at bounding box center [577, 304] width 5 height 5
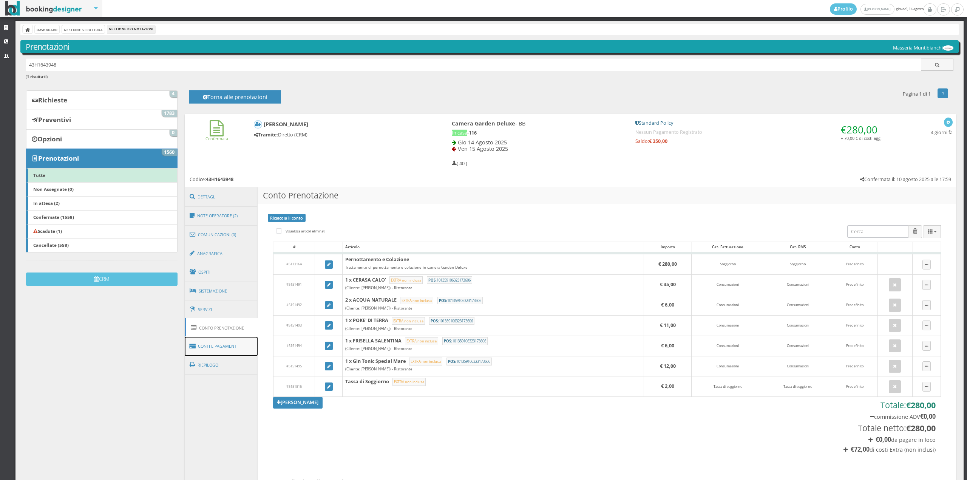
click at [225, 343] on link "Conti e Pagamenti" at bounding box center [221, 346] width 73 height 19
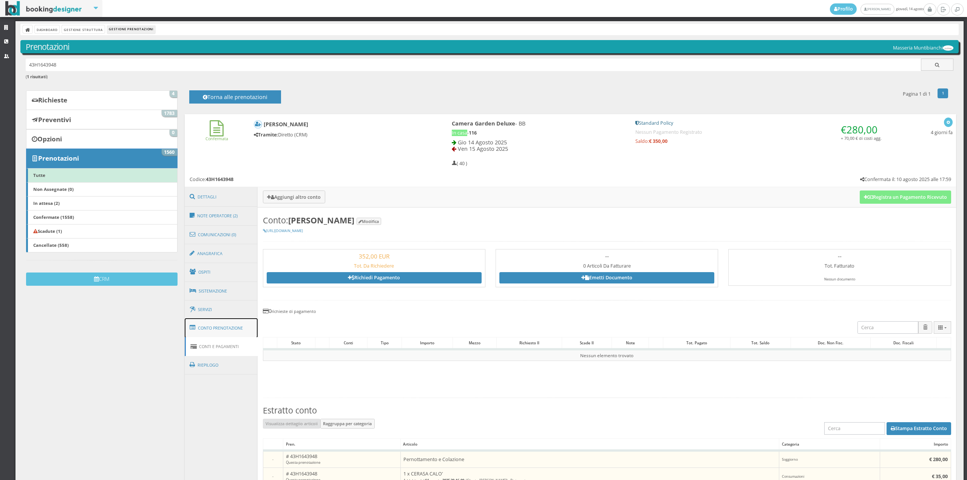
click at [221, 330] on link "Conto Prenotazione" at bounding box center [221, 328] width 73 height 20
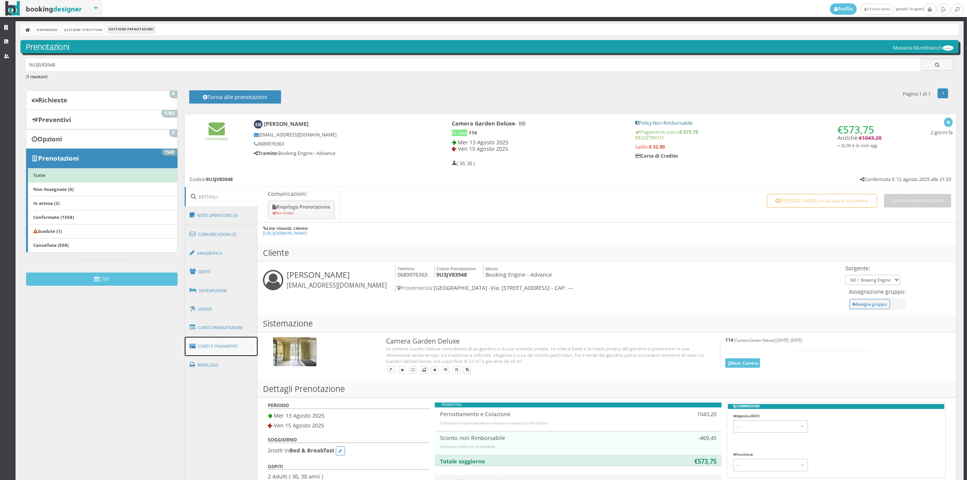
click at [227, 347] on link "Conti e Pagamenti" at bounding box center [221, 346] width 73 height 19
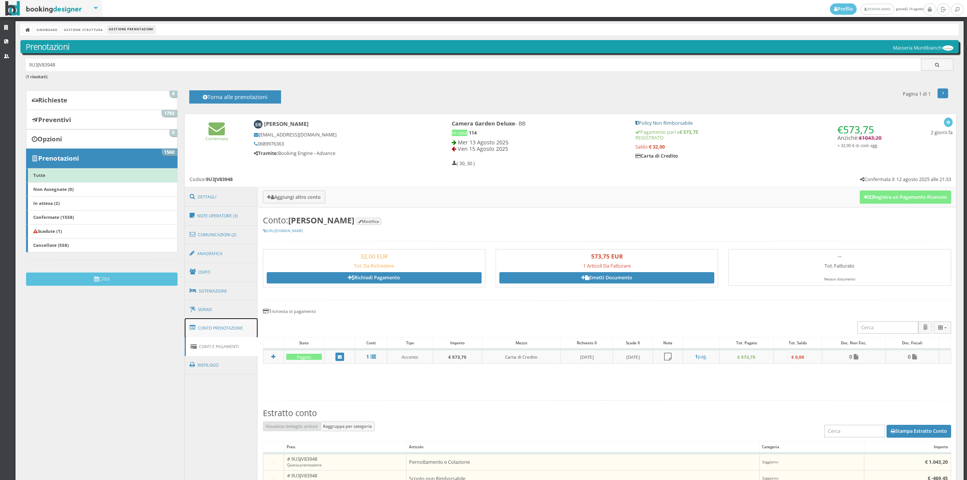
click at [235, 325] on link "Conto Prenotazione" at bounding box center [221, 328] width 73 height 20
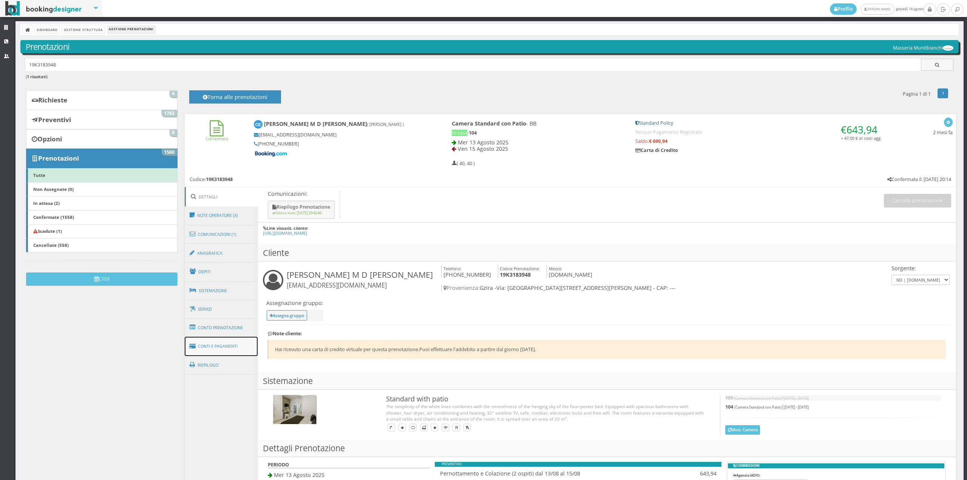
click at [210, 341] on link "Conti e Pagamenti" at bounding box center [221, 346] width 73 height 19
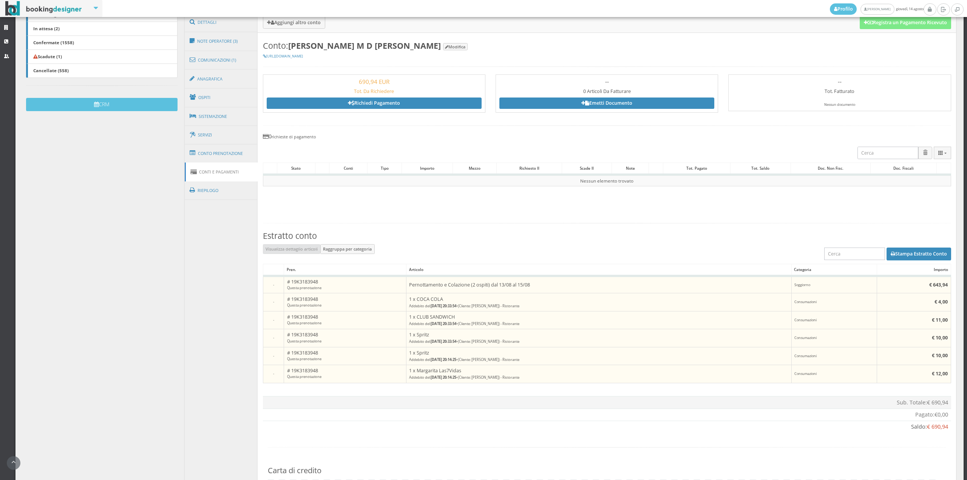
scroll to position [85, 0]
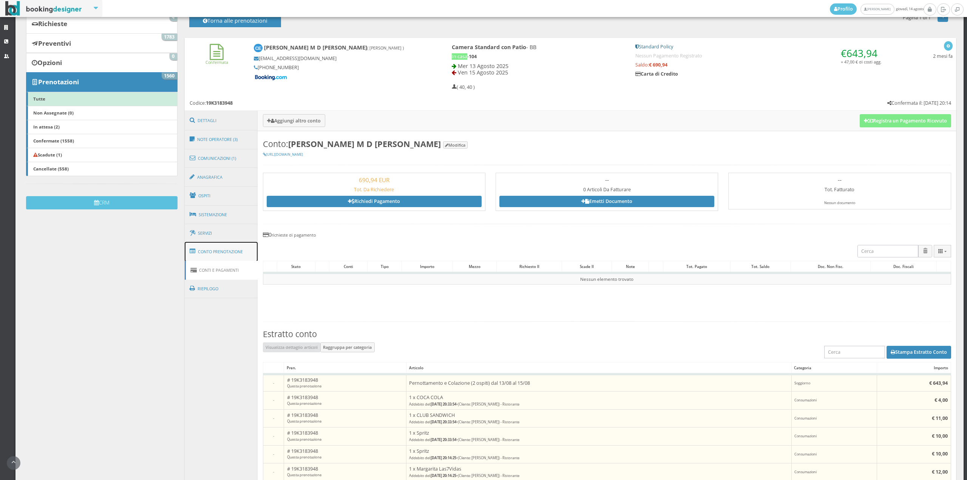
click at [196, 253] on span at bounding box center [194, 251] width 8 height 12
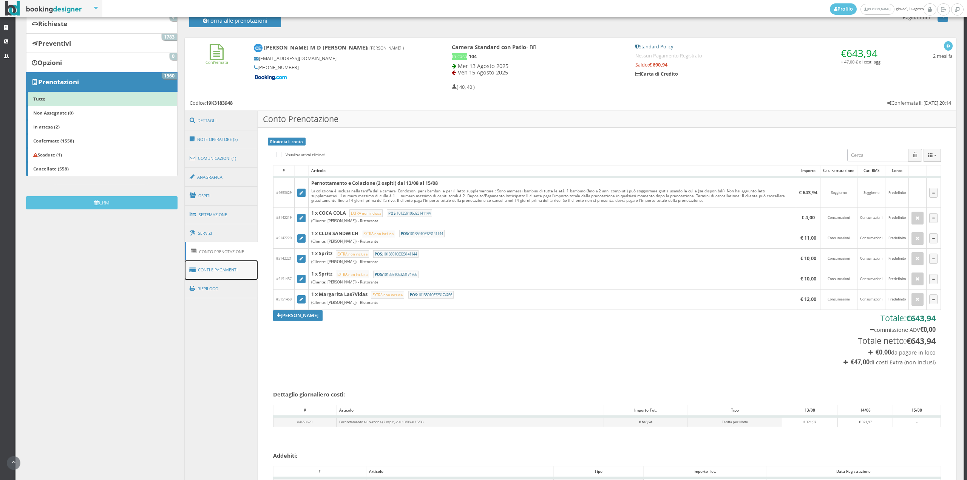
click at [232, 267] on link "Conti e Pagamenti" at bounding box center [221, 269] width 73 height 19
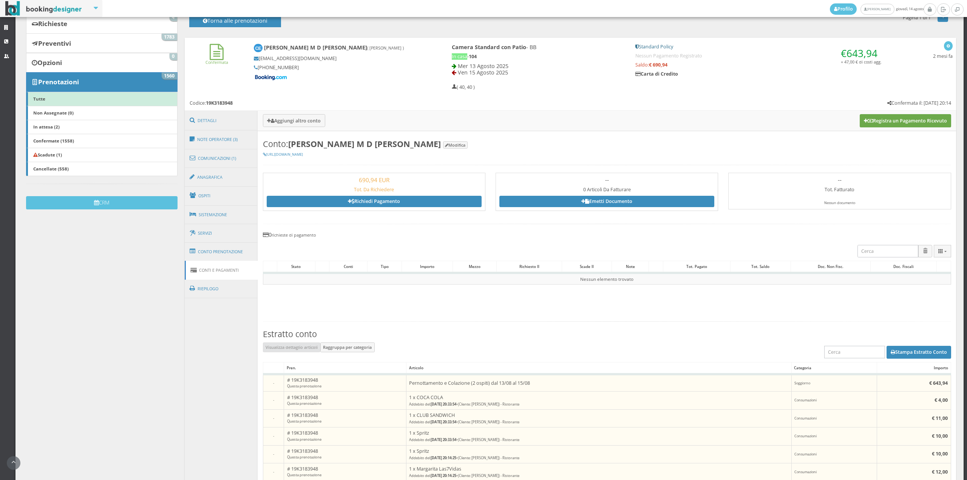
click at [877, 116] on button "Registra un Pagamento Ricevuto" at bounding box center [905, 120] width 91 height 13
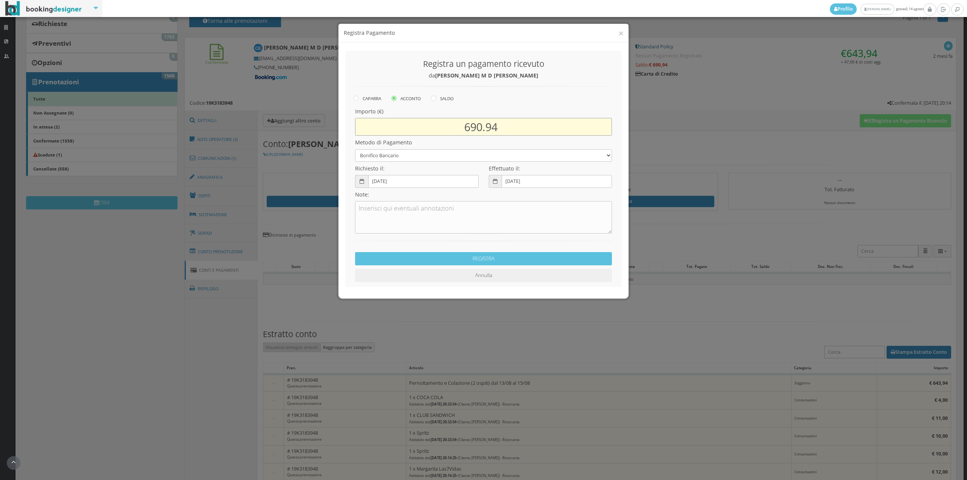
click at [481, 128] on input "690.94" at bounding box center [483, 127] width 257 height 18
type input "643.94"
drag, startPoint x: 442, startPoint y: 150, endPoint x: 436, endPoint y: 161, distance: 12.0
click at [442, 150] on select "Bonifico Bancario Carta di Credito Contanti Assegno Bancario Assegno Circolare …" at bounding box center [483, 155] width 257 height 12
select select "2589"
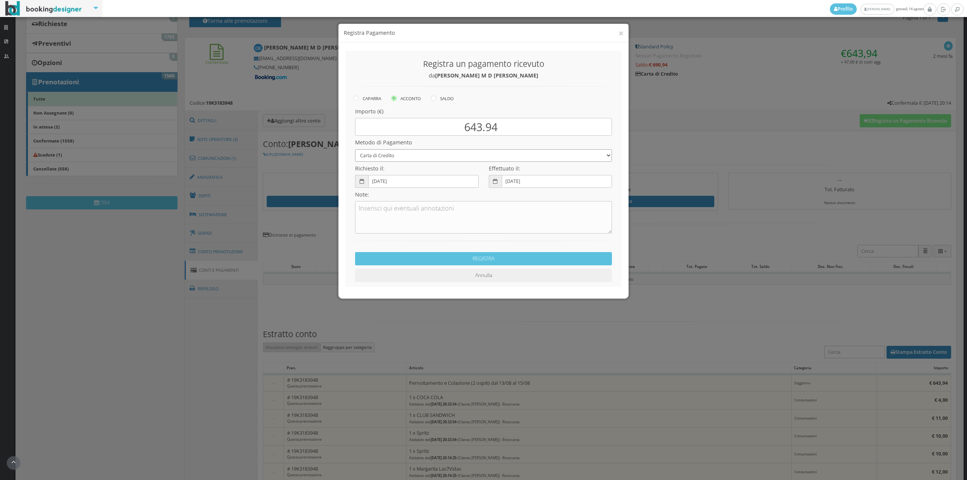
click at [355, 149] on select "Bonifico Bancario Carta di Credito Contanti Assegno Bancario Assegno Circolare …" at bounding box center [483, 155] width 257 height 12
click at [428, 180] on input "[DATE]" at bounding box center [423, 181] width 110 height 12
click at [530, 217] on textarea at bounding box center [483, 217] width 257 height 32
type textarea "Pagonline ok"
click at [535, 263] on button "REGISTRA" at bounding box center [483, 258] width 257 height 13
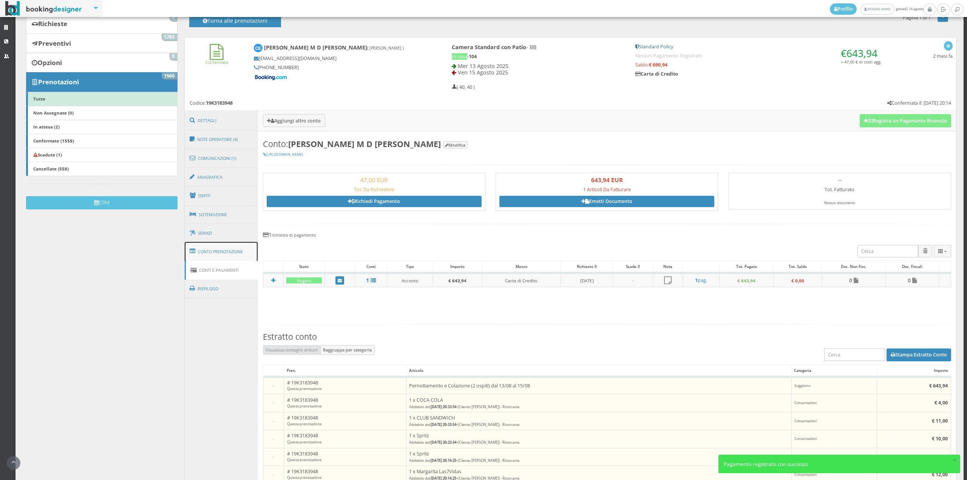
click at [236, 250] on link "Conto Prenotazione" at bounding box center [221, 252] width 73 height 20
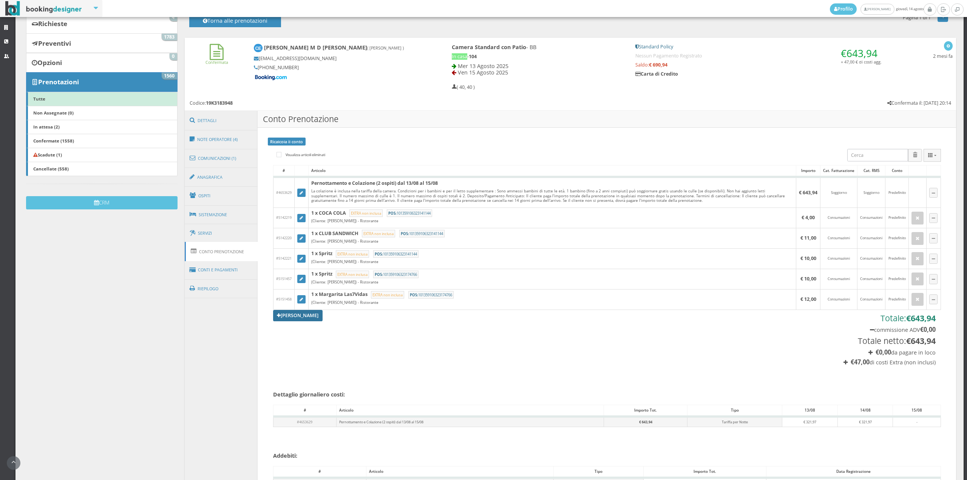
click at [301, 320] on link "Aggiungi Tariffa" at bounding box center [298, 315] width 50 height 11
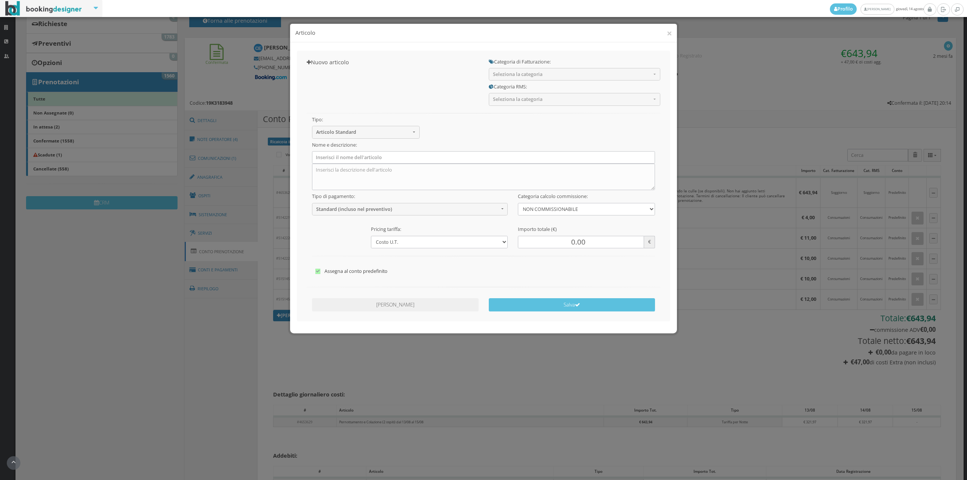
click at [514, 63] on h5 "Categoria di Fatturazione:" at bounding box center [574, 62] width 171 height 6
click at [514, 71] on button "Seleziona la categoria" at bounding box center [574, 74] width 171 height 12
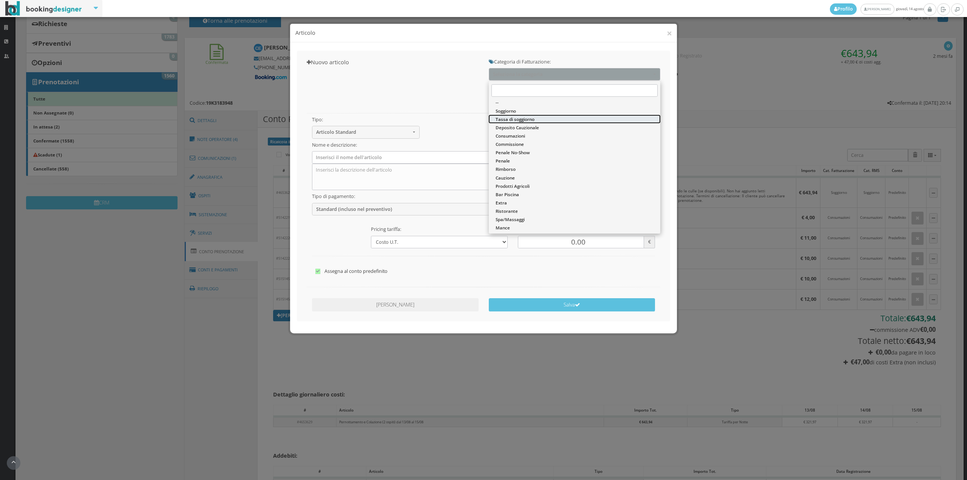
click at [511, 119] on span "Tassa di soggiorno" at bounding box center [515, 119] width 39 height 6
select select "13"
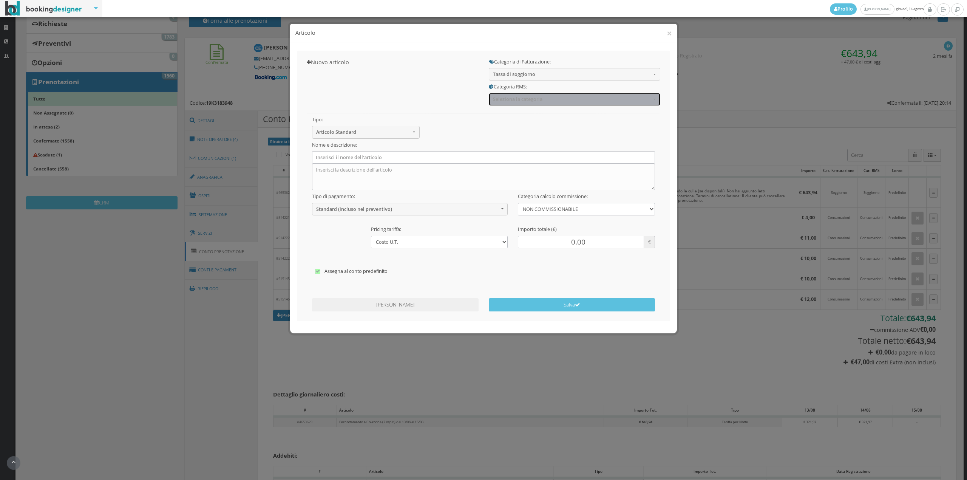
click at [511, 98] on span "Seleziona la categoria" at bounding box center [572, 99] width 158 height 6
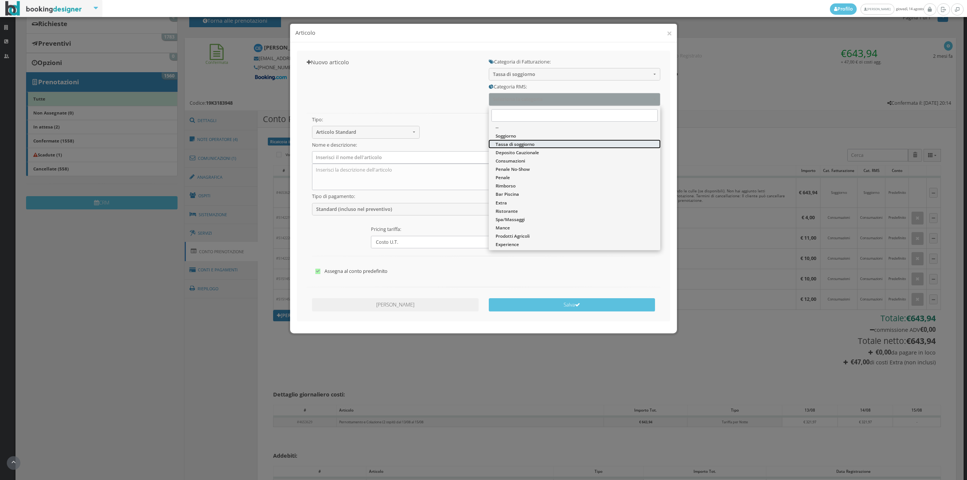
click at [513, 146] on span "Tassa di soggiorno" at bounding box center [515, 144] width 39 height 6
select select "13"
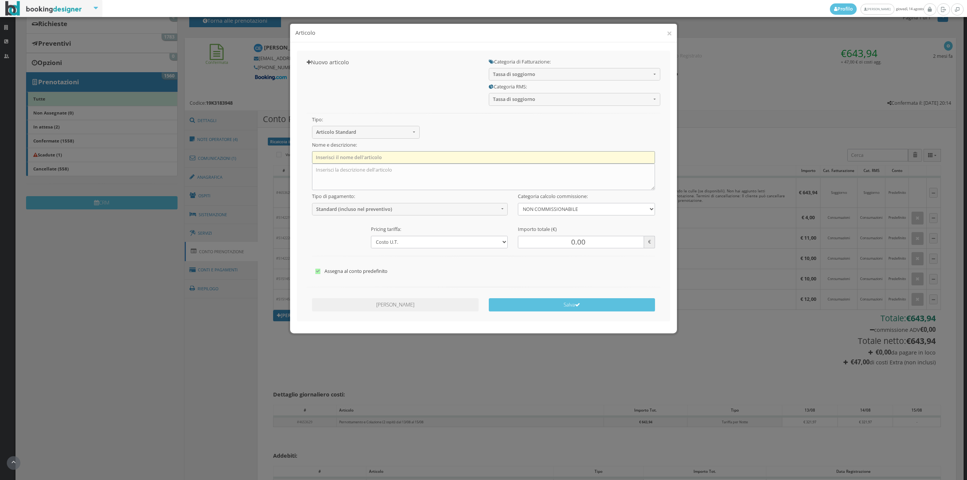
click at [390, 158] on input "text" at bounding box center [483, 157] width 343 height 12
type input "Tassa di Soggiorno"
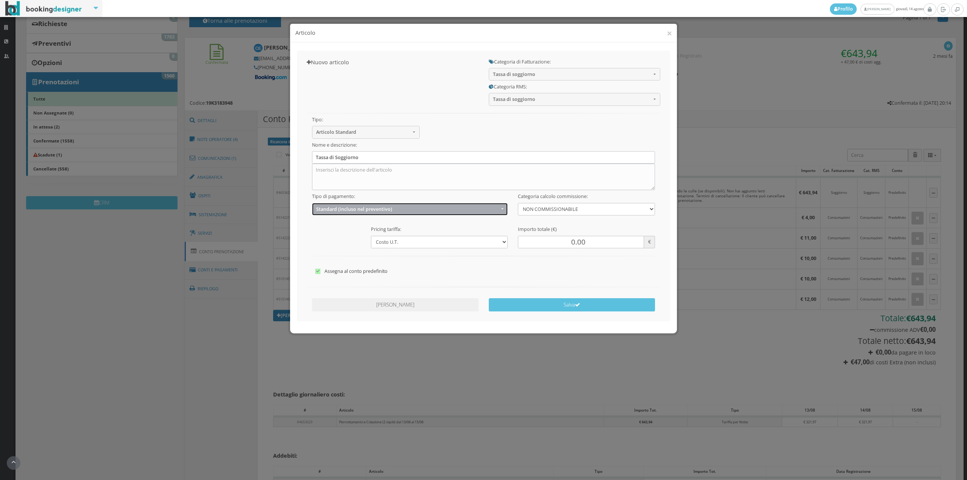
click at [354, 205] on button "Standard (incluso nel preventivo)" at bounding box center [410, 209] width 196 height 12
click at [347, 238] on span "EXTRA (non incluso nel preventivo)" at bounding box center [355, 238] width 73 height 6
select select "2"
click at [557, 244] on input "0.00" at bounding box center [581, 242] width 126 height 12
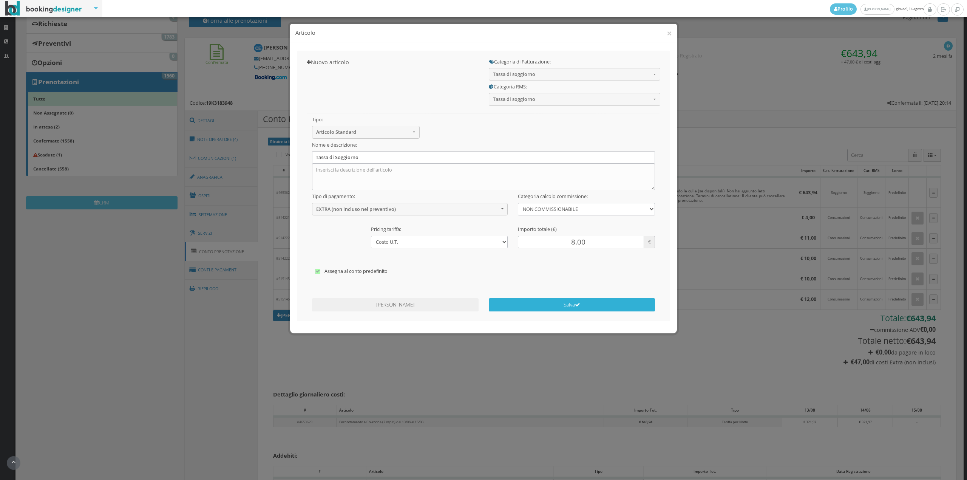
type input "8.00"
click at [562, 306] on button "Salva" at bounding box center [572, 304] width 167 height 13
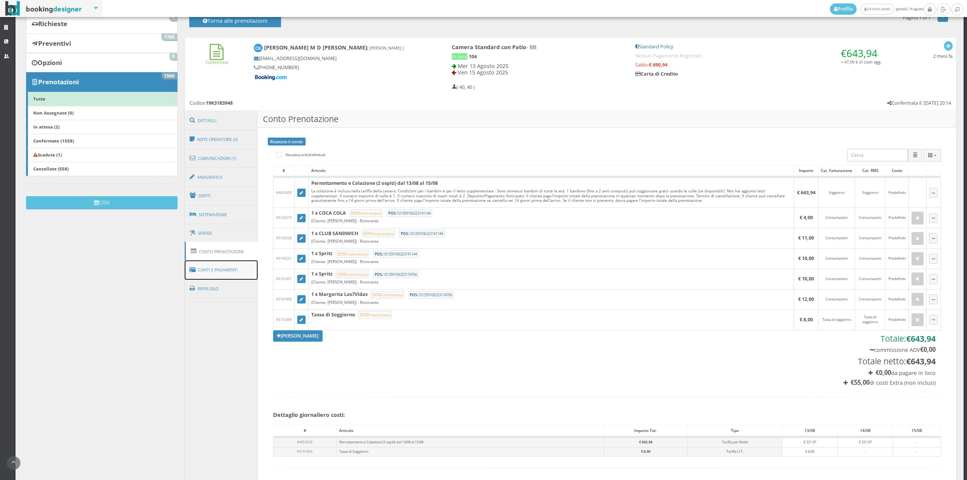
click at [213, 265] on link "Conti e Pagamenti" at bounding box center [221, 269] width 73 height 19
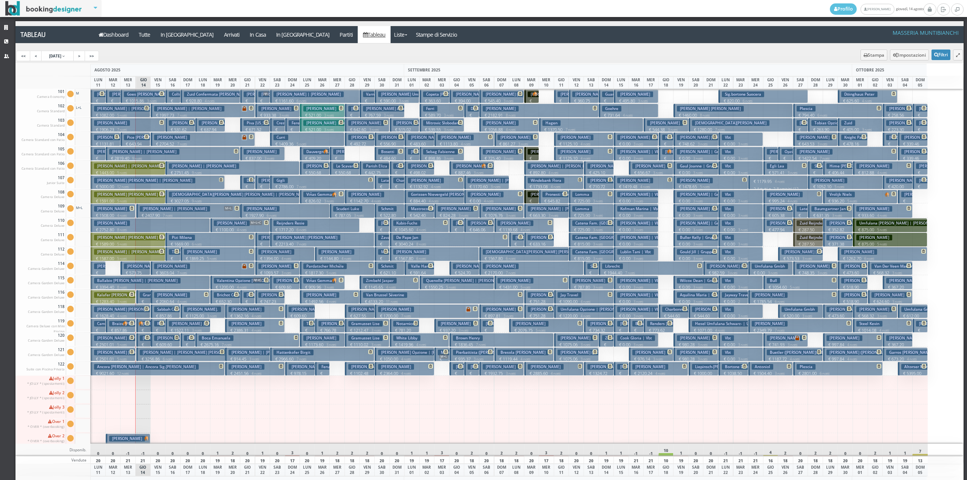
click at [132, 112] on p "€ 1082.00 5 notti" at bounding box center [121, 115] width 54 height 6
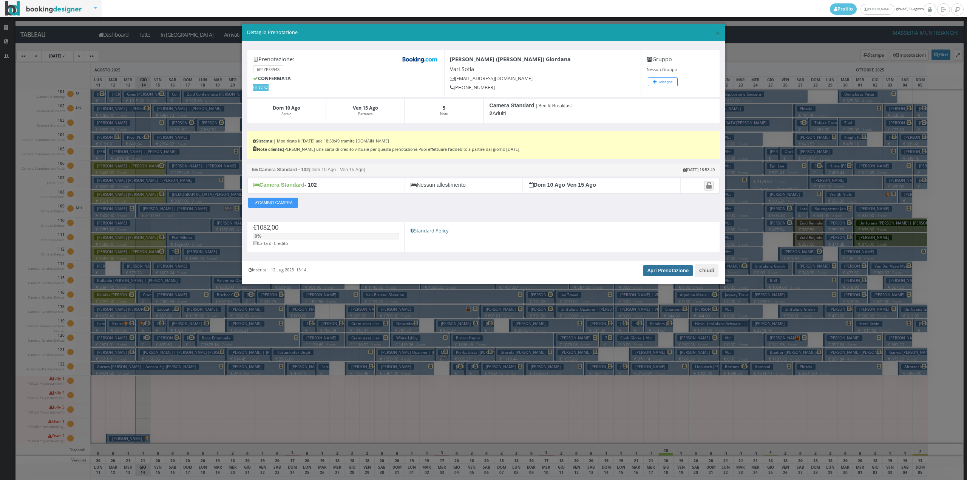
click at [653, 274] on link "Apri Prenotazione" at bounding box center [667, 270] width 49 height 11
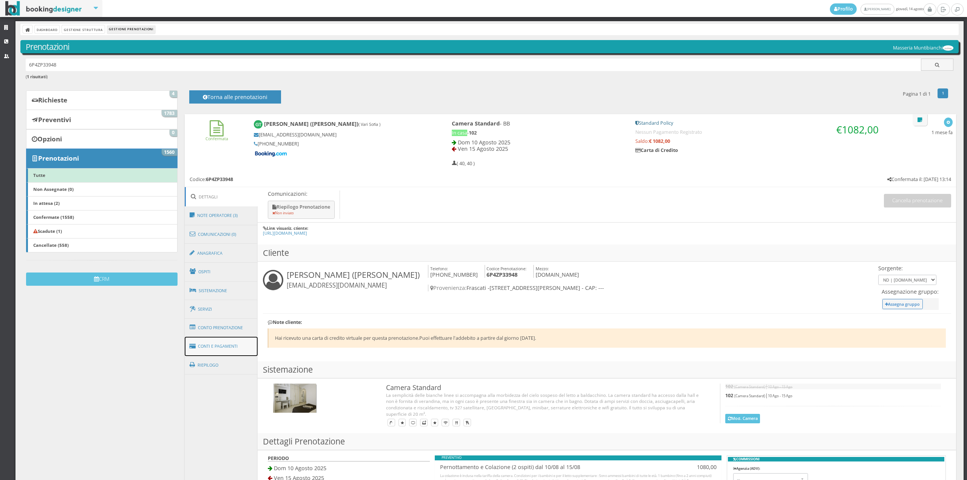
click at [228, 338] on link "Conti e Pagamenti" at bounding box center [221, 346] width 73 height 19
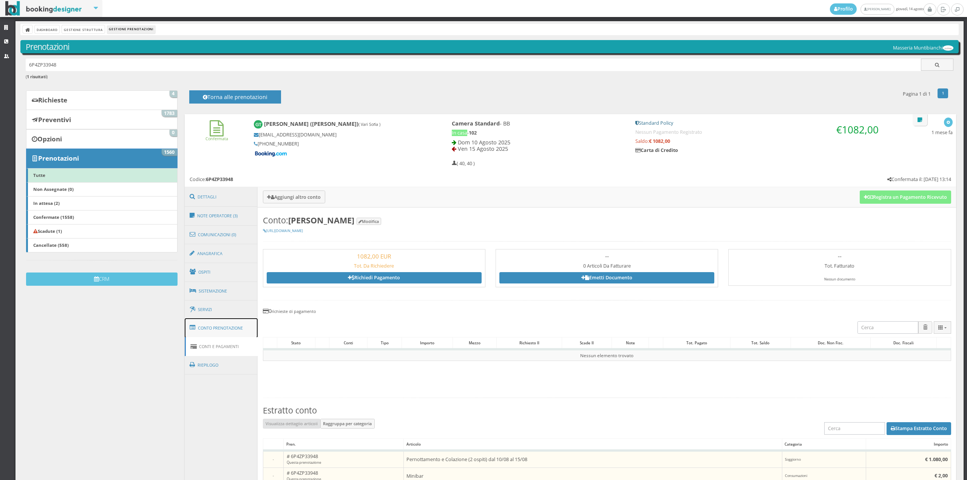
click at [227, 329] on link "Conto Prenotazione" at bounding box center [221, 328] width 73 height 20
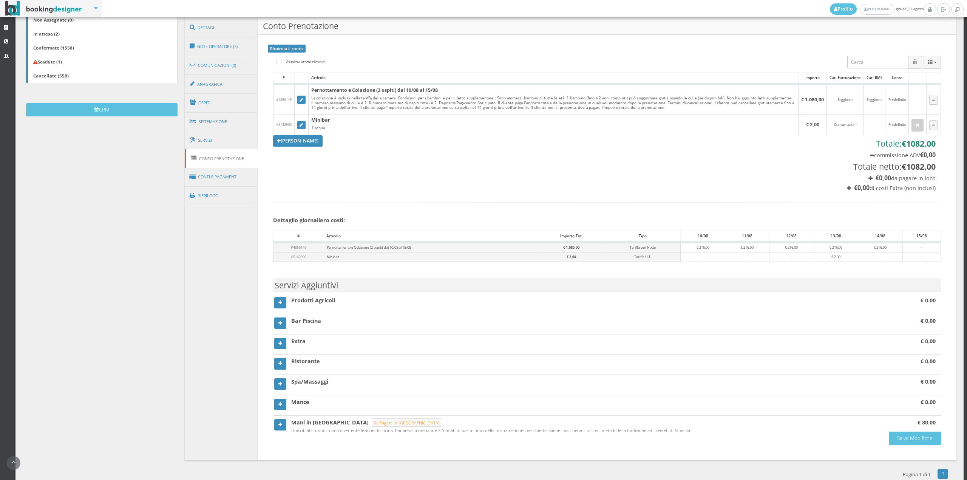
scroll to position [199, 0]
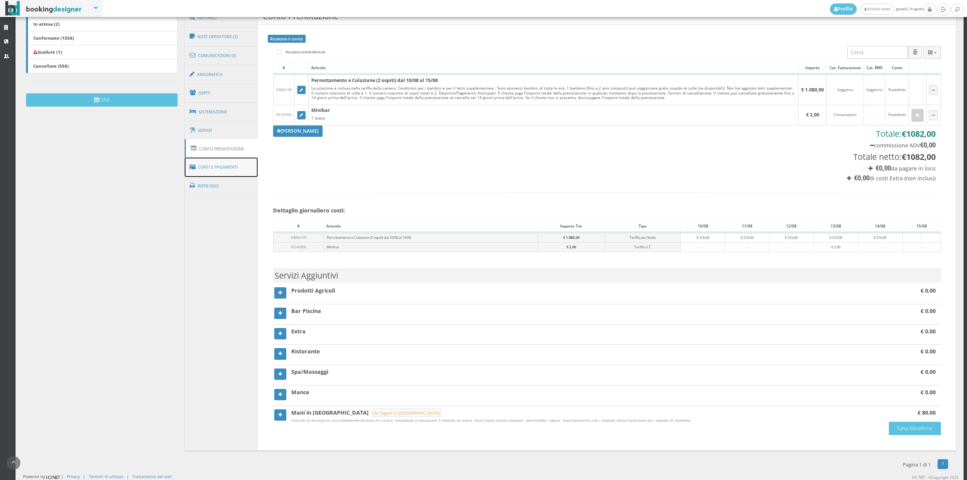
click at [234, 161] on link "Conti e Pagamenti" at bounding box center [221, 166] width 73 height 19
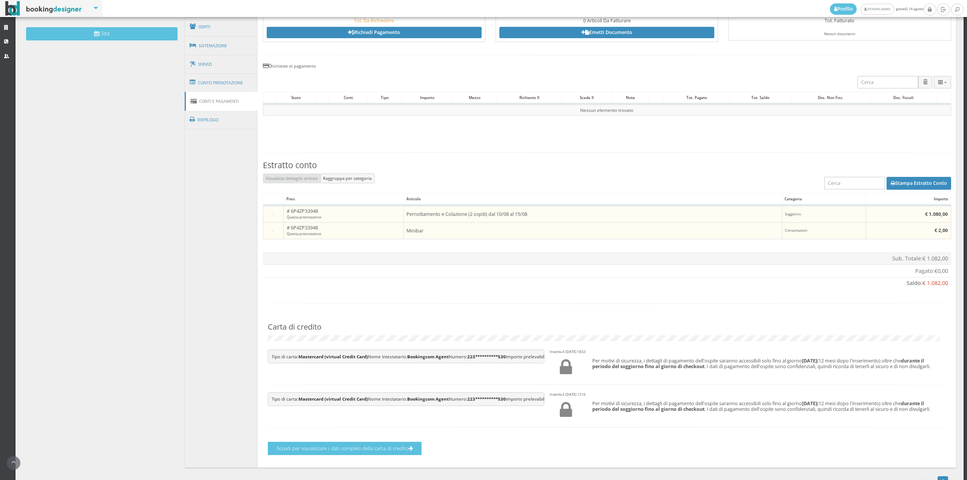
scroll to position [278, 0]
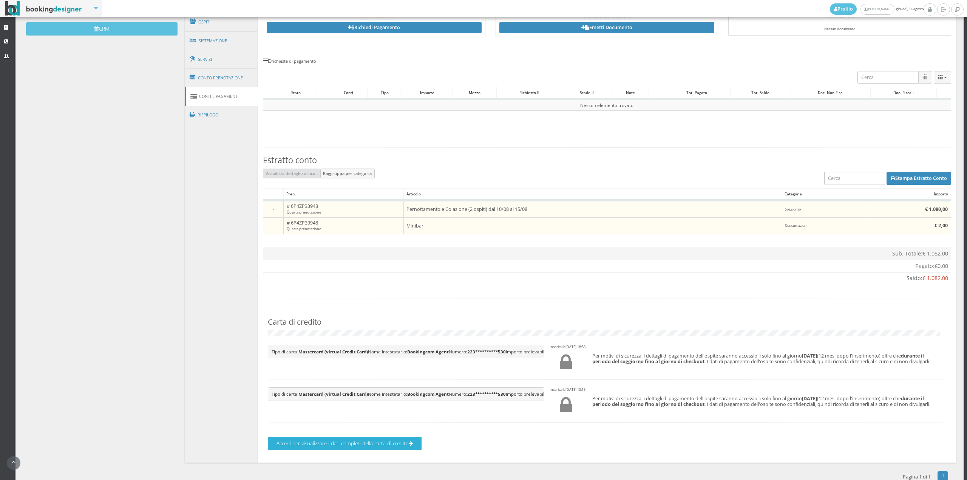
click at [373, 450] on button "Accedi per visualizzare i dati completi della carta di credito" at bounding box center [345, 443] width 154 height 13
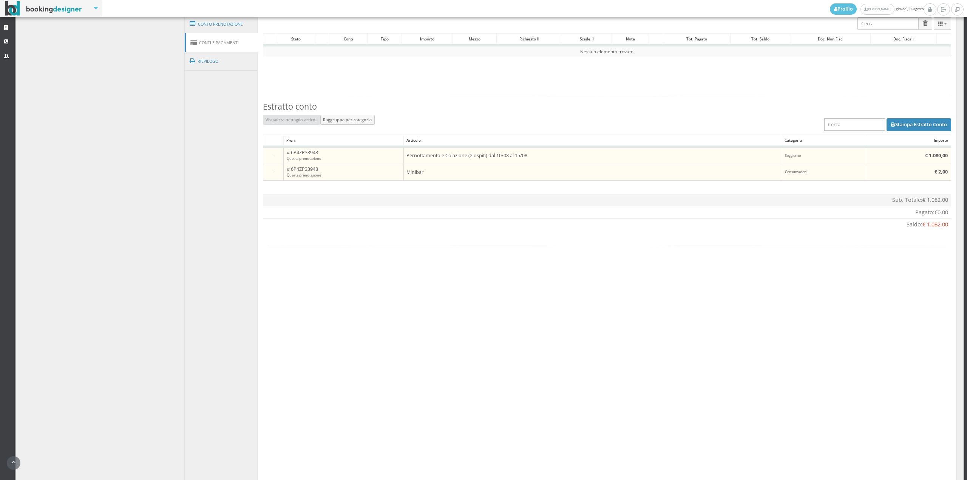
click at [733, 428] on section "Conto: [PERSON_NAME] Modifica [URL][DOMAIN_NAME] 1082,00 EUR Tot. Da Richiedere…" at bounding box center [607, 371] width 698 height 934
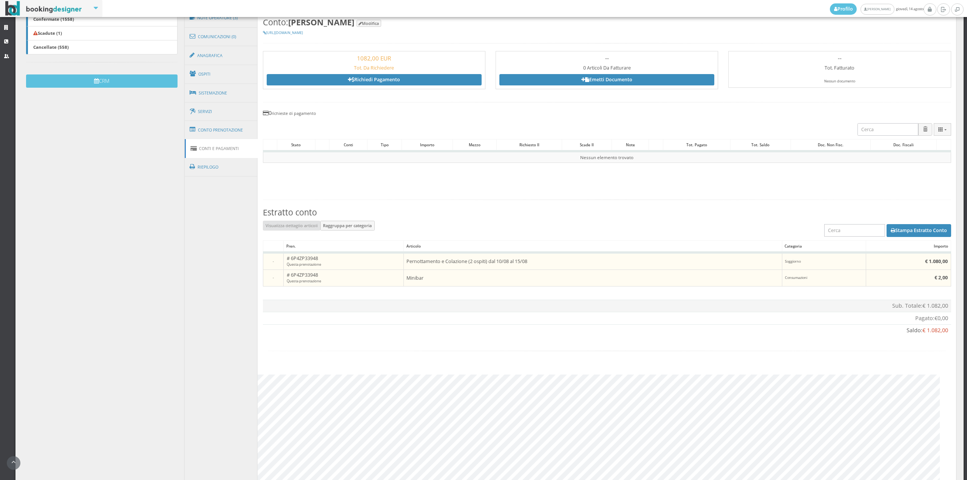
scroll to position [198, 0]
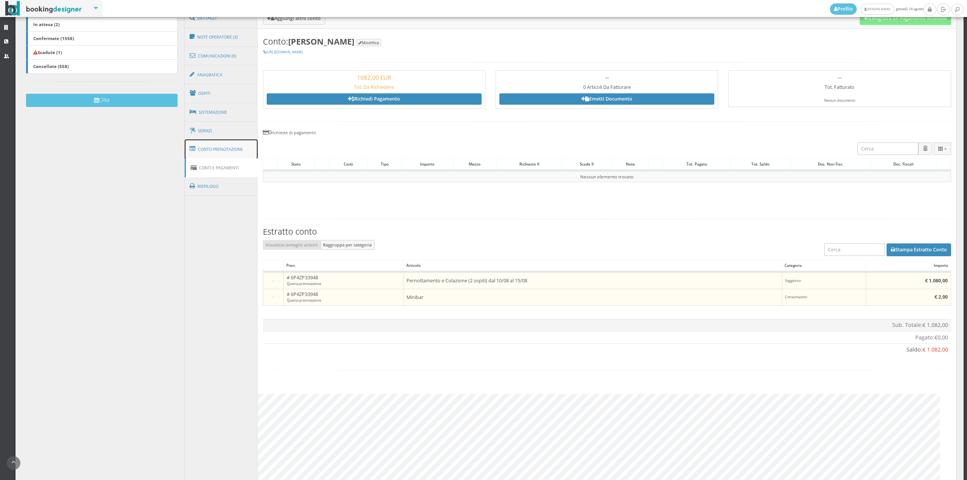
click at [227, 151] on link "Conto Prenotazione" at bounding box center [221, 149] width 73 height 20
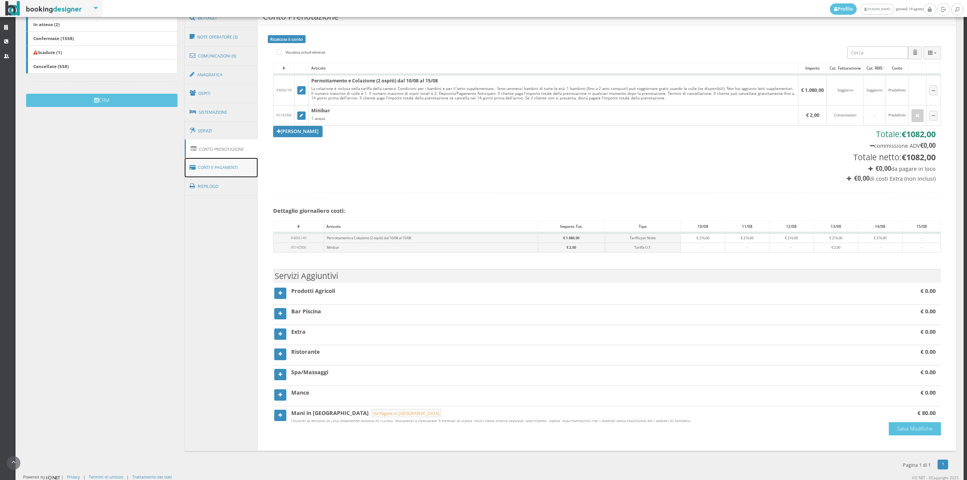
click at [230, 164] on link "Conti e Pagamenti" at bounding box center [221, 167] width 73 height 19
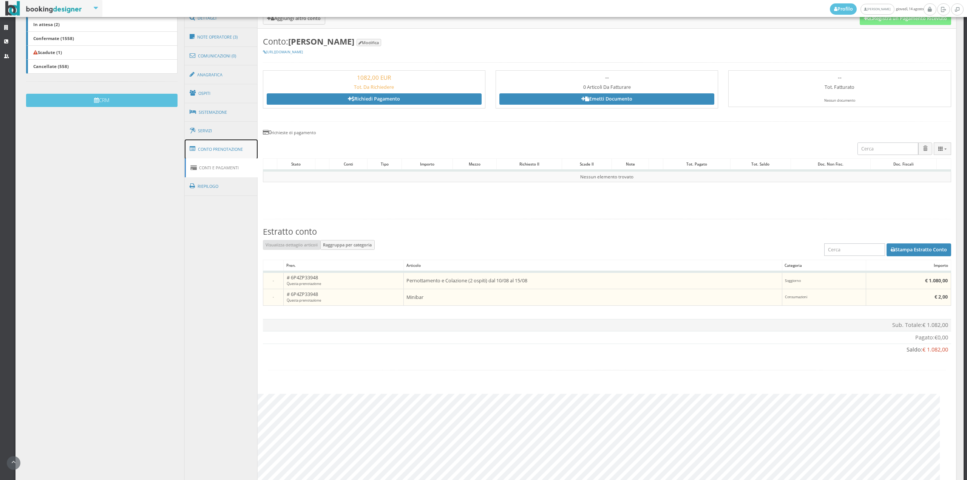
click at [220, 148] on link "Conto Prenotazione" at bounding box center [221, 149] width 73 height 20
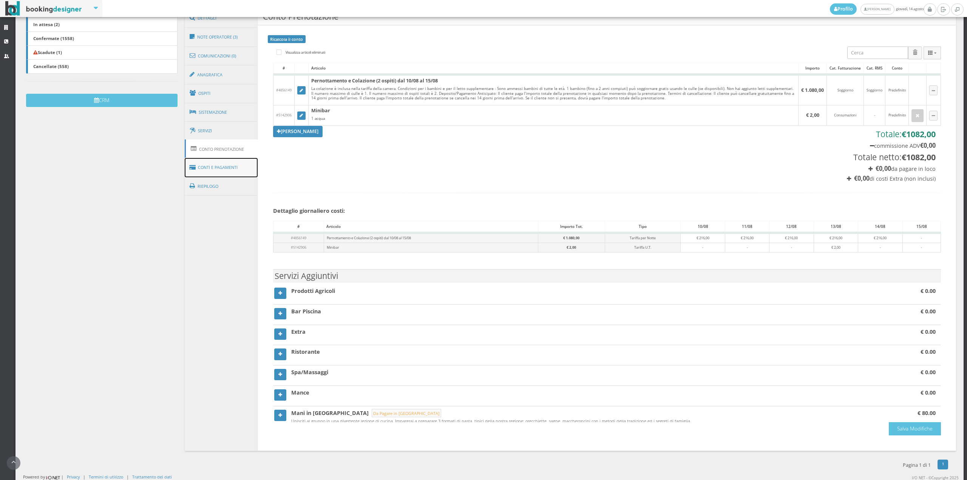
click at [219, 165] on link "Conti e Pagamenti" at bounding box center [221, 167] width 73 height 19
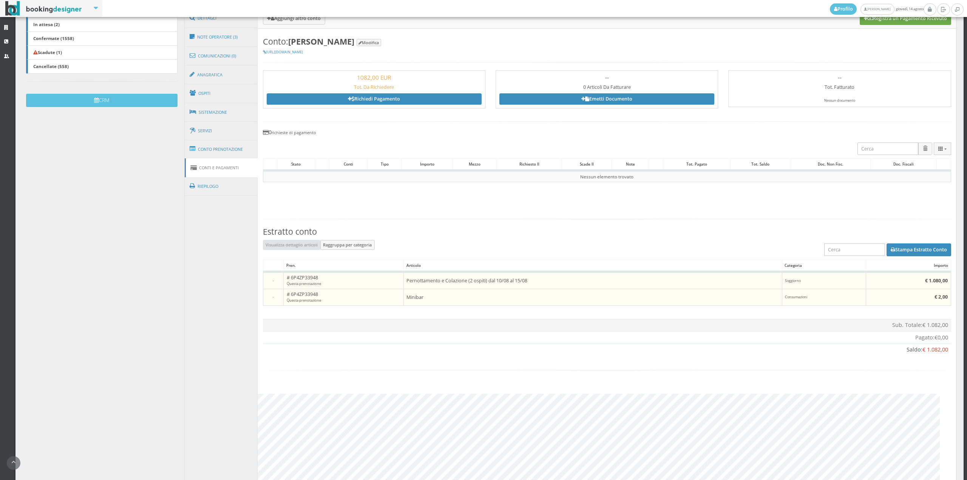
click at [907, 17] on button "Registra un Pagamento Ricevuto" at bounding box center [905, 18] width 91 height 13
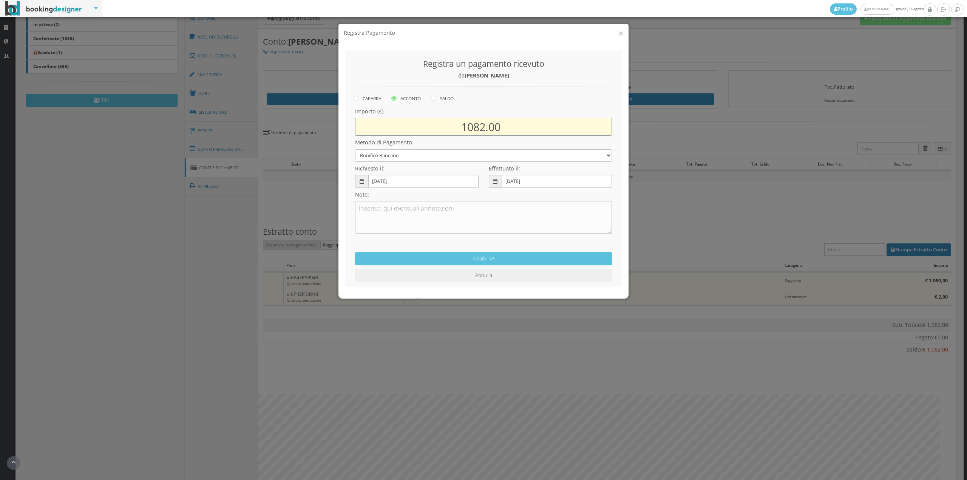
click at [485, 123] on input "1082.00" at bounding box center [483, 127] width 257 height 18
type input "1080.00"
click at [409, 156] on select "Bonifico Bancario Carta di Credito Contanti Assegno Bancario Assegno Circolare …" at bounding box center [483, 155] width 257 height 12
select select "2589"
click at [355, 149] on select "Bonifico Bancario Carta di Credito Contanti Assegno Bancario Assegno Circolare …" at bounding box center [483, 155] width 257 height 12
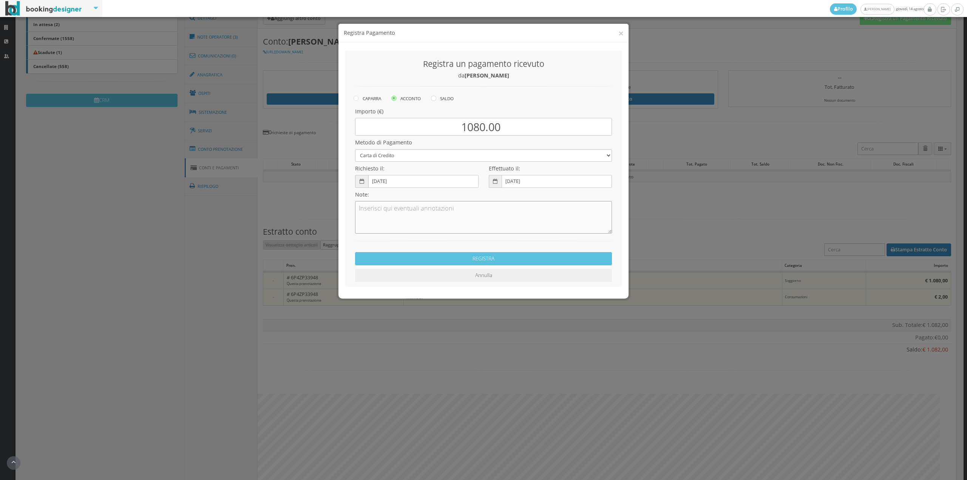
click at [407, 218] on textarea at bounding box center [483, 217] width 257 height 32
type textarea "Pagonline ok"
click at [429, 260] on button "REGISTRA" at bounding box center [483, 258] width 257 height 13
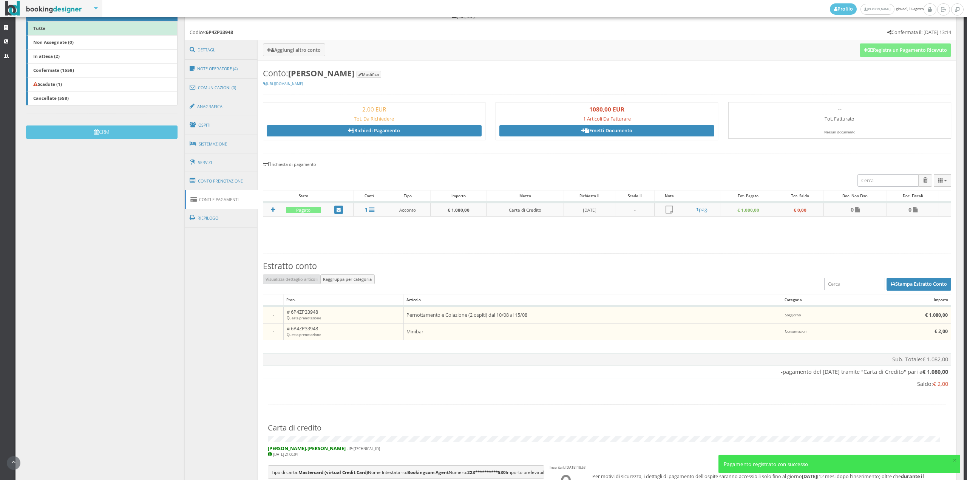
scroll to position [143, 0]
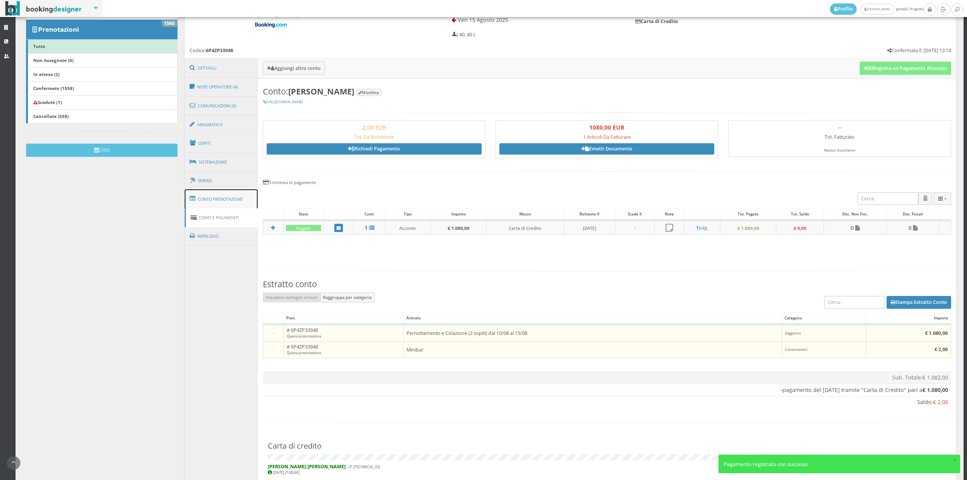
click at [217, 197] on link "Conto Prenotazione" at bounding box center [221, 199] width 73 height 20
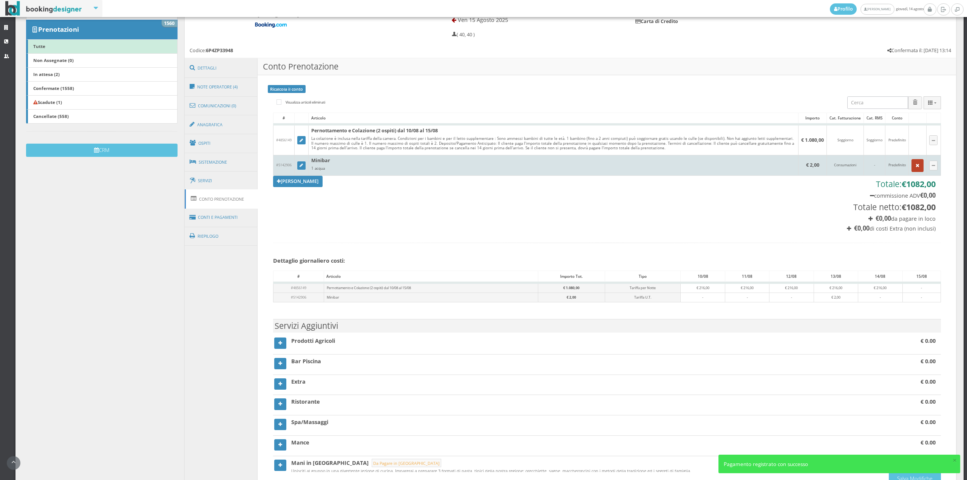
click at [916, 165] on icon "button" at bounding box center [918, 165] width 4 height 5
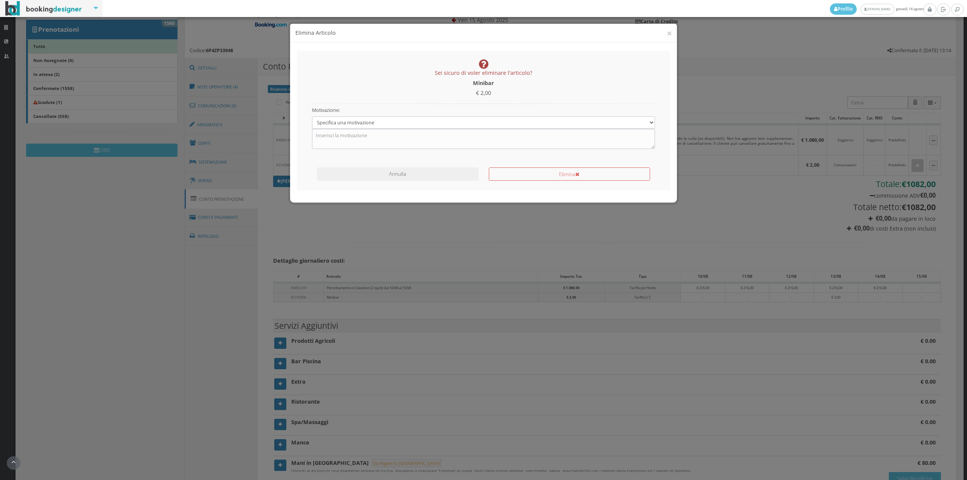
click at [616, 59] on h4 "Sei sicuro di voler eliminare l'articolo?" at bounding box center [483, 67] width 343 height 17
click at [668, 34] on button "×" at bounding box center [669, 32] width 5 height 9
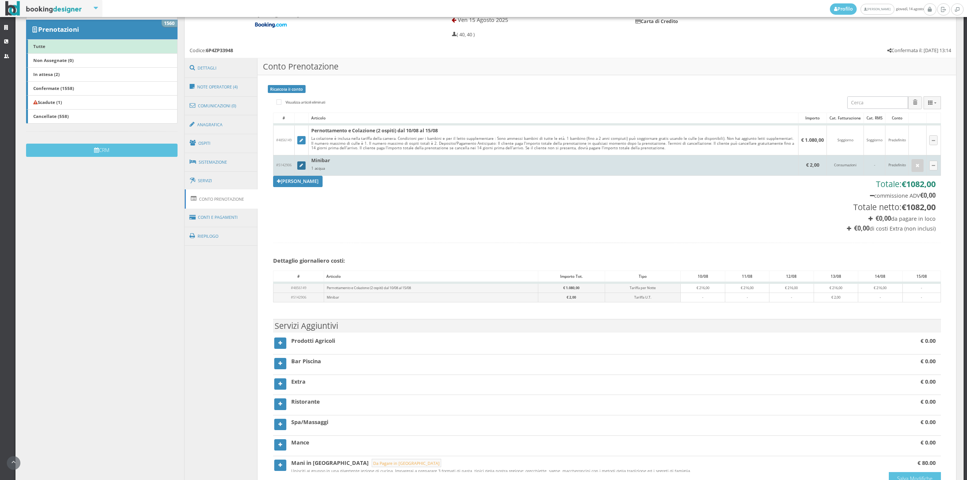
click at [299, 168] on link at bounding box center [301, 165] width 8 height 8
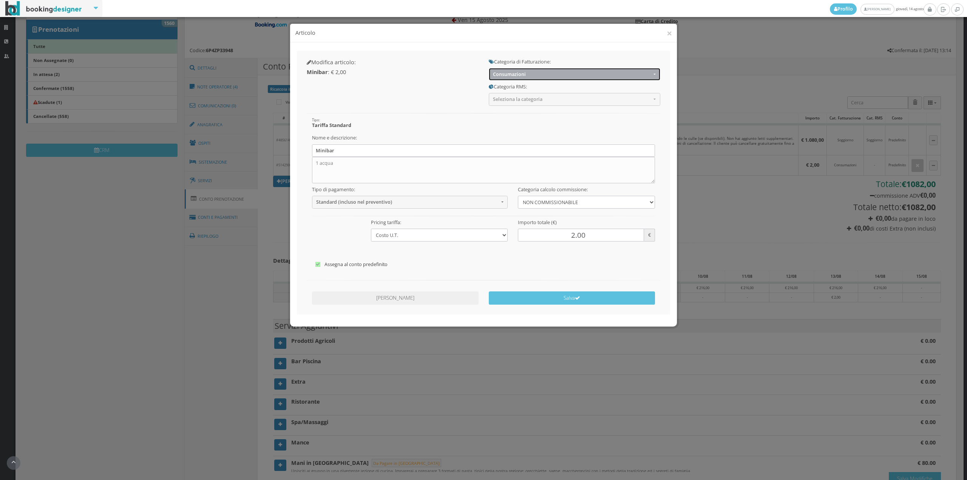
click at [567, 69] on button "Consumazioni" at bounding box center [574, 74] width 171 height 12
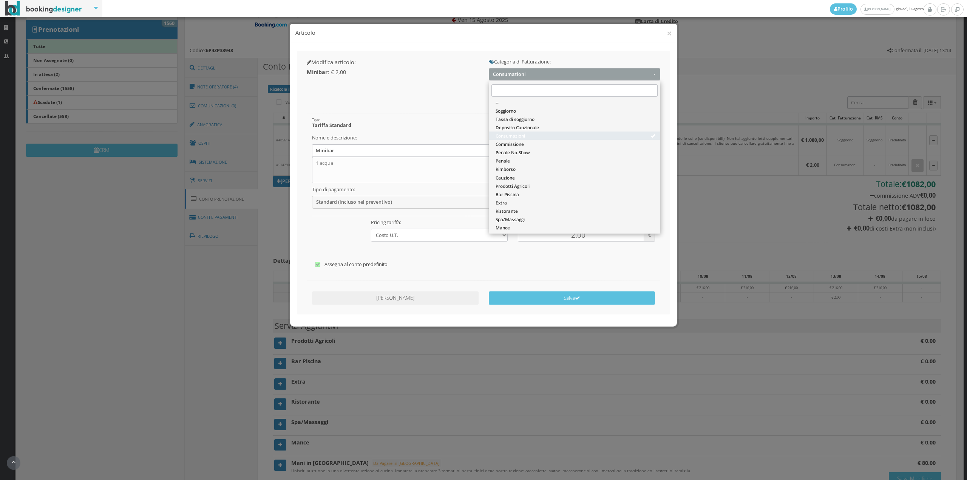
click at [517, 133] on span "Consumazioni" at bounding box center [510, 136] width 29 height 6
select select "26"
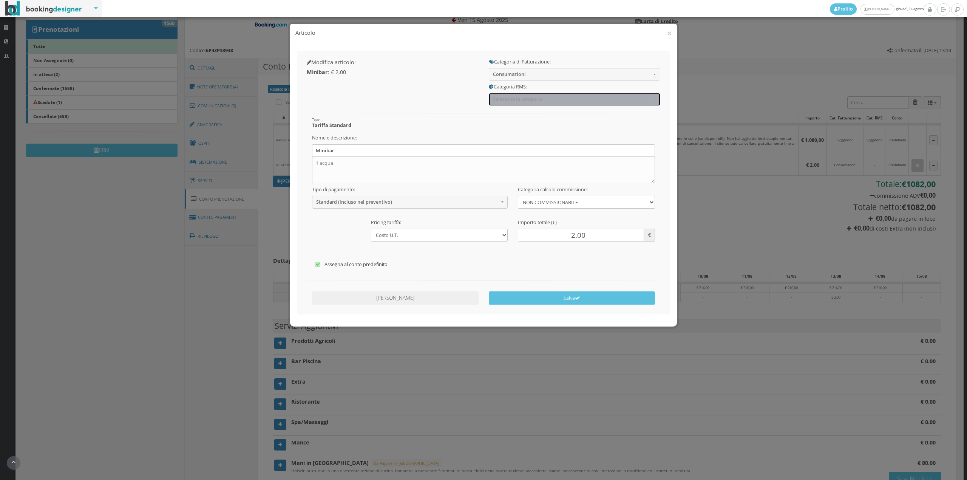
click at [516, 99] on span "Seleziona la categoria" at bounding box center [572, 99] width 158 height 6
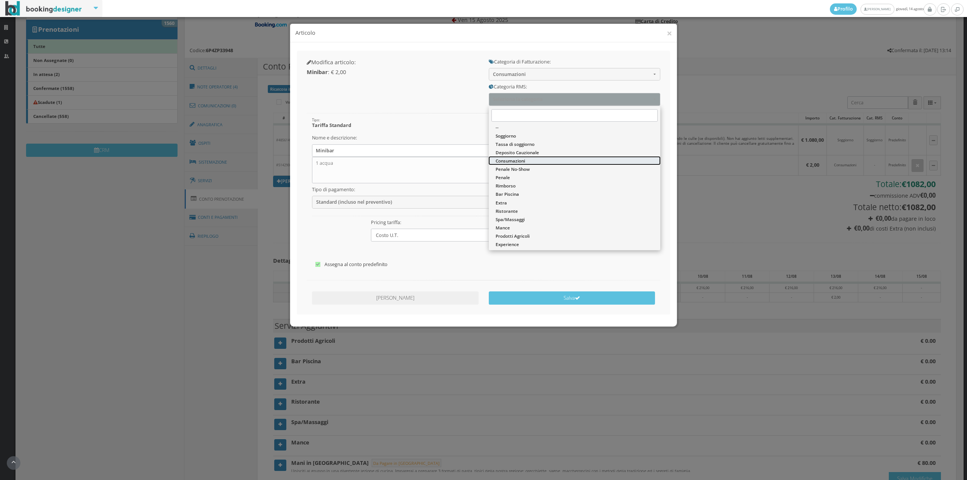
click at [509, 162] on span "Consumazioni" at bounding box center [510, 160] width 29 height 6
select select "36"
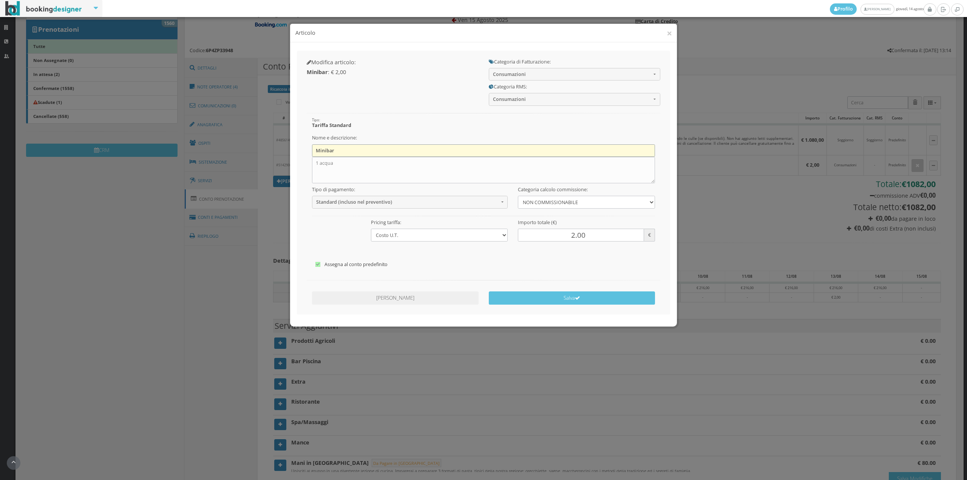
click at [349, 148] on input "Minibar" at bounding box center [483, 150] width 343 height 12
type input "M"
click at [335, 153] on input "text" at bounding box center [483, 150] width 343 height 12
type input "1 x Acqua Naturale"
click at [333, 166] on textarea "1 acqua" at bounding box center [483, 170] width 343 height 26
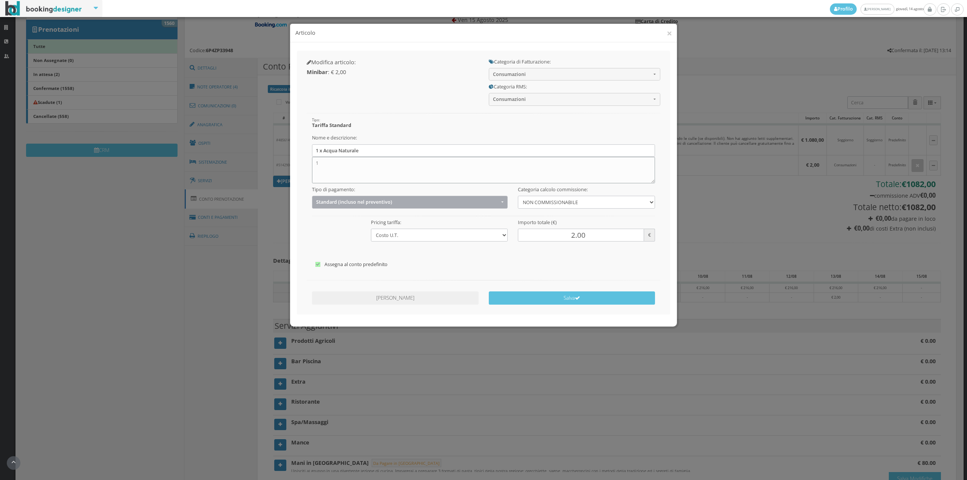
type textarea "1"
click at [332, 204] on span "Standard (incluso nel preventivo)" at bounding box center [407, 202] width 183 height 6
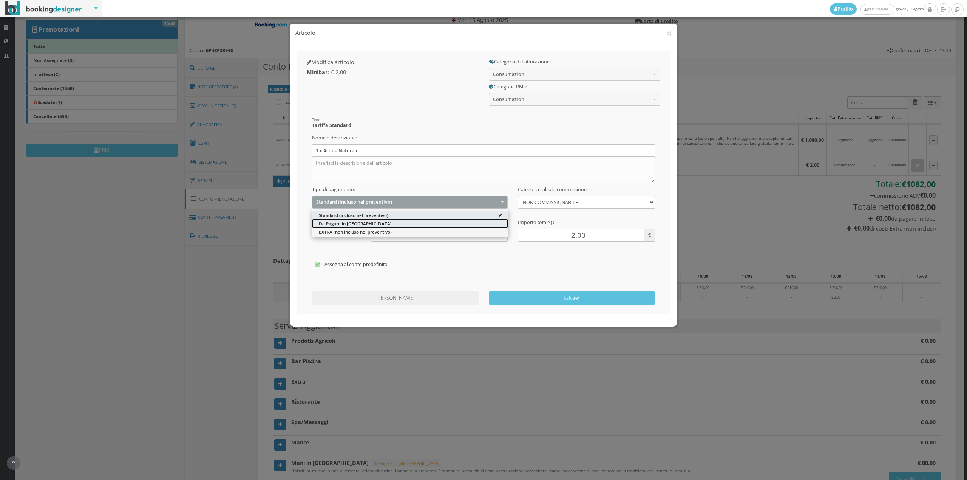
click at [334, 227] on link "[PERSON_NAME] in [GEOGRAPHIC_DATA]" at bounding box center [410, 223] width 196 height 8
click at [338, 204] on span "[PERSON_NAME] in [GEOGRAPHIC_DATA]" at bounding box center [407, 202] width 183 height 6
click at [337, 232] on span "EXTRA (non incluso nel preventivo)" at bounding box center [355, 232] width 73 height 6
select select "2"
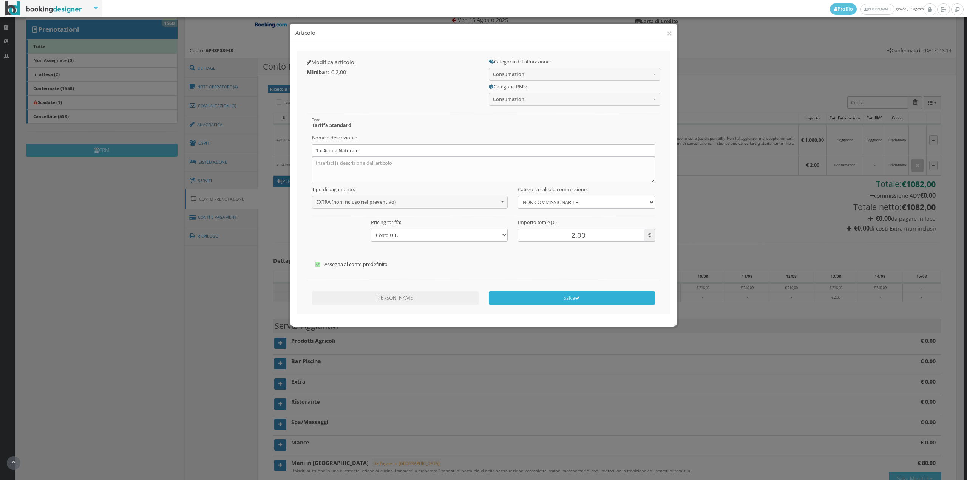
click at [550, 298] on button "Salva" at bounding box center [572, 297] width 167 height 13
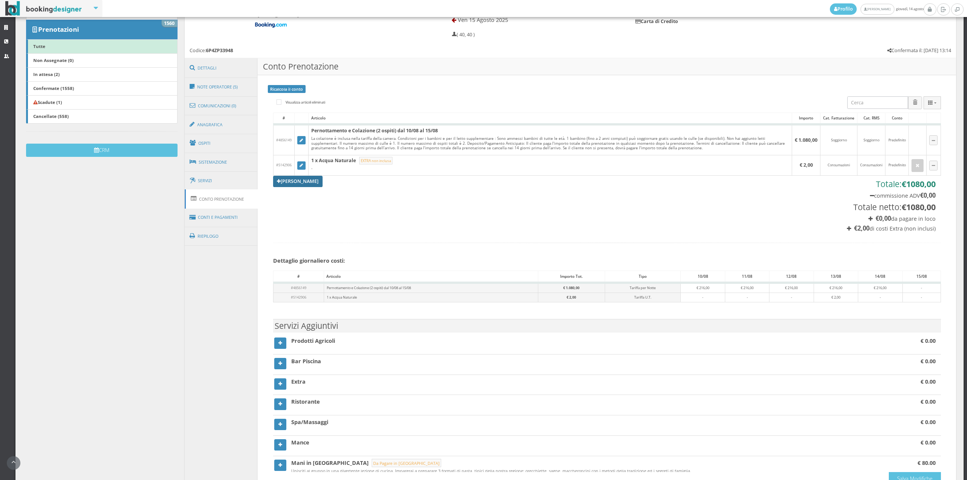
click at [295, 181] on link "[PERSON_NAME]" at bounding box center [298, 181] width 50 height 11
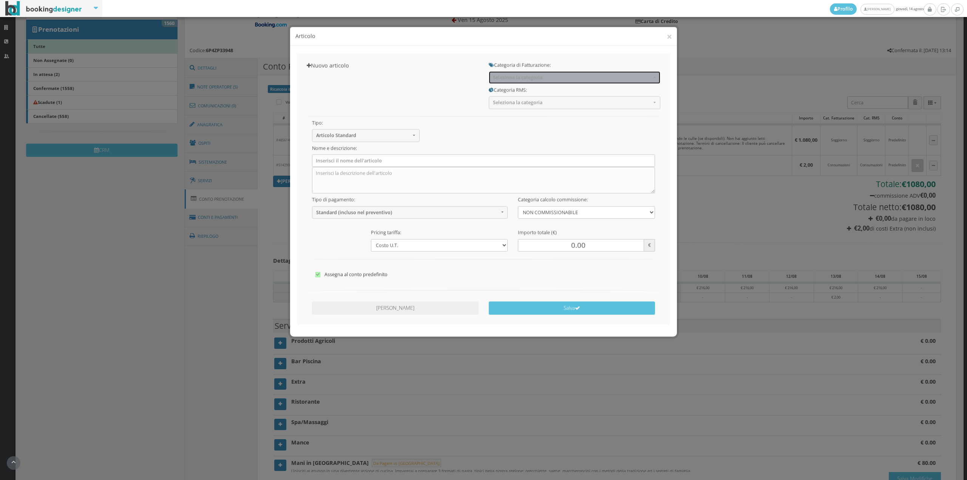
click at [525, 74] on span "Seleziona la categoria" at bounding box center [572, 74] width 158 height 6
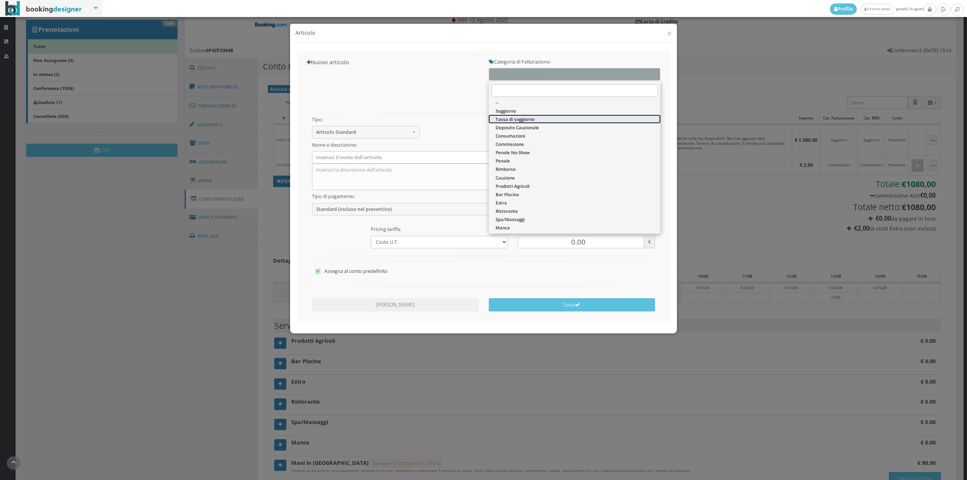
click at [506, 118] on span "Tassa di soggiorno" at bounding box center [515, 119] width 39 height 6
select select "13"
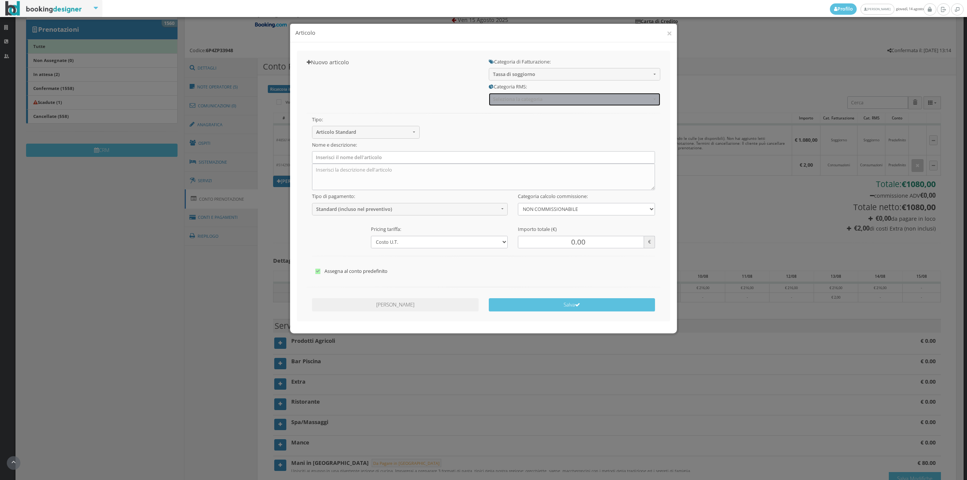
click at [507, 97] on span "Seleziona la categoria" at bounding box center [572, 99] width 158 height 6
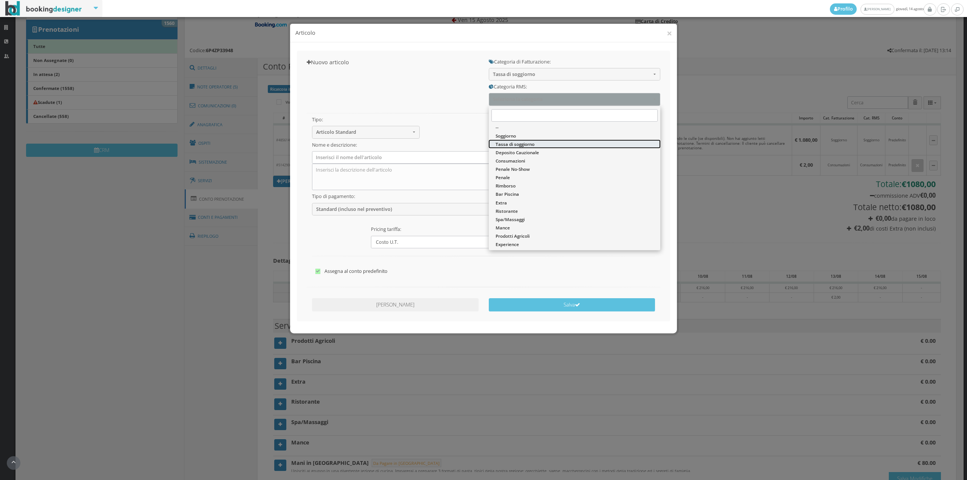
click at [500, 141] on span "Tassa di soggiorno" at bounding box center [515, 144] width 39 height 6
select select "13"
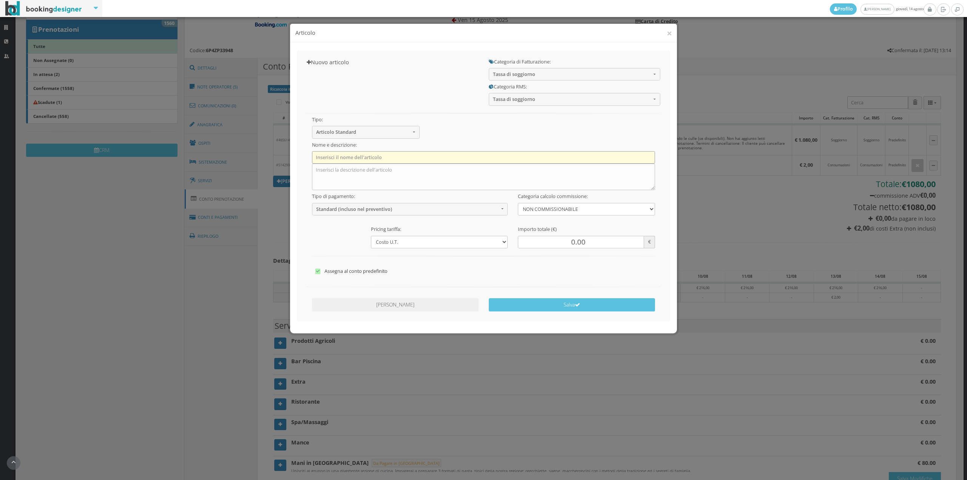
click at [464, 156] on input "text" at bounding box center [483, 157] width 343 height 12
type input "Tassa di Soggiorno"
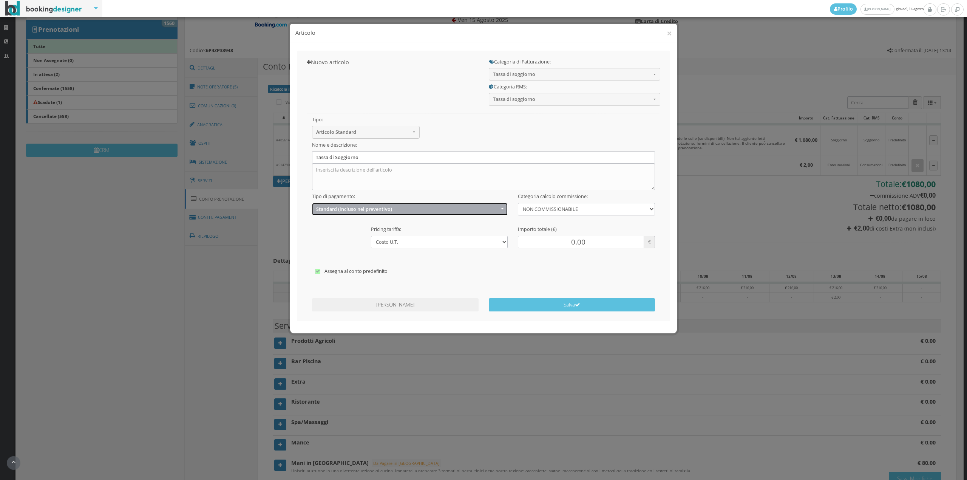
click at [388, 206] on span "Standard (incluso nel preventivo)" at bounding box center [407, 209] width 183 height 6
click at [378, 235] on span "EXTRA (non incluso nel preventivo)" at bounding box center [355, 238] width 73 height 6
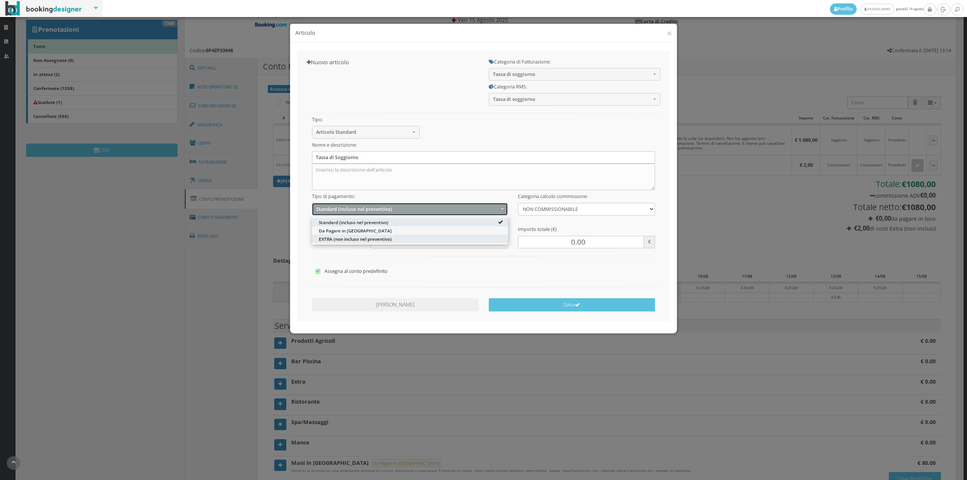
select select "2"
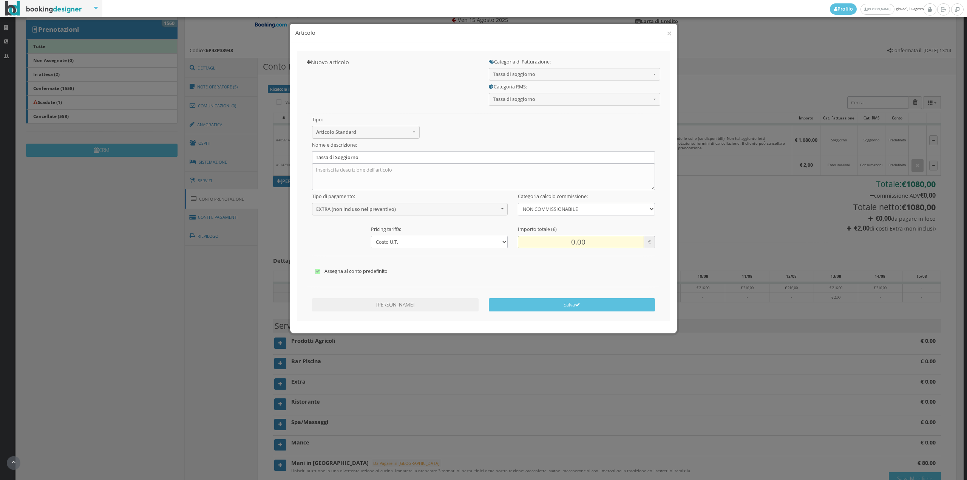
click at [570, 241] on input "0.00" at bounding box center [581, 242] width 126 height 12
type input "20.00"
click at [570, 298] on div "Salva" at bounding box center [571, 303] width 177 height 17
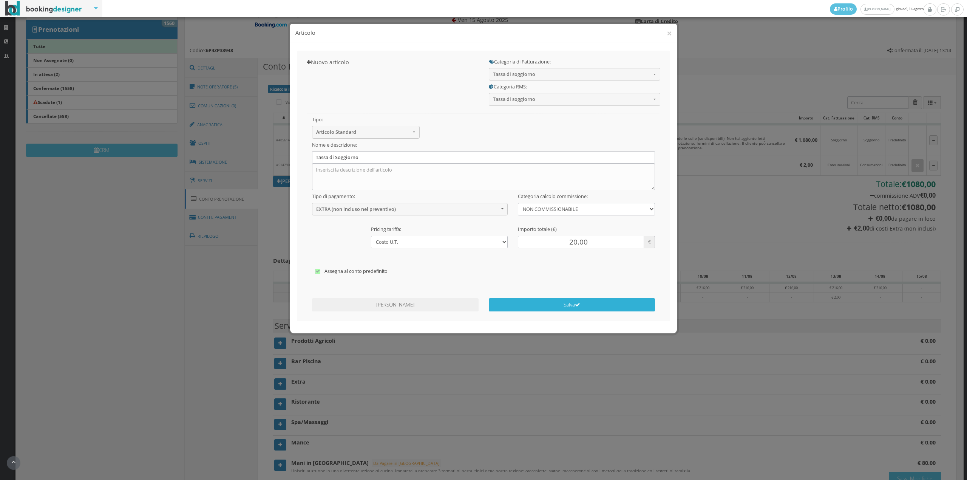
click at [570, 302] on button "Salva" at bounding box center [572, 304] width 167 height 13
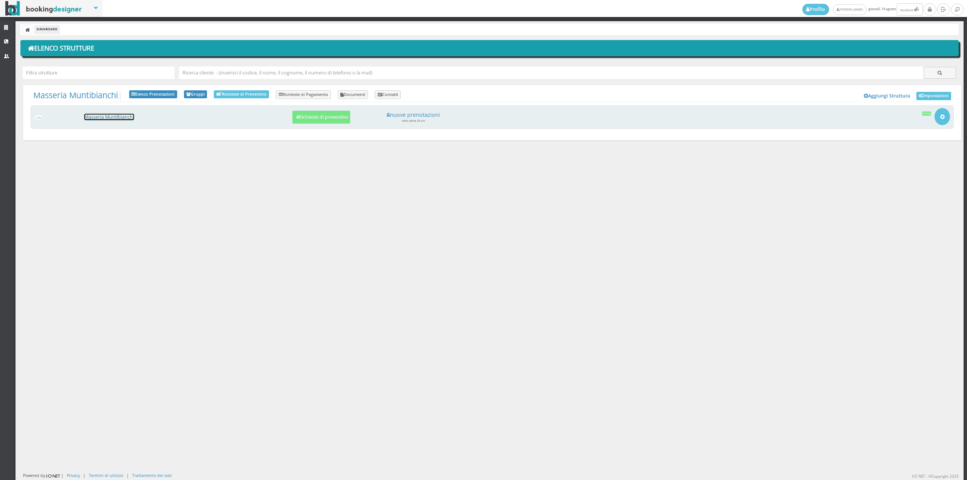
click at [113, 118] on link "Masseria Muntibianchi" at bounding box center [109, 117] width 50 height 6
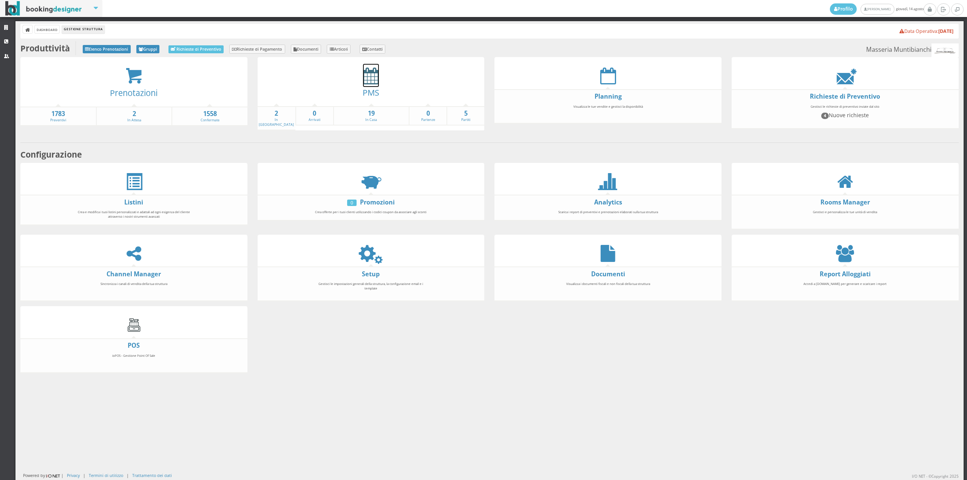
click at [369, 79] on icon at bounding box center [371, 75] width 16 height 17
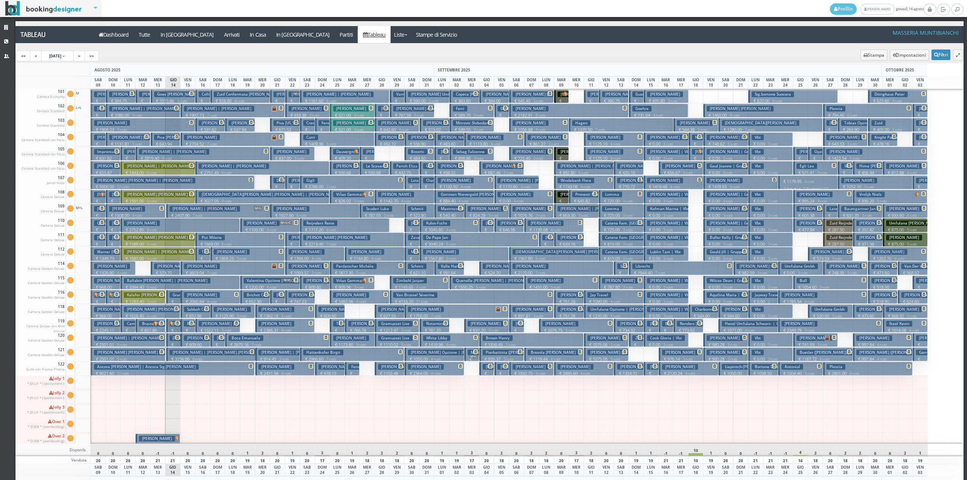
click at [190, 343] on p "€ 609.60 2 notti" at bounding box center [196, 347] width 24 height 12
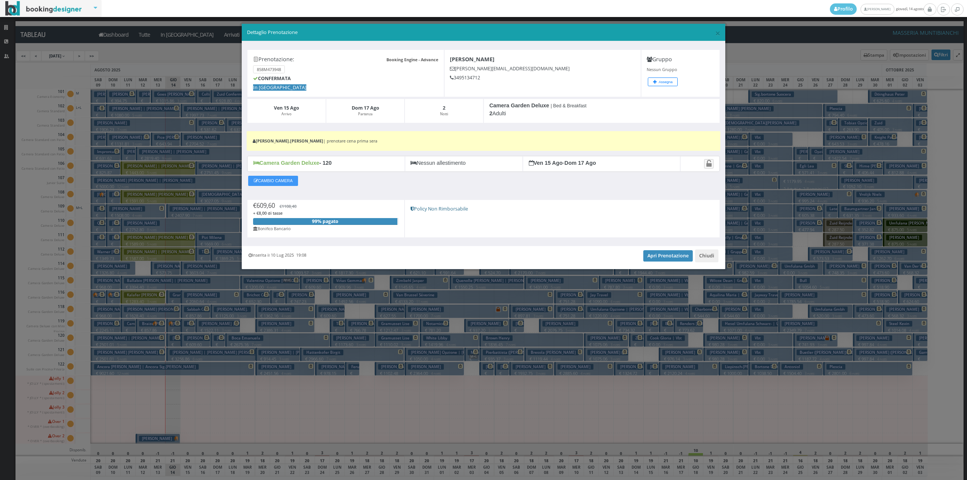
click at [683, 251] on div "Inserita il 10 Lug 2025 19:08 Apri Prenotazione Chiudi" at bounding box center [483, 257] width 483 height 23
click at [681, 261] on link "Apri Prenotazione" at bounding box center [667, 255] width 49 height 11
click at [715, 257] on button "Chiudi" at bounding box center [706, 255] width 23 height 13
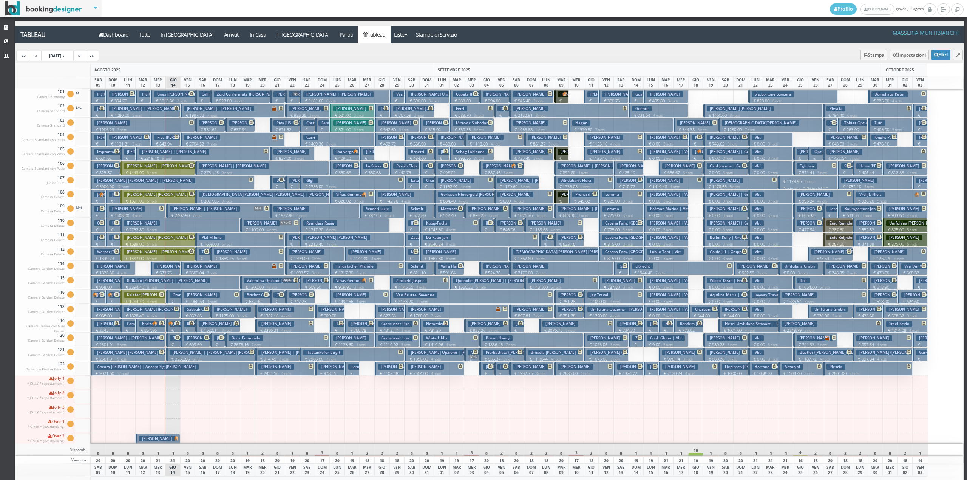
click at [170, 327] on button "Bodenmann Daniel € 414.60 1 notti 2 Adulti" at bounding box center [173, 325] width 15 height 14
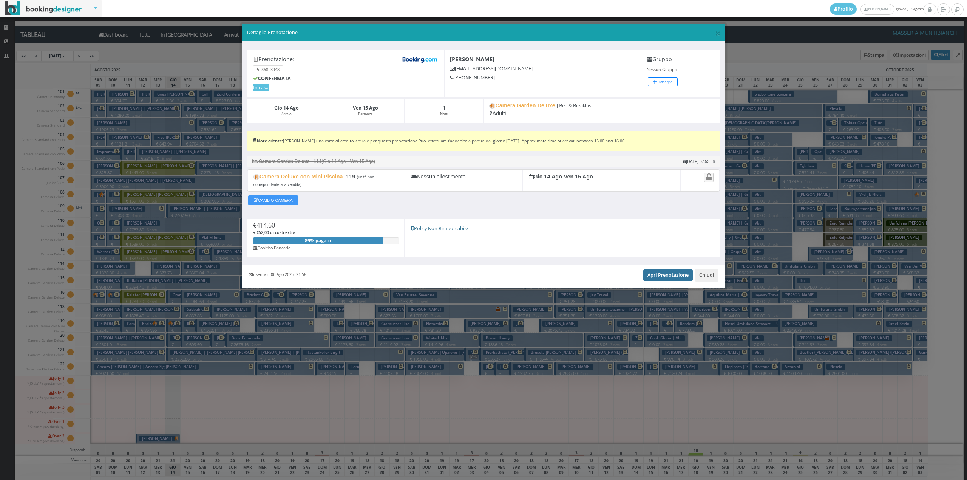
click at [667, 273] on link "Apri Prenotazione" at bounding box center [667, 274] width 49 height 11
click at [710, 270] on button "Chiudi" at bounding box center [706, 275] width 23 height 13
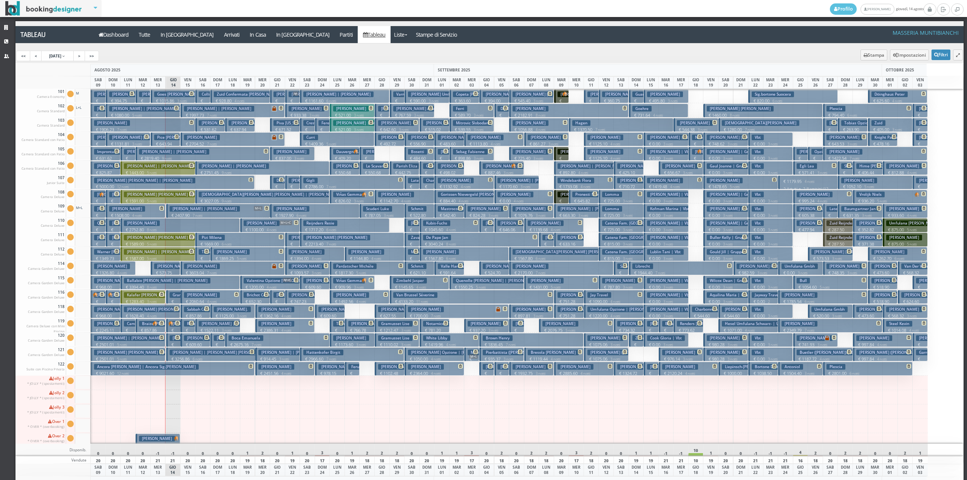
click at [186, 327] on p "€ 362.30 1 notti" at bounding box center [188, 339] width 9 height 24
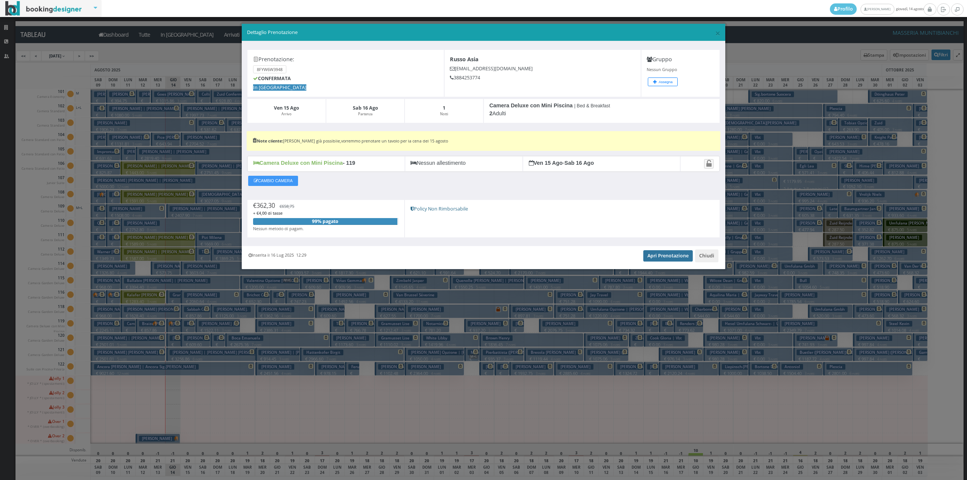
click at [673, 260] on link "Apri Prenotazione" at bounding box center [667, 255] width 49 height 11
click at [704, 261] on button "Chiudi" at bounding box center [706, 255] width 23 height 13
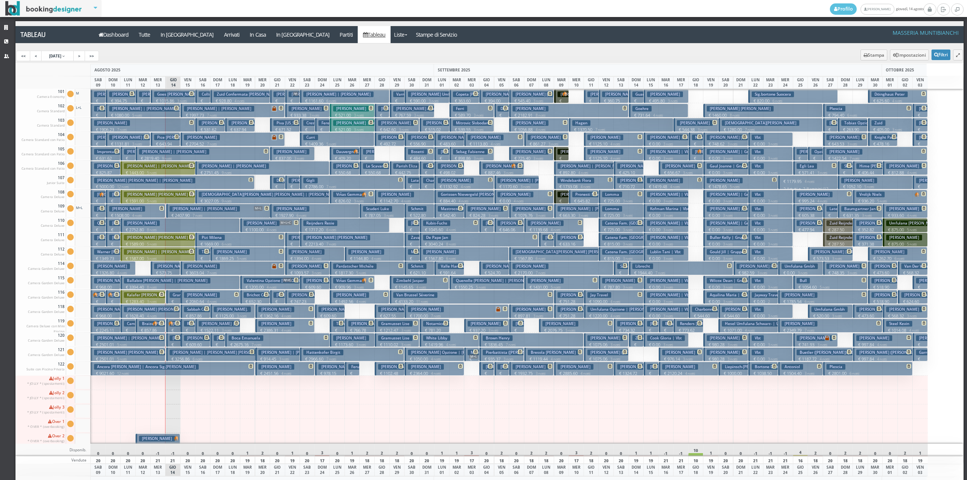
click at [189, 310] on h3 "Sabbah Cédric" at bounding box center [200, 309] width 32 height 6
click at [0, 0] on div "× Dettaglio Prenotazione Prenotazione: 8FYW6W3948 CONFERMATA In Arrivo Russo As…" at bounding box center [0, 0] width 0 height 0
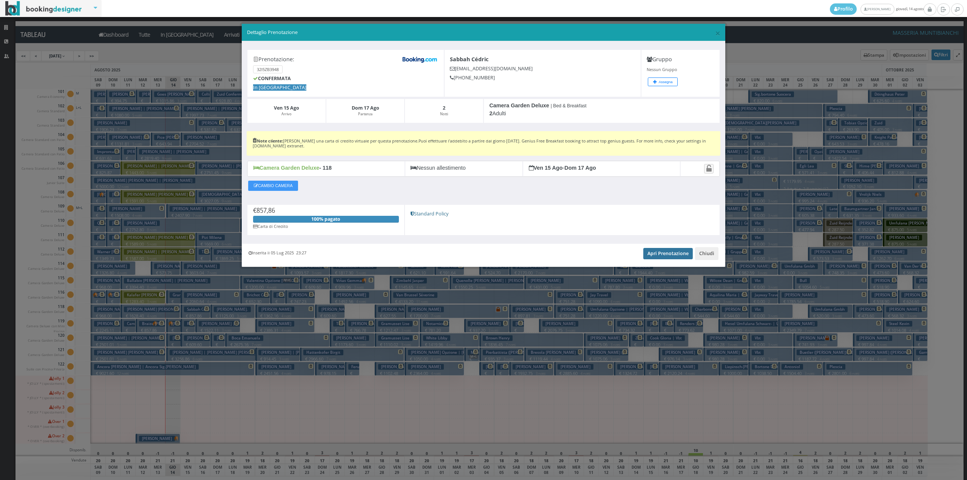
click at [659, 258] on link "Apri Prenotazione" at bounding box center [667, 253] width 49 height 11
click at [704, 255] on button "Chiudi" at bounding box center [706, 253] width 23 height 13
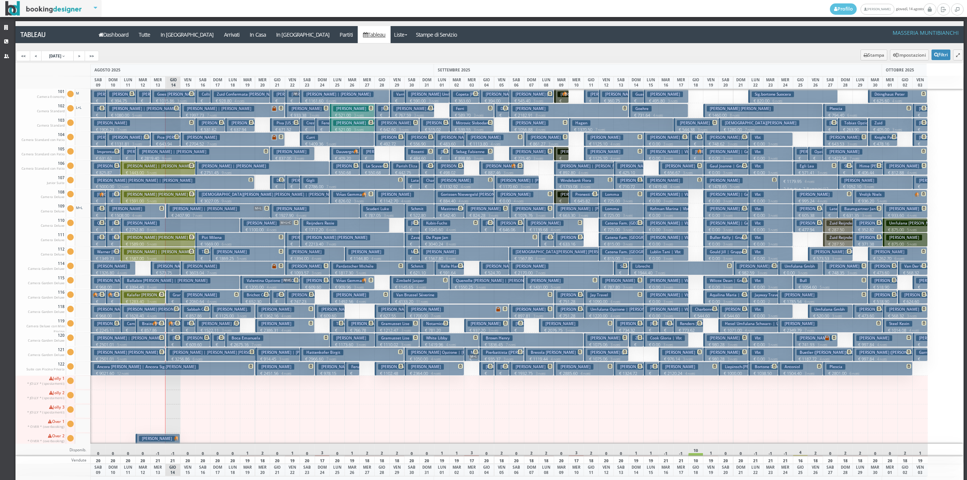
click at [186, 299] on p "€ 2060.64 4 notti" at bounding box center [211, 301] width 54 height 6
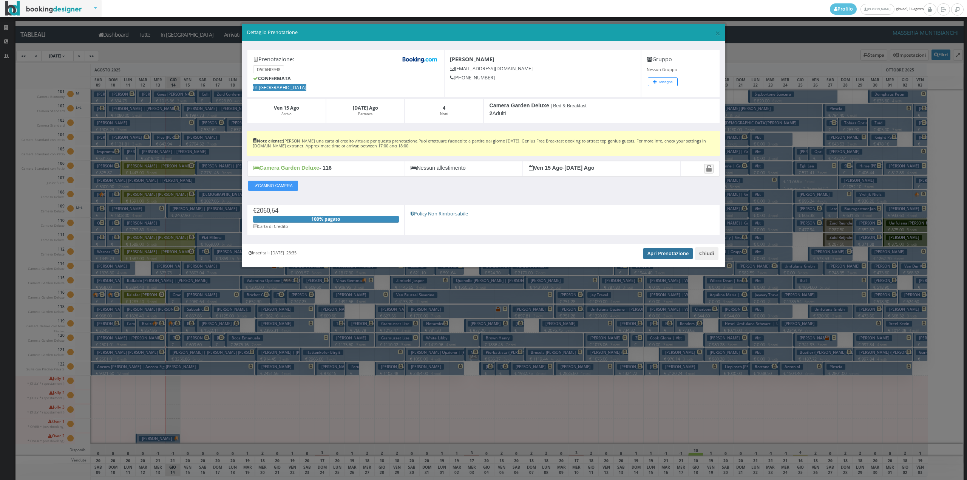
click at [667, 256] on link "Apri Prenotazione" at bounding box center [667, 253] width 49 height 11
click at [706, 257] on button "Chiudi" at bounding box center [706, 253] width 23 height 13
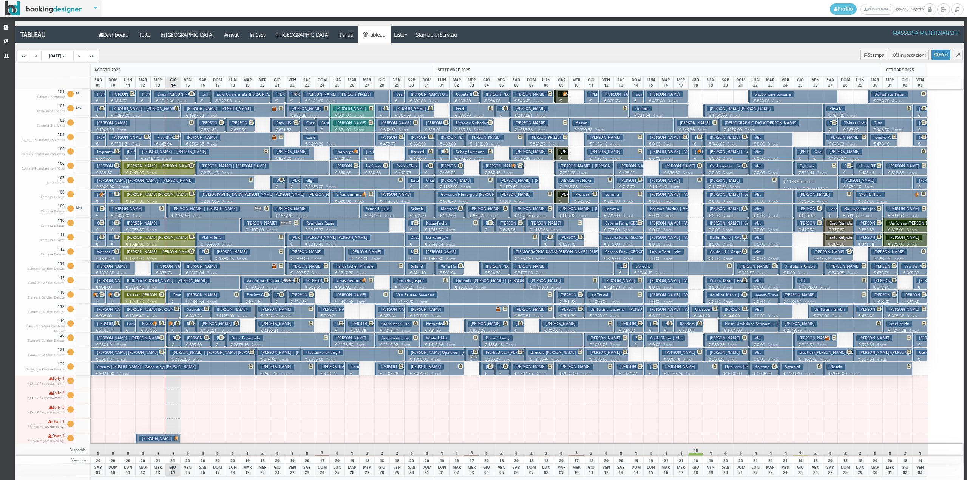
click at [196, 140] on h3 "Ifergan Anna" at bounding box center [202, 137] width 36 height 6
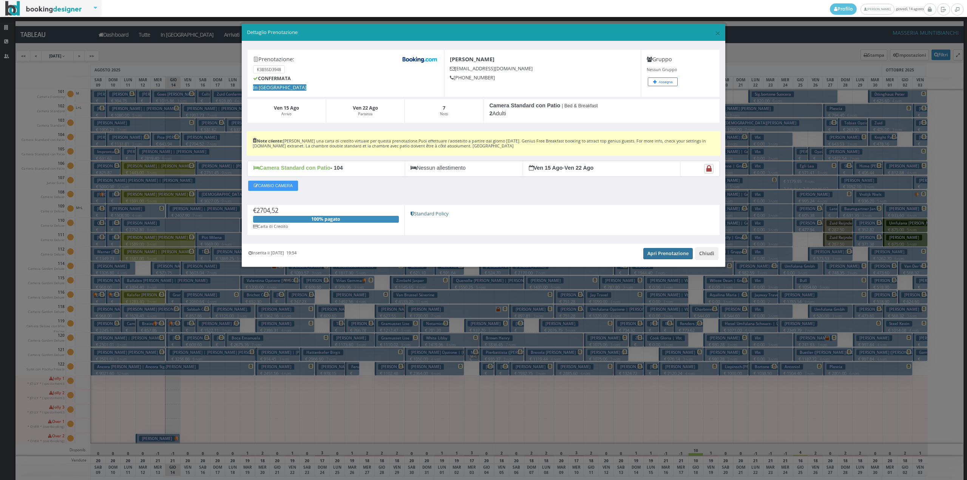
click at [674, 258] on link "Apri Prenotazione" at bounding box center [667, 253] width 49 height 11
click at [702, 254] on button "Chiudi" at bounding box center [706, 253] width 23 height 13
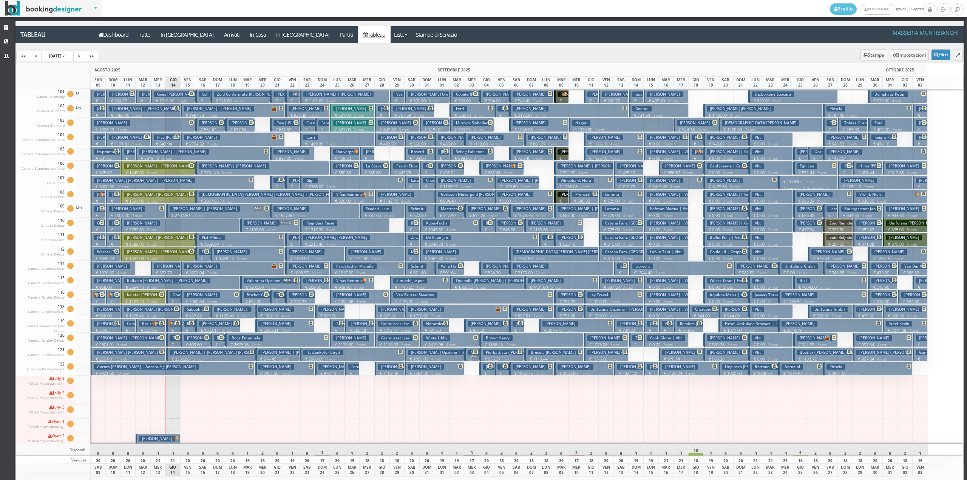
click at [191, 113] on p "€ 1997.73 7 notti" at bounding box center [233, 115] width 99 height 6
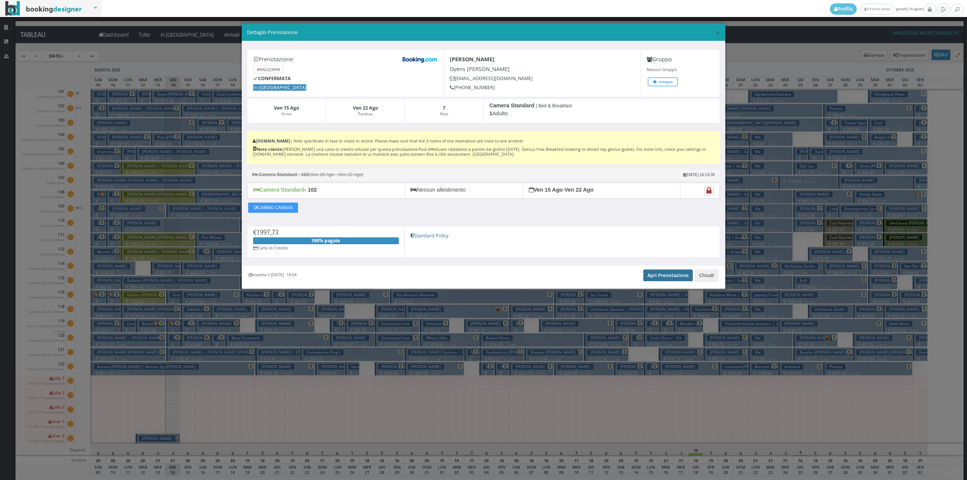
click at [657, 279] on link "Apri Prenotazione" at bounding box center [667, 274] width 49 height 11
click at [705, 279] on button "Chiudi" at bounding box center [706, 275] width 23 height 13
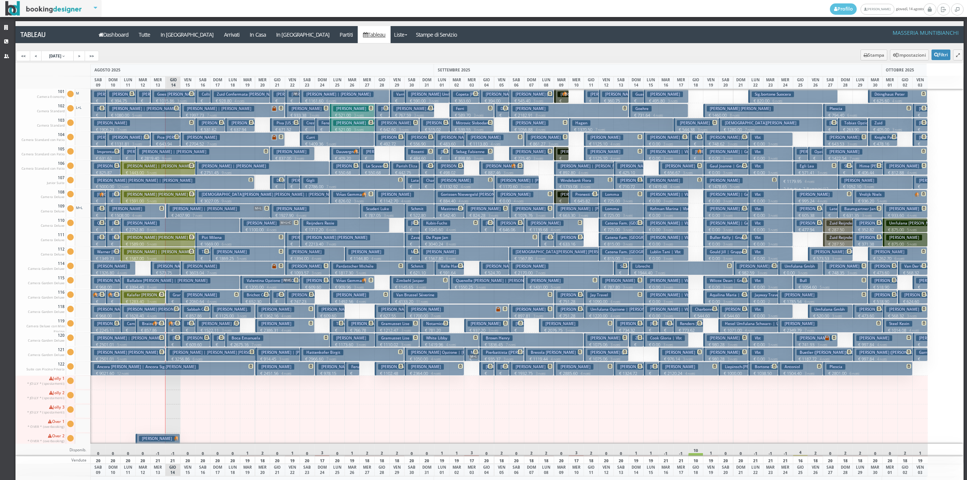
click at [210, 326] on h3 "Larsen Edel Naja | Larsen Edel" at bounding box center [234, 324] width 70 height 6
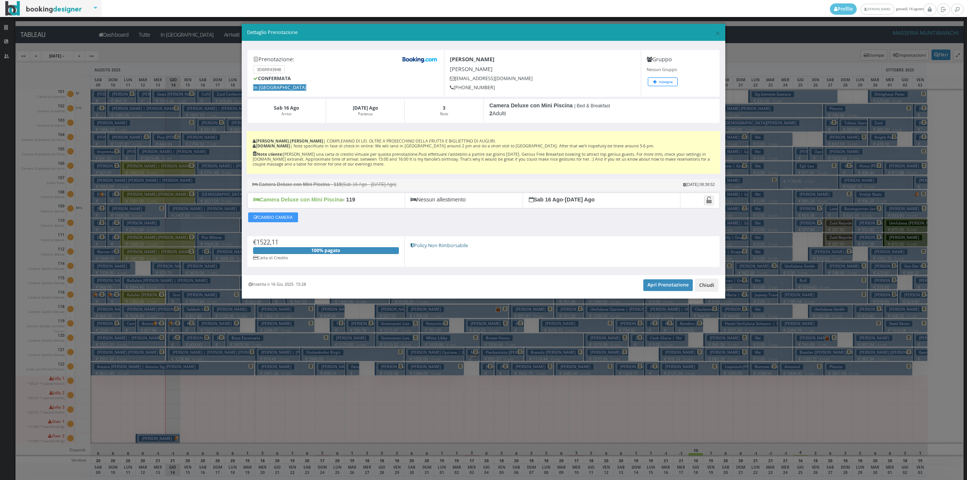
click at [710, 290] on button "Chiudi" at bounding box center [706, 284] width 23 height 13
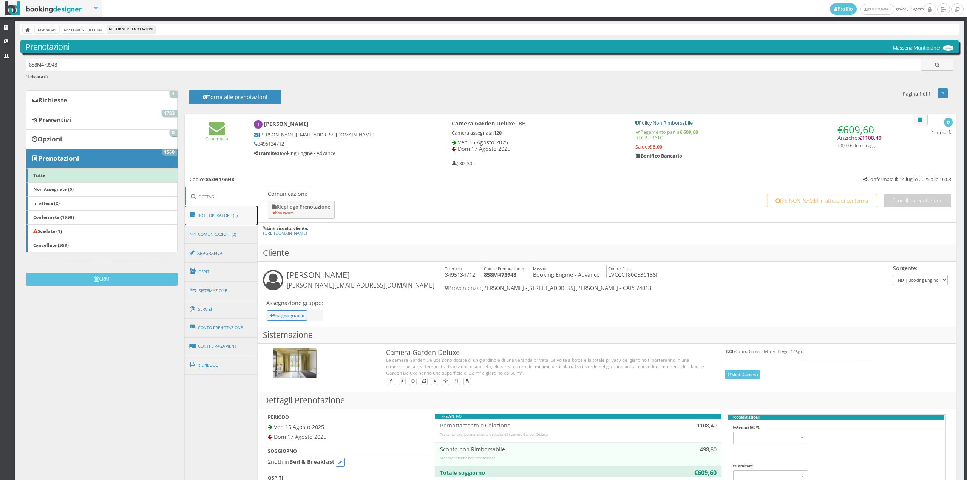
click at [216, 216] on link "Note Operatore (5)" at bounding box center [221, 215] width 73 height 20
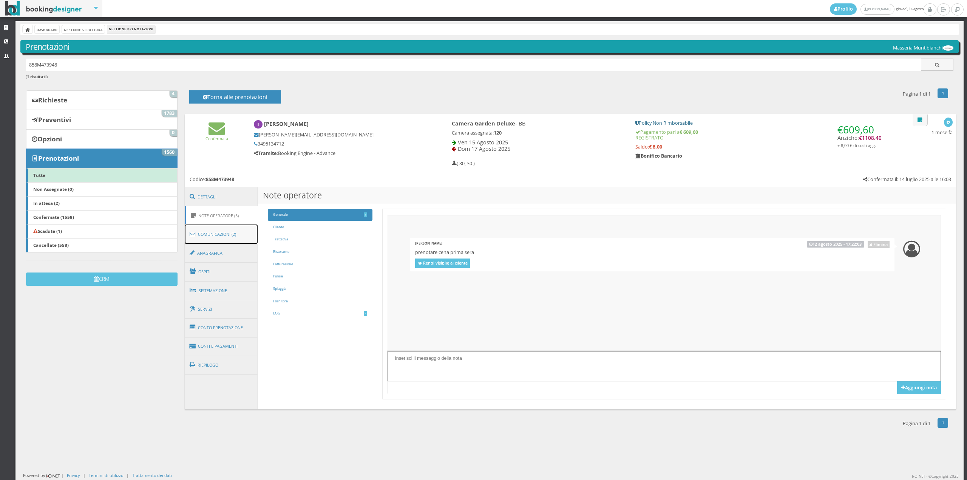
click at [215, 236] on link "Comunicazioni (2)" at bounding box center [221, 234] width 73 height 20
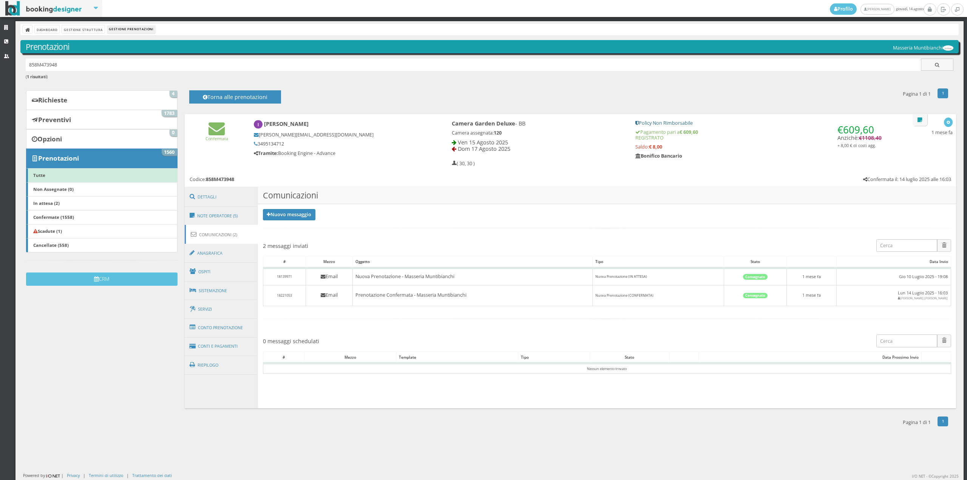
click at [298, 224] on section "Nuovo messaggio Riepilogo prenotazione Pre-Stay Post-Stay 2 messaggi inviati Ca…" at bounding box center [607, 306] width 698 height 204
click at [298, 218] on link "Nuovo messaggio" at bounding box center [289, 214] width 53 height 11
click at [299, 227] on link "Riepilogo prenotazione" at bounding box center [294, 227] width 62 height 8
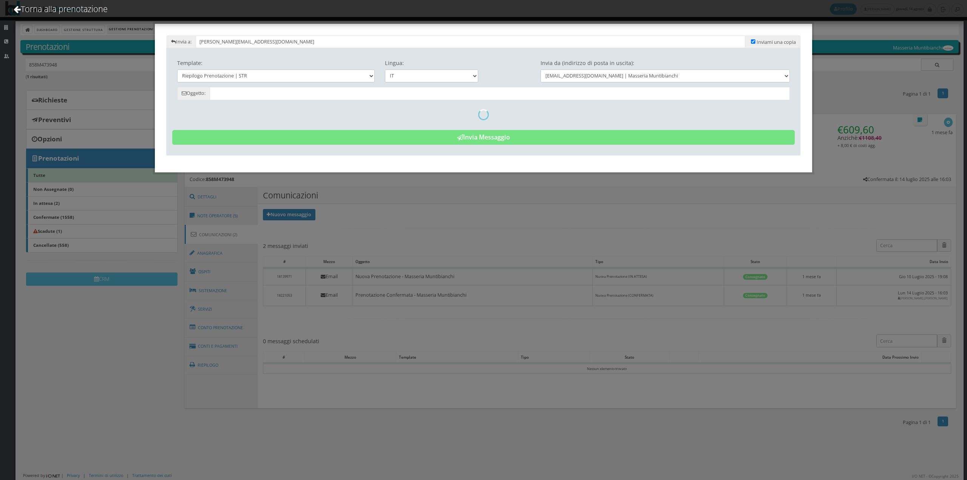
type input "Riepilogo Prenotazione - Concetta Lovecchio - Cod. 858M473948"
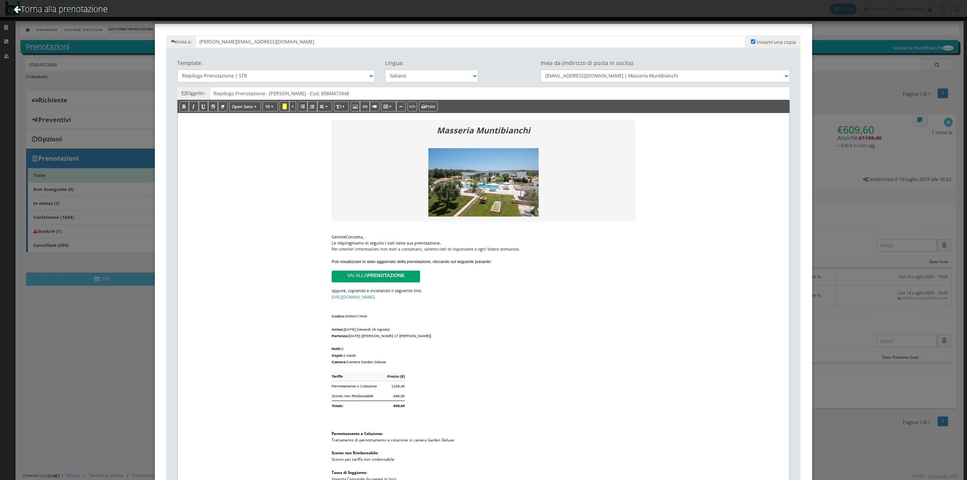
click at [443, 243] on div "Le riepiloghiamo di seguito i dati della sua prenotazione ." at bounding box center [484, 243] width 304 height 6
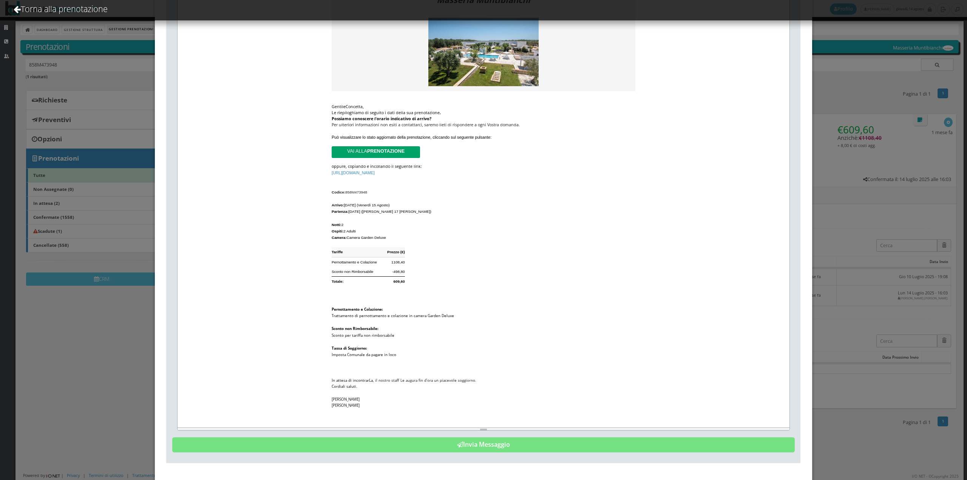
scroll to position [152, 0]
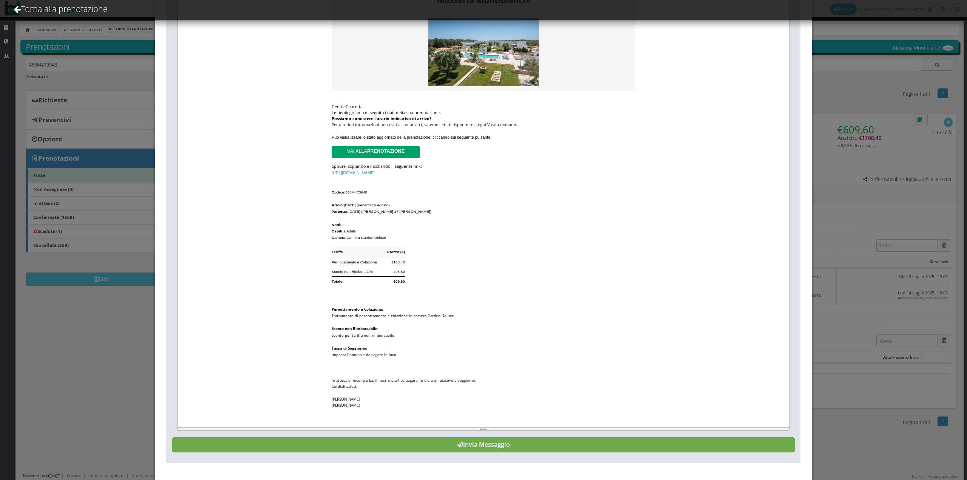
click at [557, 449] on button "Invia Messaggio" at bounding box center [483, 444] width 623 height 15
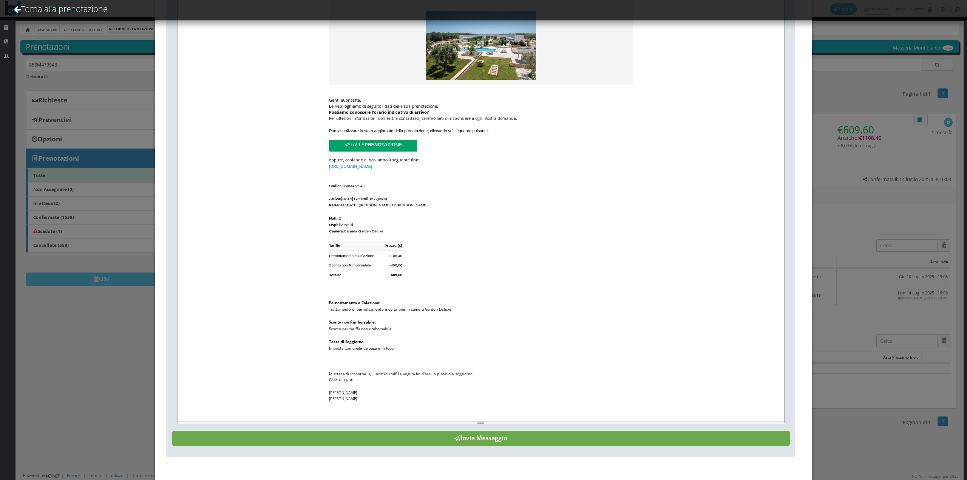
scroll to position [0, 0]
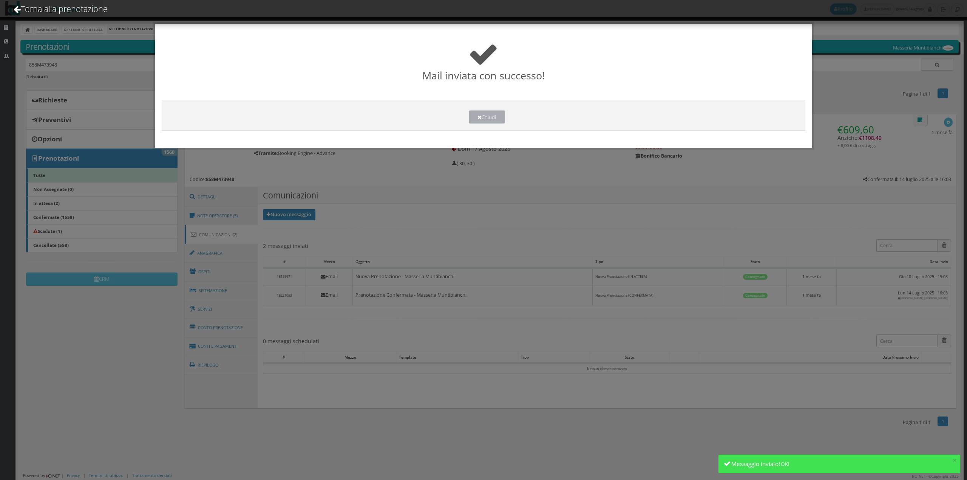
click at [471, 117] on button "Chiudi" at bounding box center [487, 116] width 36 height 13
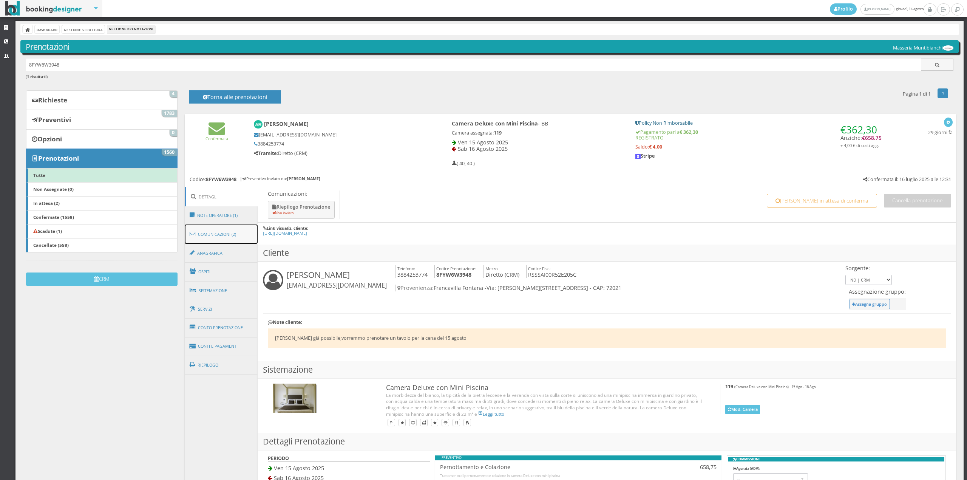
click at [226, 236] on link "Comunicazioni (2)" at bounding box center [221, 234] width 73 height 20
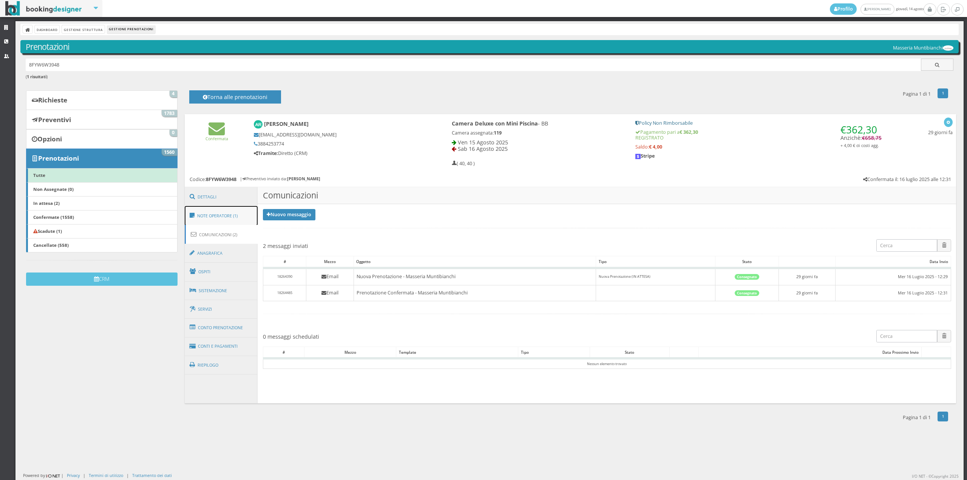
click at [225, 217] on link "Note Operatore (1)" at bounding box center [221, 216] width 73 height 20
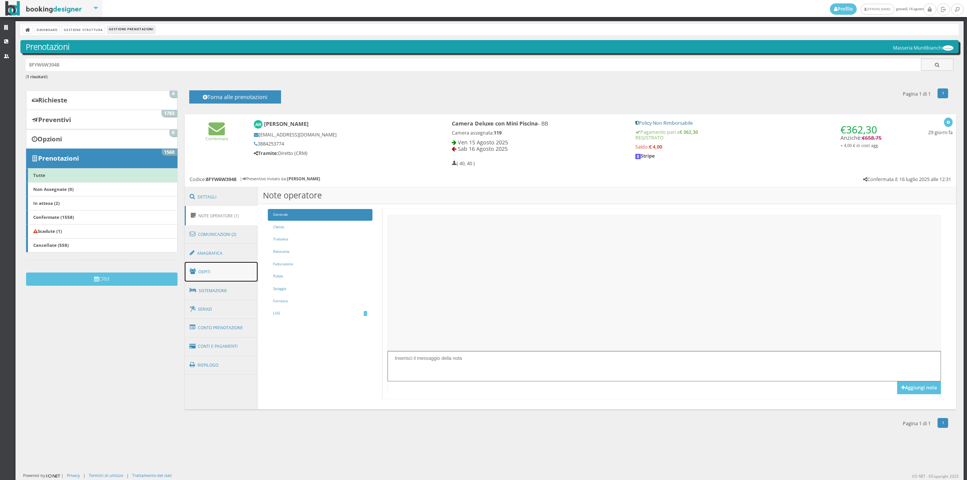
click at [229, 265] on link "Ospiti" at bounding box center [221, 272] width 73 height 20
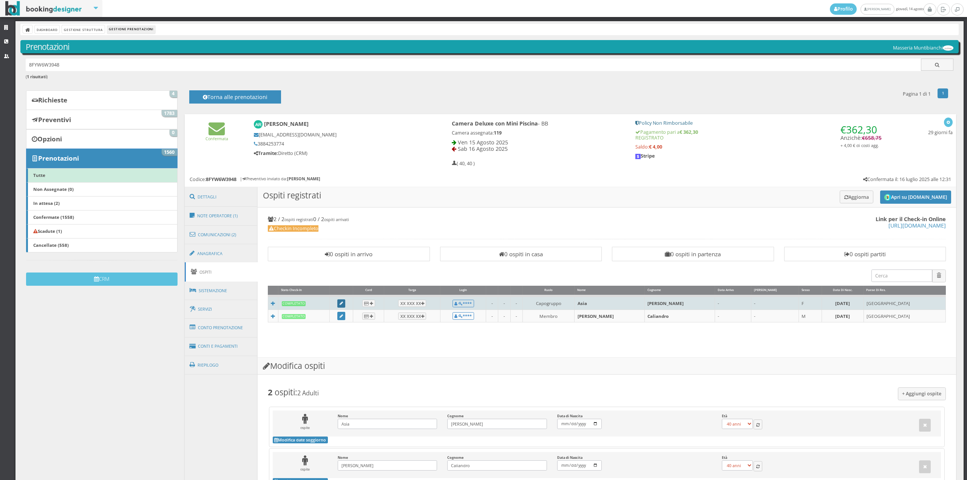
click at [346, 304] on link at bounding box center [341, 303] width 8 height 8
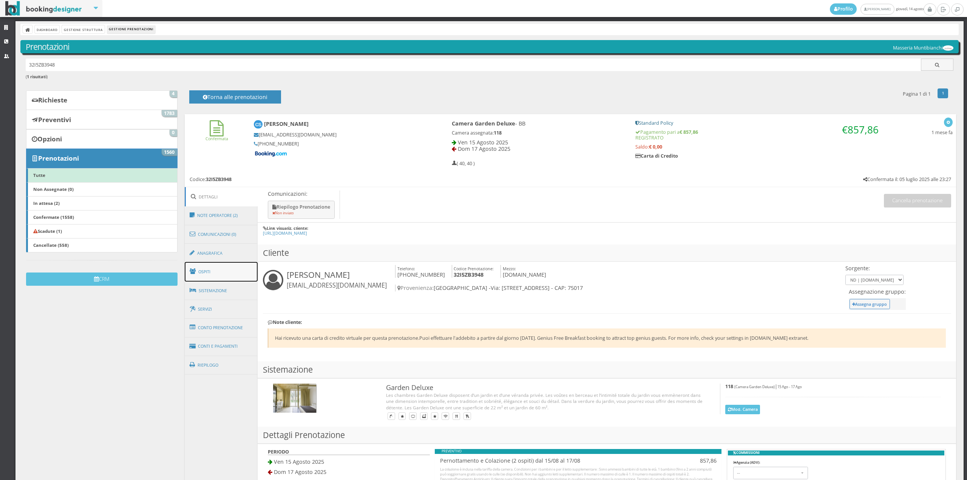
click at [221, 269] on link "Ospiti" at bounding box center [221, 272] width 73 height 20
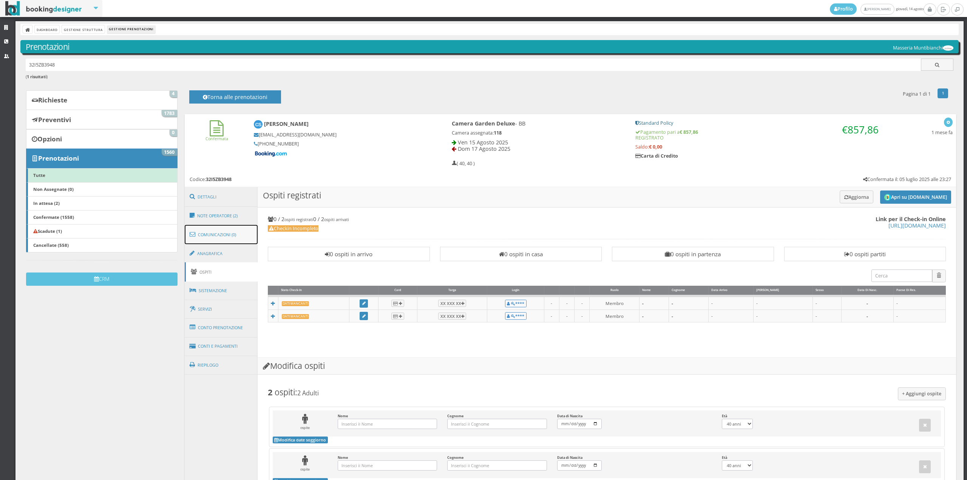
click at [219, 230] on link "Comunicazioni (0)" at bounding box center [221, 235] width 73 height 20
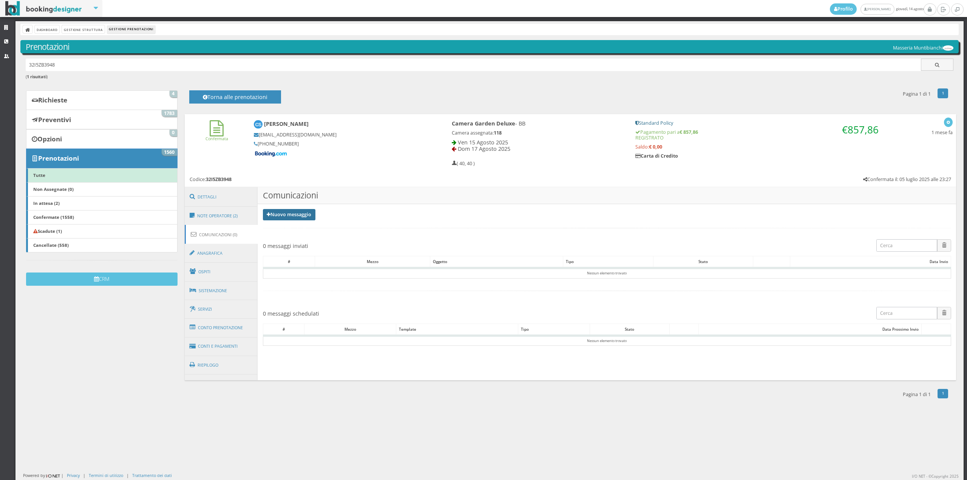
click at [277, 210] on link "Nuovo messaggio" at bounding box center [289, 214] width 53 height 11
click at [279, 222] on ul "Riepilogo prenotazione Pre-Stay Post-Stay" at bounding box center [294, 237] width 62 height 32
click at [296, 212] on link "Nuovo messaggio" at bounding box center [289, 214] width 53 height 11
click at [296, 230] on link "Riepilogo prenotazione" at bounding box center [294, 227] width 62 height 8
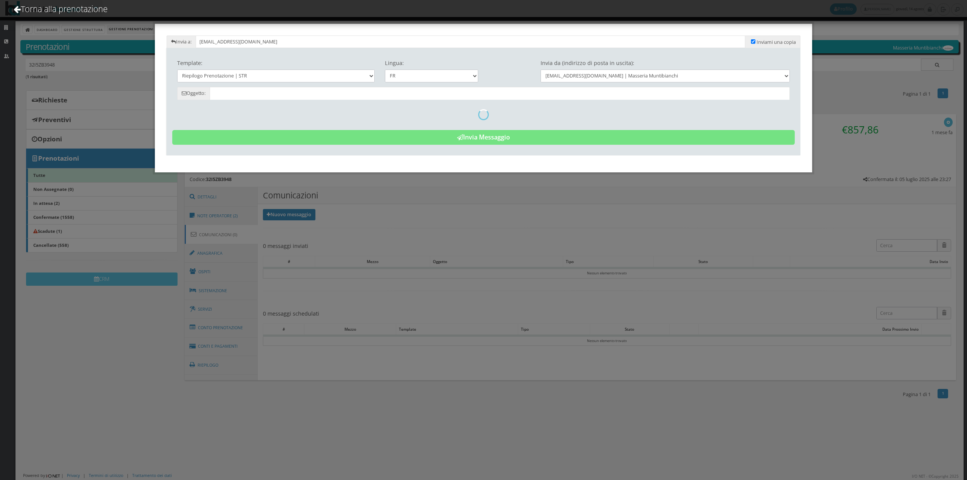
type input "RÃ©sumÃ© de la rÃ©servation - [PERSON_NAME] - Code: 32I5ZB3948"
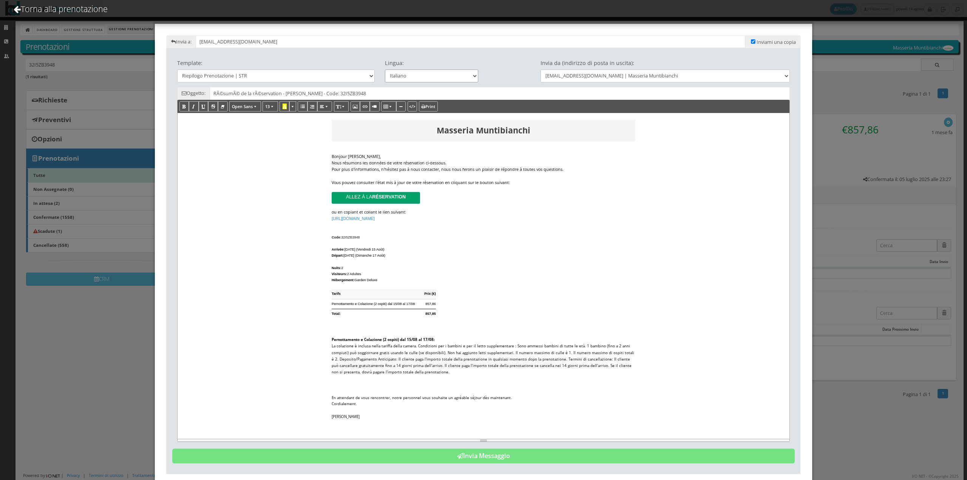
click at [451, 80] on select "Italiano Deutsch English Français" at bounding box center [432, 75] width 94 height 12
select select "en"
click at [385, 69] on select "Italiano Deutsch English Français" at bounding box center [432, 75] width 94 height 12
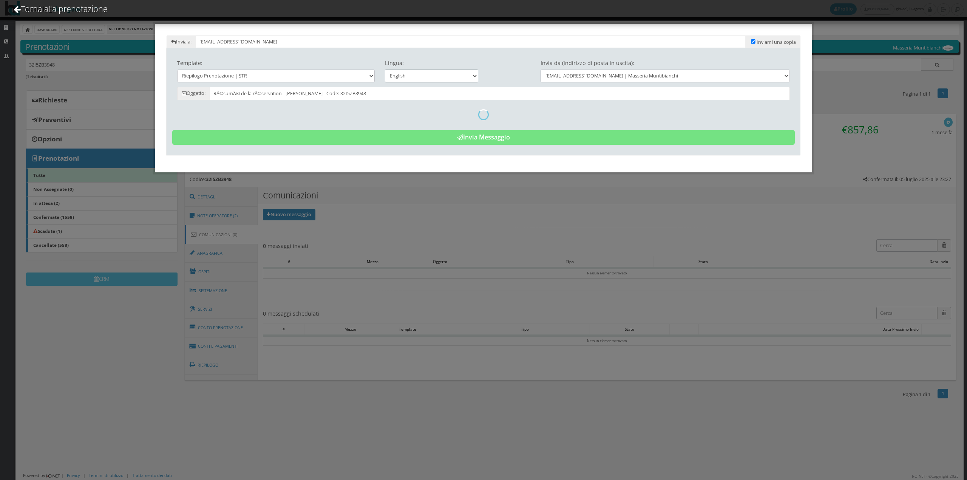
type input "Reservation Summary - [PERSON_NAME] - Cod. 32I5ZB3948"
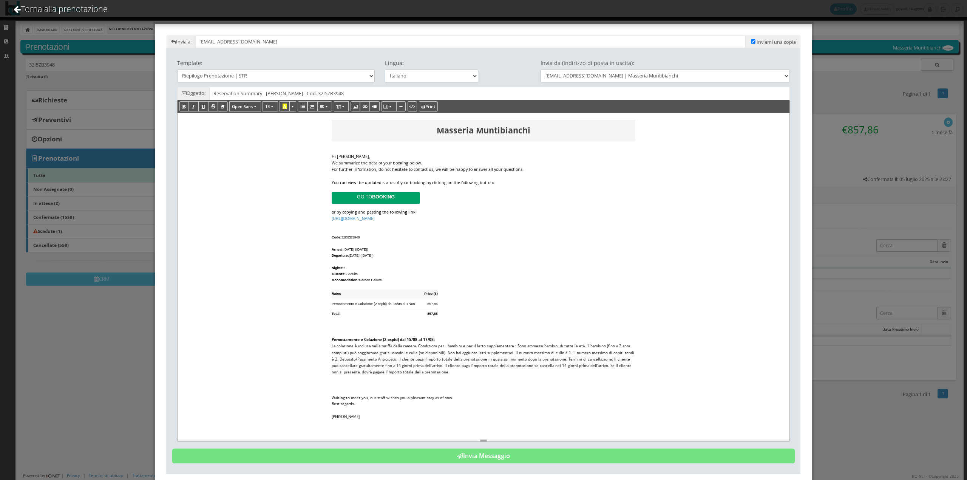
click at [442, 165] on div "We summarize the data of your booking below." at bounding box center [484, 163] width 304 height 6
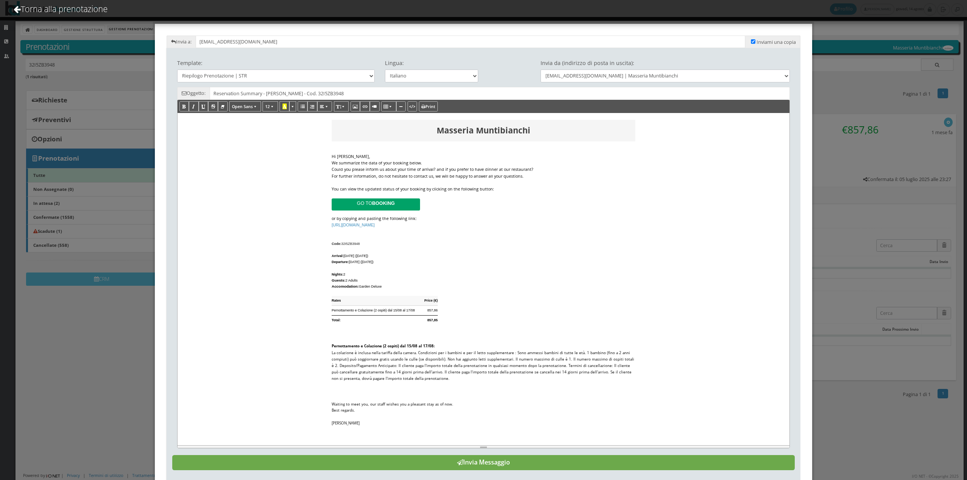
click at [508, 463] on button "Invia Messaggio" at bounding box center [483, 462] width 623 height 15
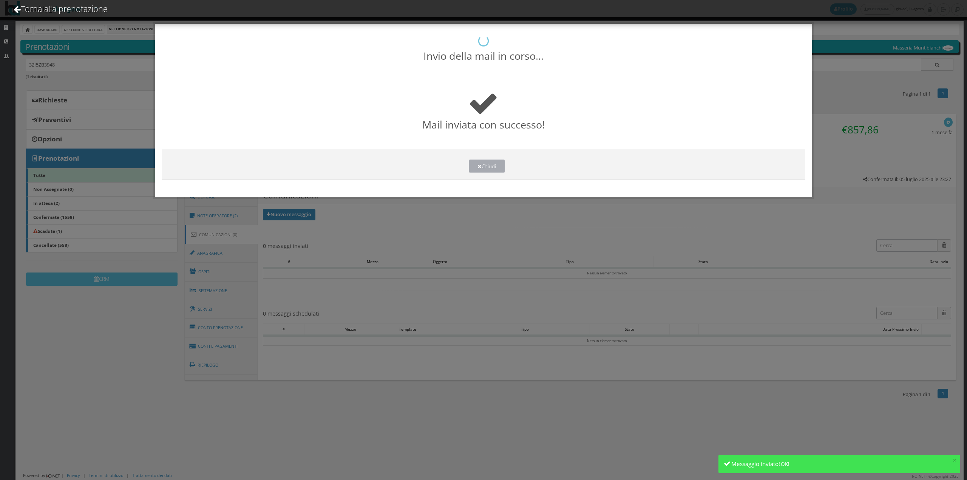
click at [480, 168] on icon at bounding box center [479, 166] width 4 height 5
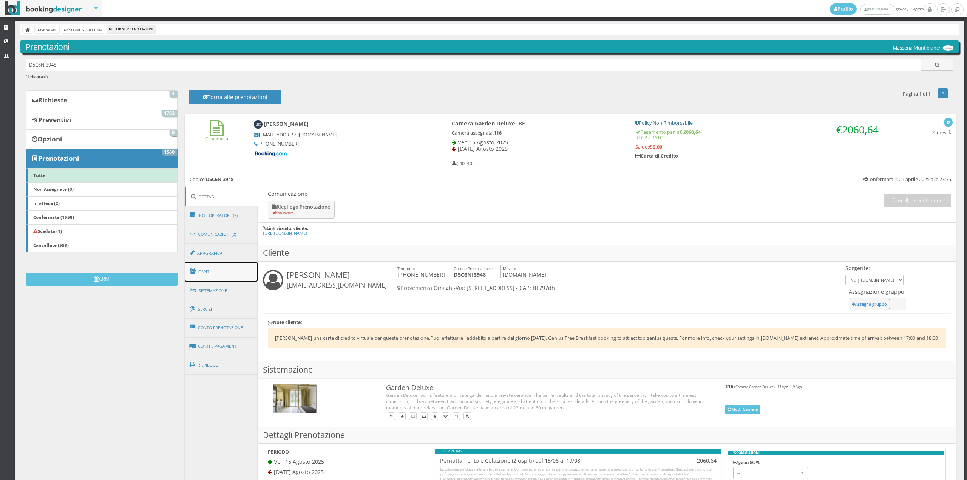
click at [215, 274] on link "Ospiti" at bounding box center [221, 272] width 73 height 20
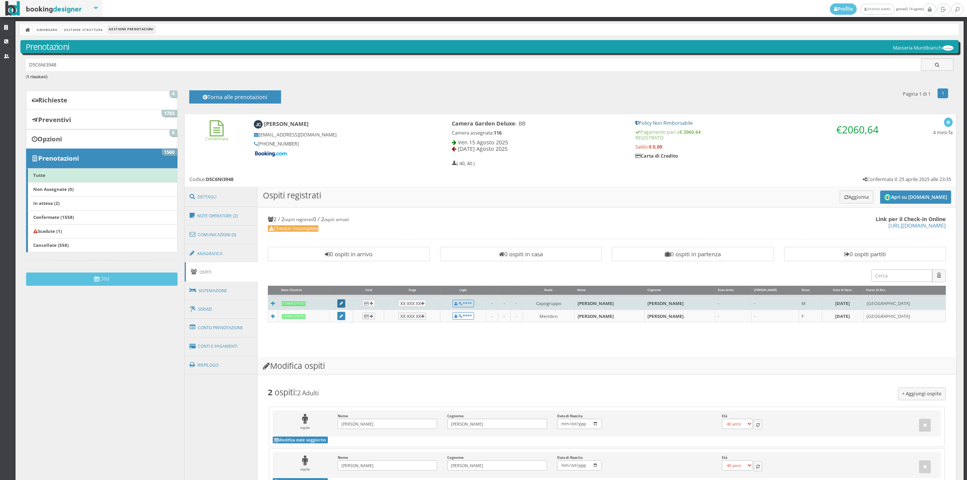
click at [344, 303] on link at bounding box center [341, 303] width 8 height 8
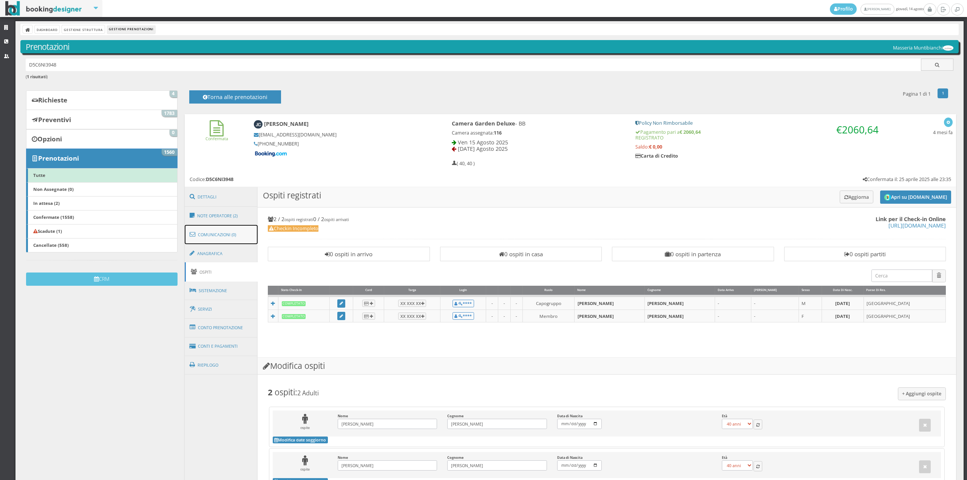
click at [228, 227] on link "Comunicazioni (0)" at bounding box center [221, 235] width 73 height 20
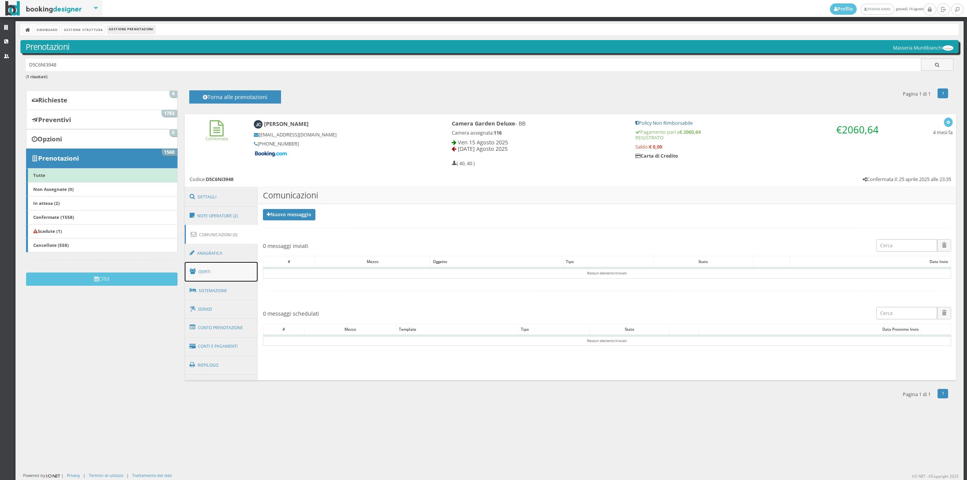
click at [236, 269] on link "Ospiti" at bounding box center [221, 272] width 73 height 20
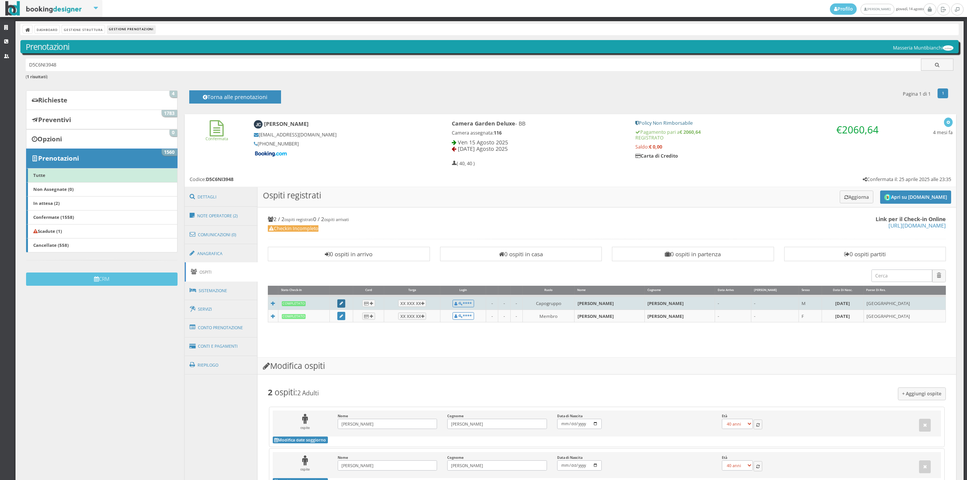
click at [343, 304] on icon at bounding box center [341, 303] width 3 height 4
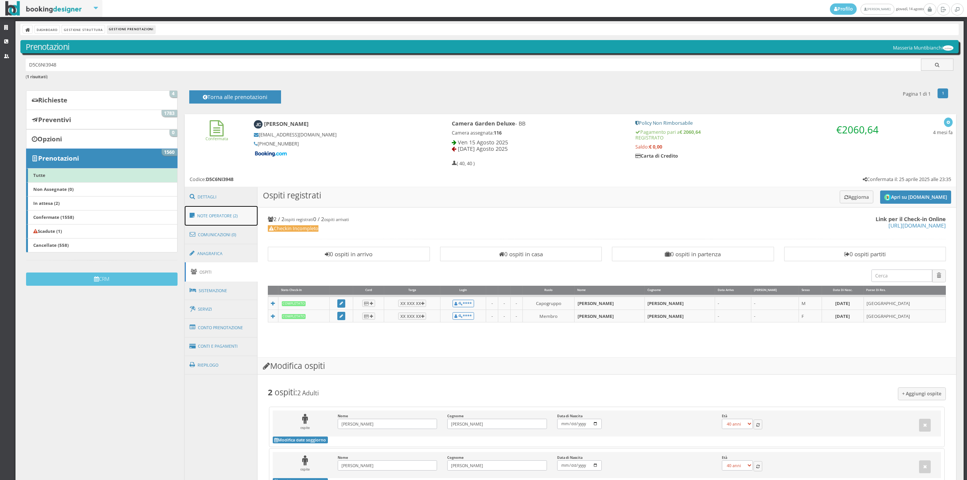
click at [238, 221] on link "Note Operatore (2)" at bounding box center [221, 216] width 73 height 20
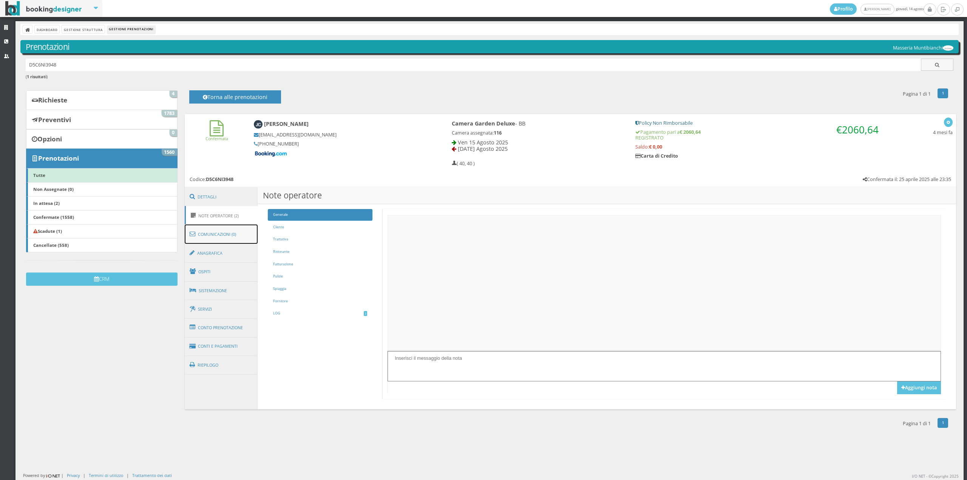
click at [245, 235] on link "Comunicazioni (0)" at bounding box center [221, 234] width 73 height 20
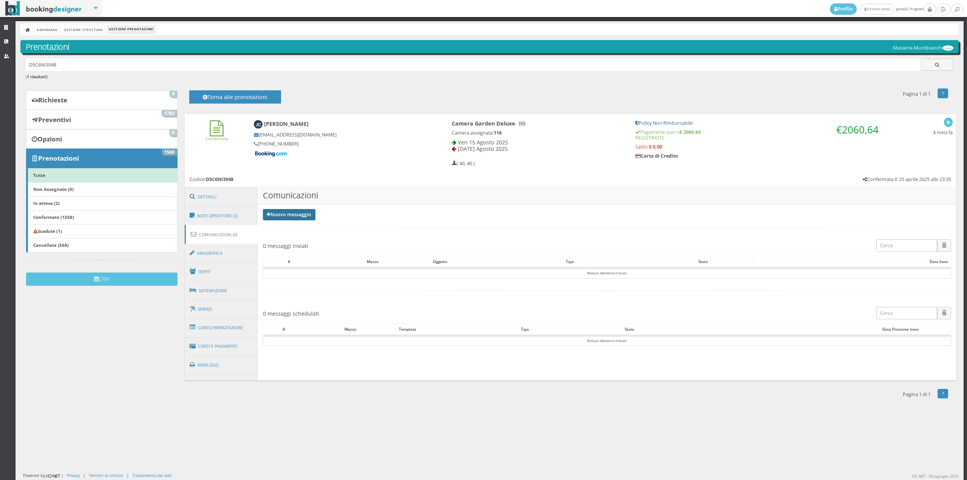
click at [286, 219] on link "Nuovo messaggio" at bounding box center [289, 214] width 53 height 11
click at [283, 228] on link "Riepilogo prenotazione" at bounding box center [294, 227] width 62 height 8
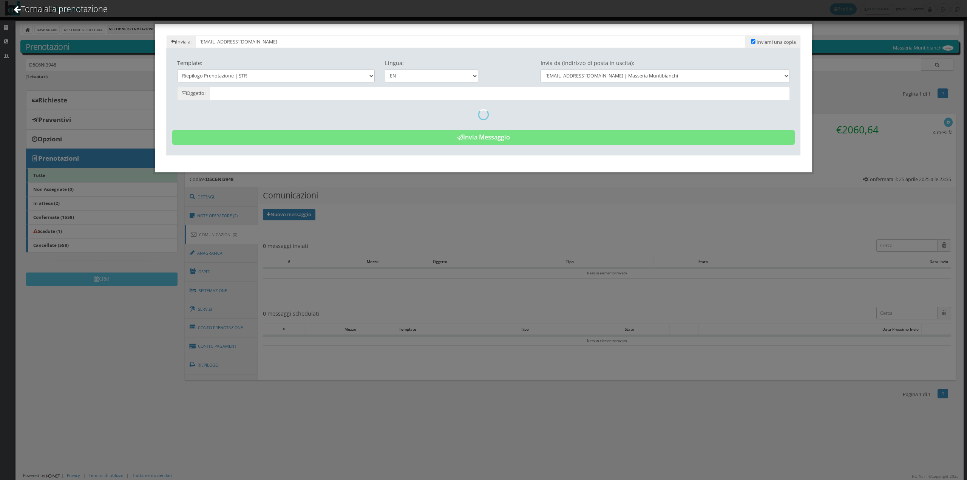
type input "Reservation Summary - James Casserly - Cod. D5C6NI3948"
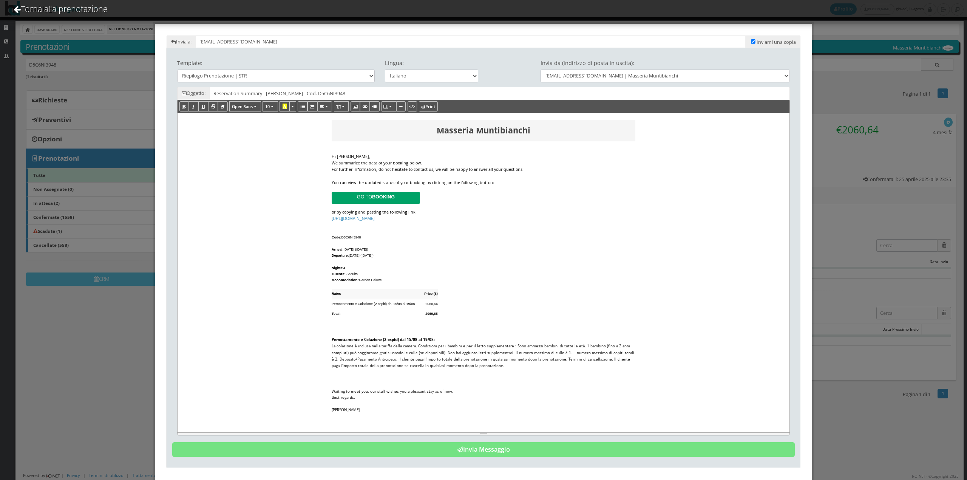
click at [437, 163] on div "We summarize the data of your booking below." at bounding box center [484, 163] width 304 height 6
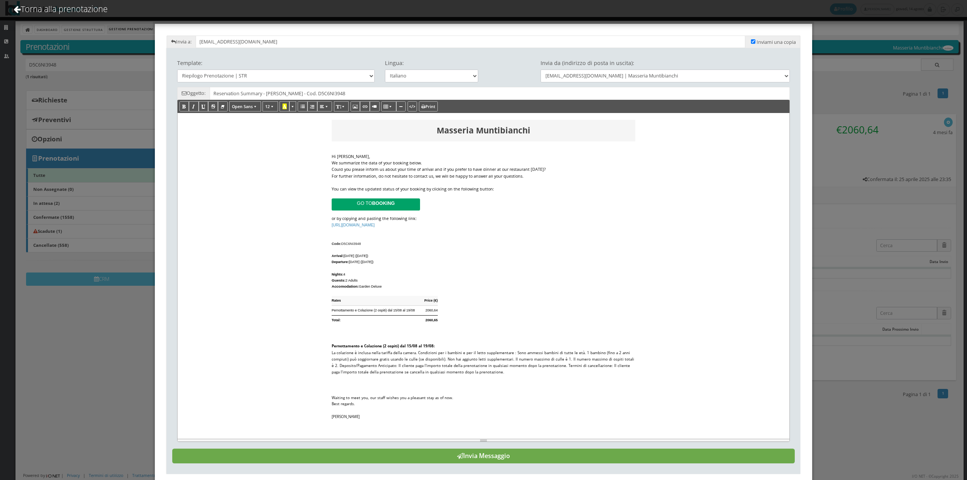
click at [502, 459] on button "Invia Messaggio" at bounding box center [483, 455] width 623 height 15
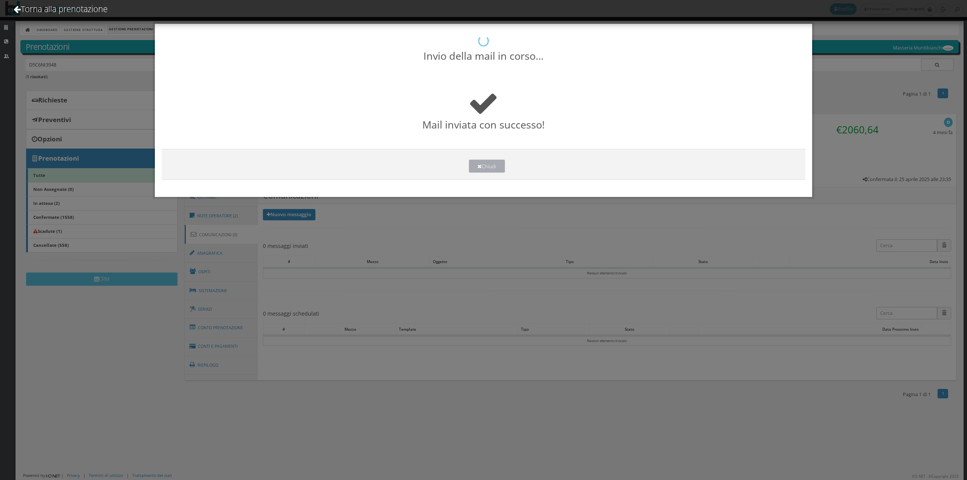
click at [489, 170] on button "Chiudi" at bounding box center [487, 165] width 36 height 13
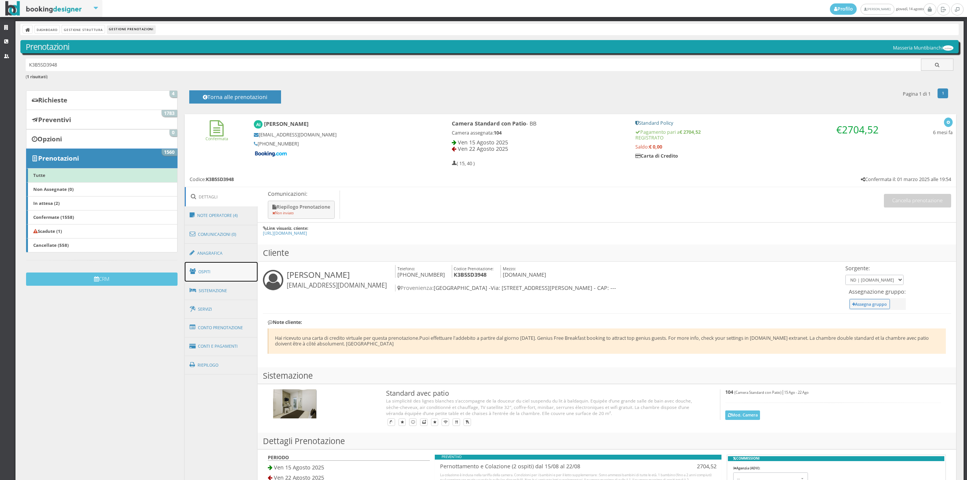
click at [217, 271] on link "Ospiti" at bounding box center [221, 272] width 73 height 20
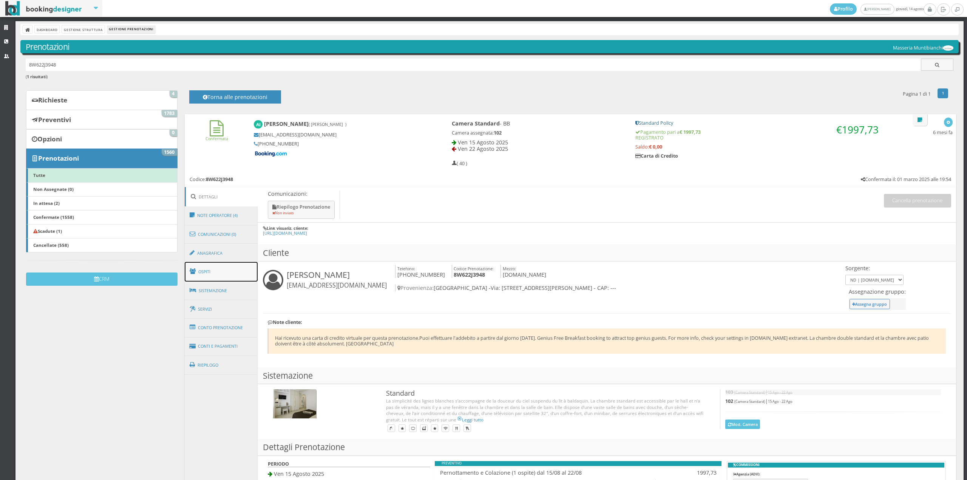
click at [212, 268] on link "Ospiti" at bounding box center [221, 272] width 73 height 20
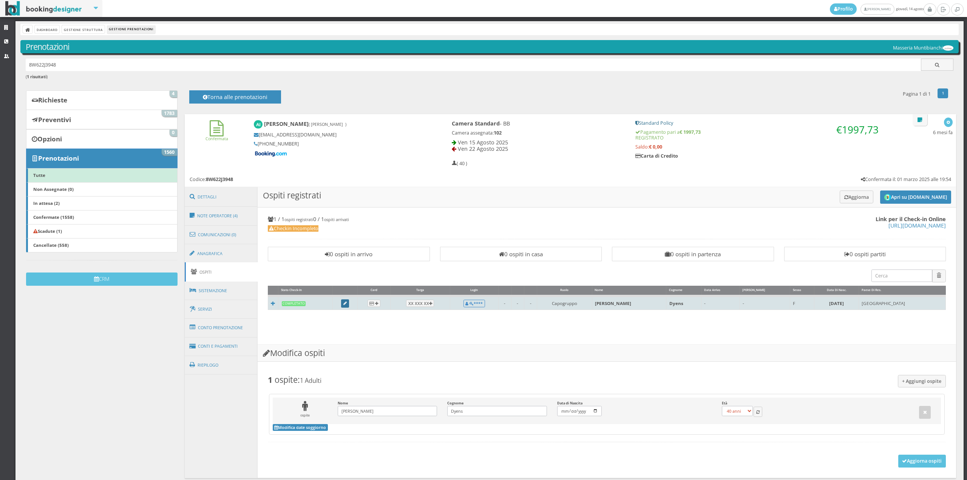
click at [349, 301] on link at bounding box center [345, 303] width 8 height 8
click at [349, 306] on link at bounding box center [345, 303] width 8 height 8
